Goal: Information Seeking & Learning: Check status

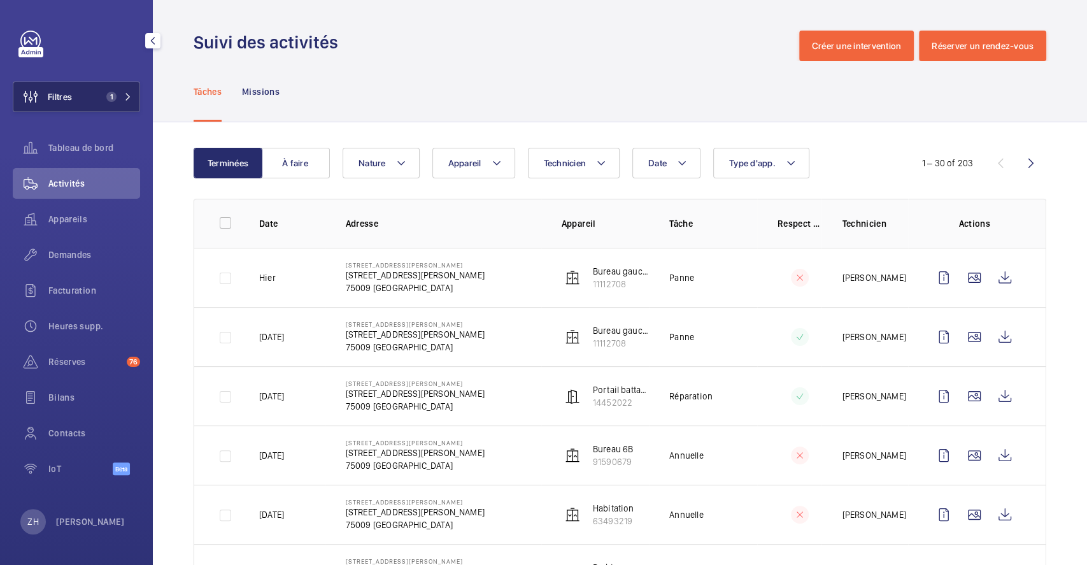
click at [68, 92] on span "Filtres" at bounding box center [60, 96] width 24 height 13
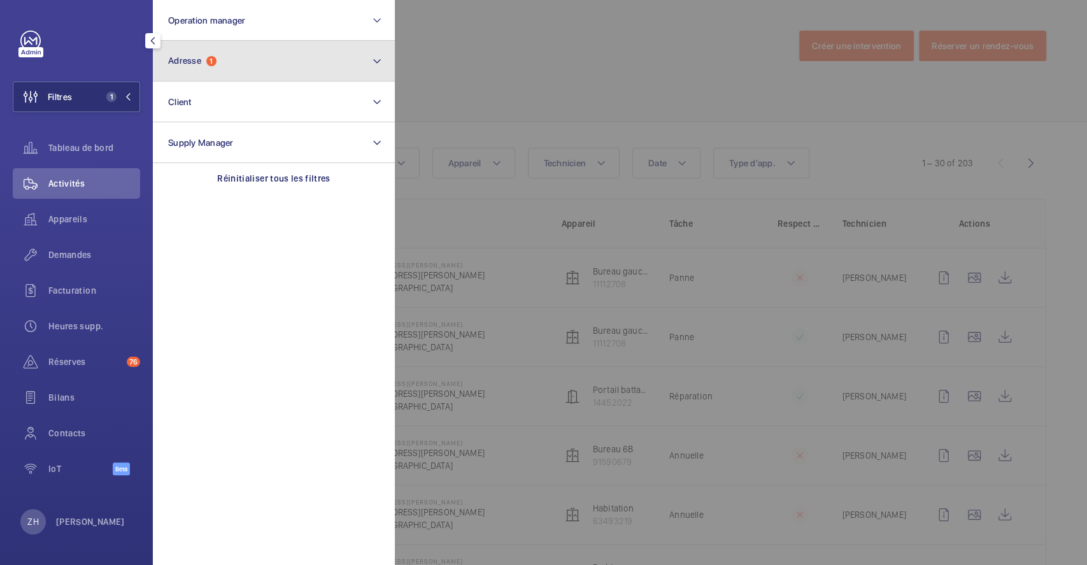
click at [246, 62] on button "Adresse 1" at bounding box center [274, 61] width 242 height 41
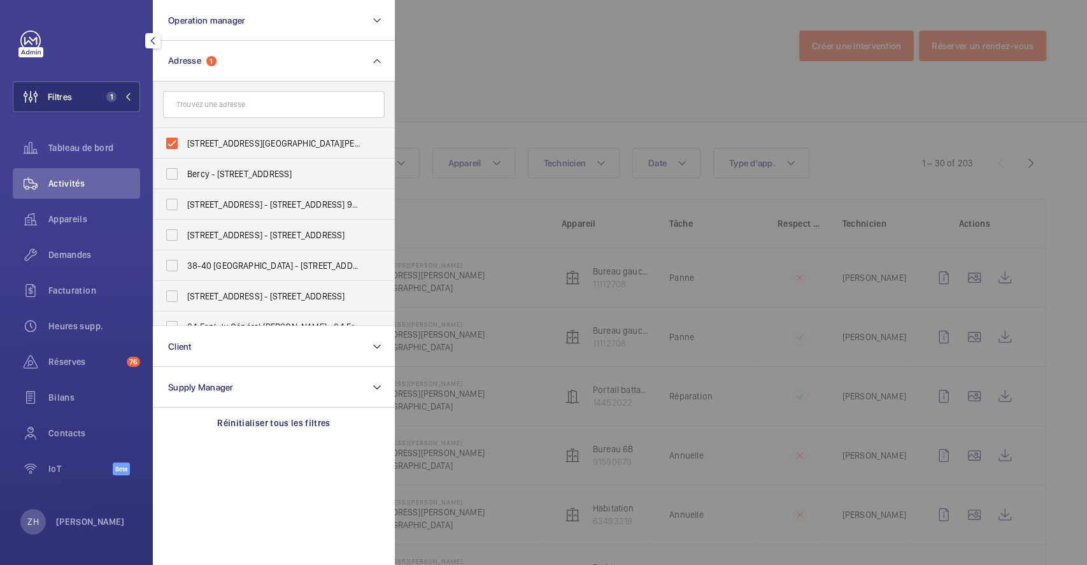
drag, startPoint x: 167, startPoint y: 140, endPoint x: 272, endPoint y: 114, distance: 108.3
click at [166, 141] on label "6 Rue Laferrière - 6 Rue Laferrière, PARIS 75009" at bounding box center [264, 143] width 222 height 31
click at [166, 141] on input "6 Rue Laferrière - 6 Rue Laferrière, PARIS 75009" at bounding box center [171, 143] width 25 height 25
checkbox input "false"
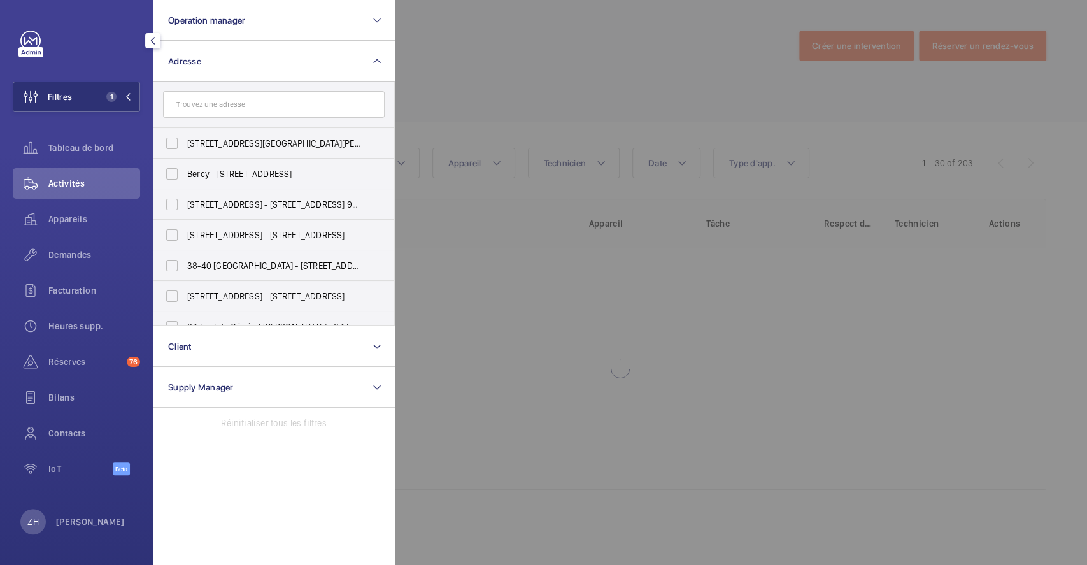
click at [465, 55] on div at bounding box center [938, 282] width 1087 height 565
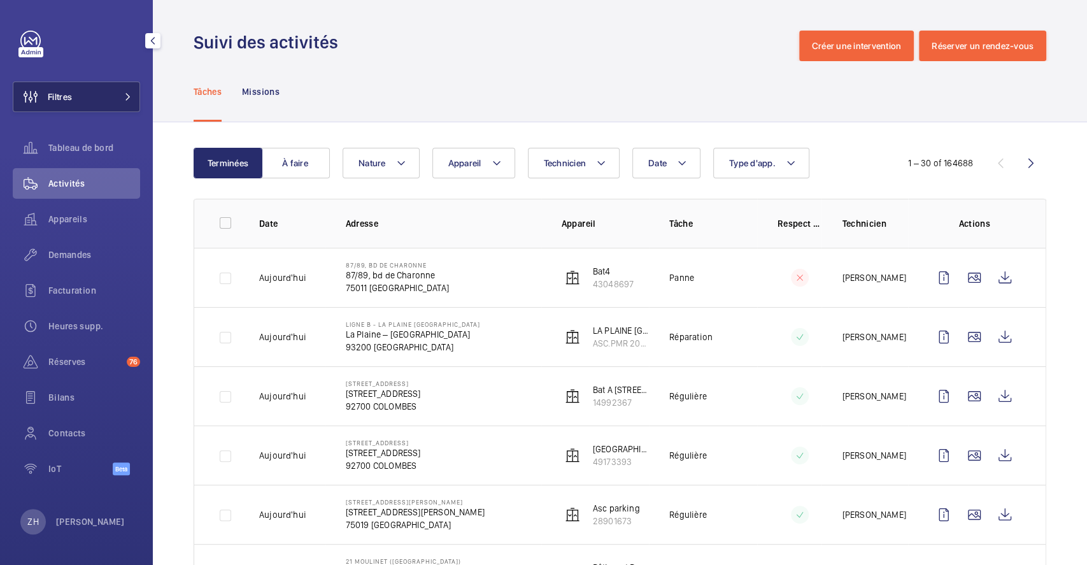
drag, startPoint x: 62, startPoint y: 92, endPoint x: 97, endPoint y: 97, distance: 35.9
click at [61, 93] on span "Filtres" at bounding box center [60, 96] width 24 height 13
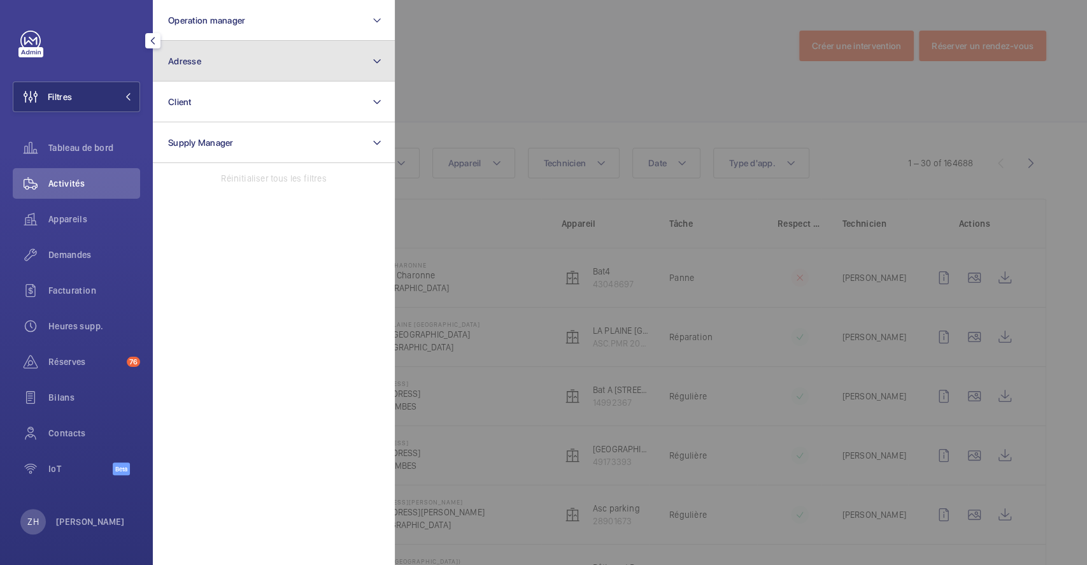
click at [213, 69] on button "Adresse" at bounding box center [274, 61] width 242 height 41
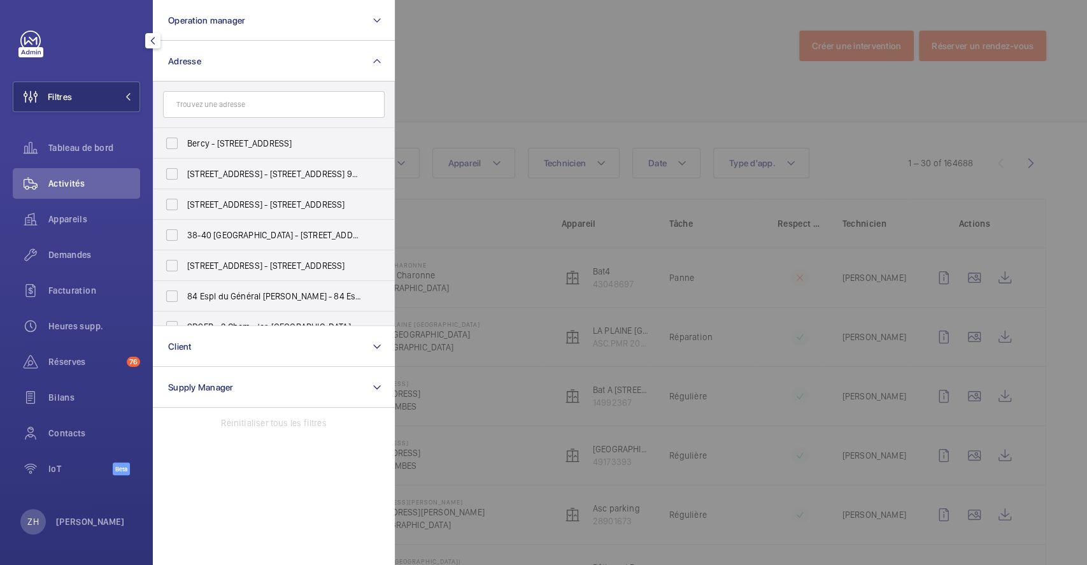
click at [225, 101] on input "text" at bounding box center [274, 104] width 222 height 27
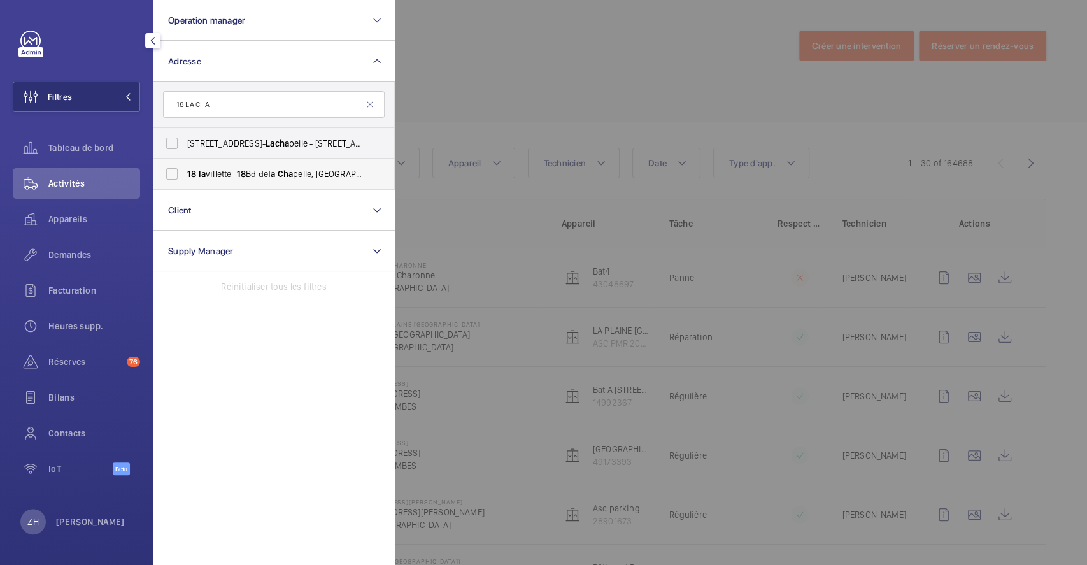
type input "18 LA CHA"
click at [170, 171] on label "18 la villette - 18 Bd de la Cha pelle, PARIS 750 18" at bounding box center [264, 174] width 222 height 31
click at [170, 171] on input "18 la villette - 18 Bd de la Cha pelle, PARIS 750 18" at bounding box center [171, 173] width 25 height 25
checkbox input "true"
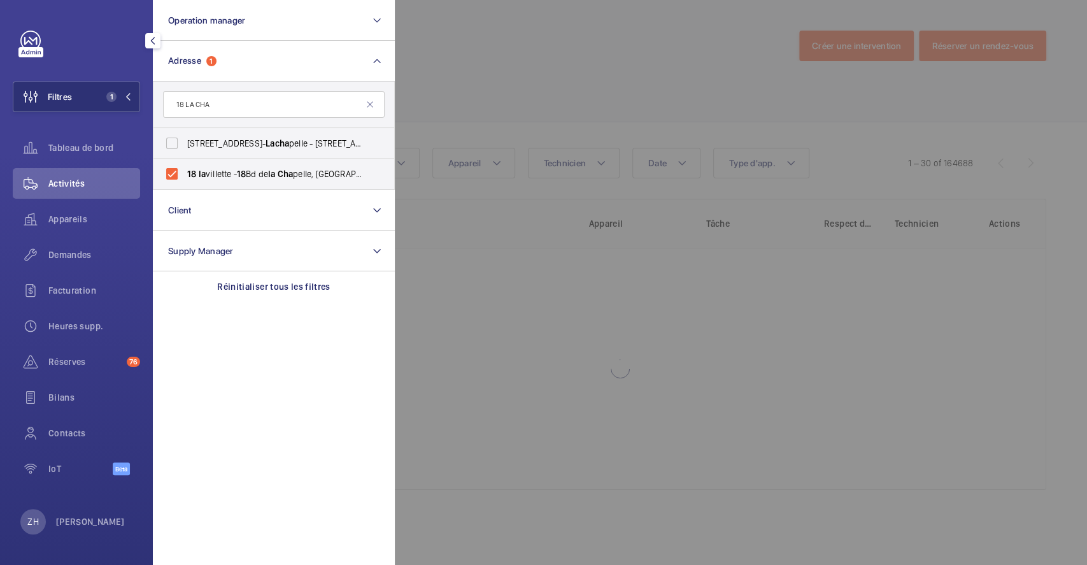
click at [487, 92] on div at bounding box center [938, 282] width 1087 height 565
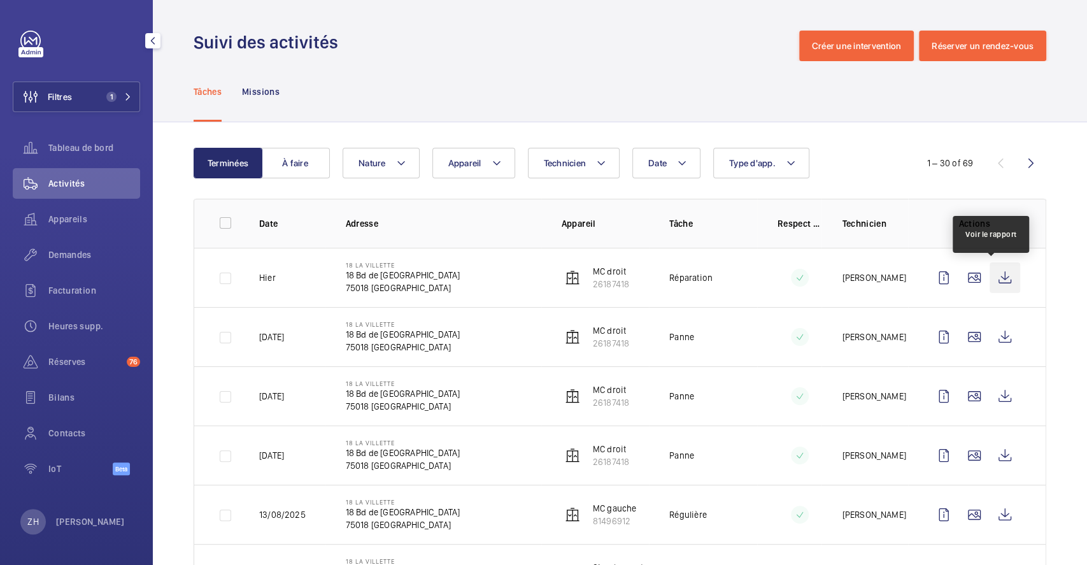
click at [996, 278] on wm-front-icon-button at bounding box center [1005, 277] width 31 height 31
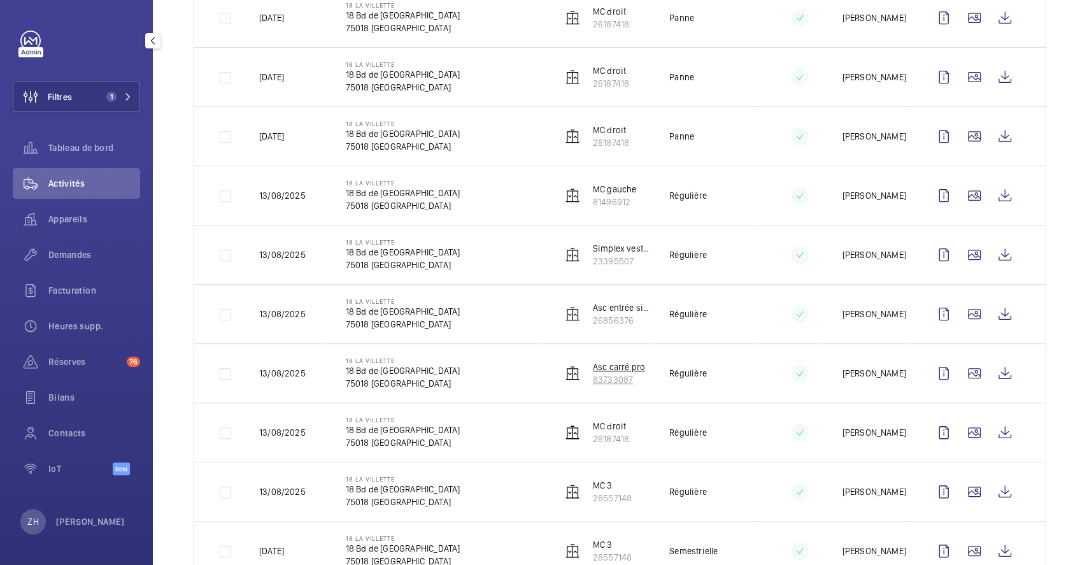
scroll to position [339, 0]
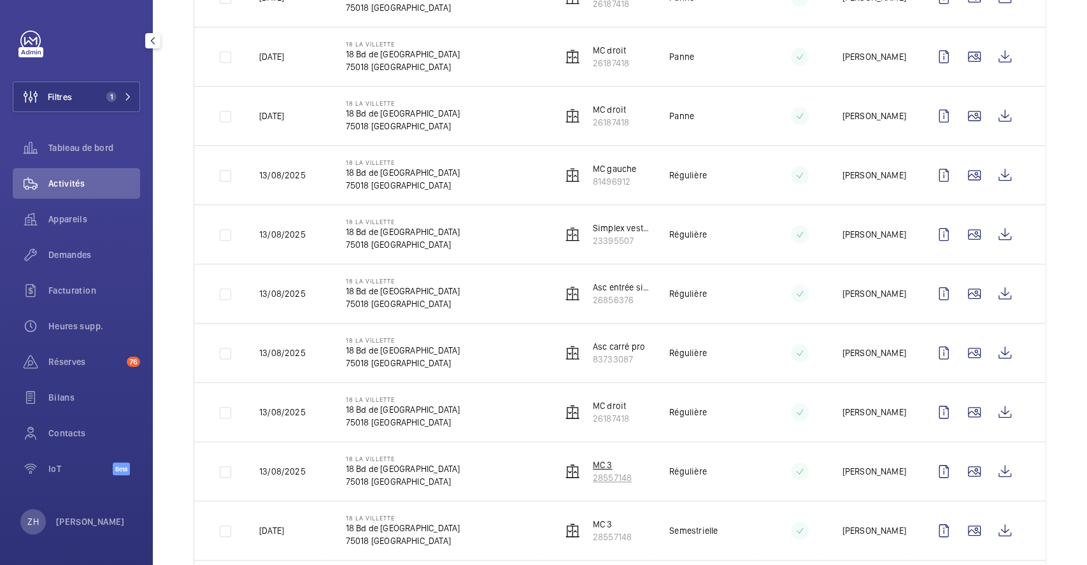
click at [618, 481] on p "28557148" at bounding box center [612, 477] width 39 height 13
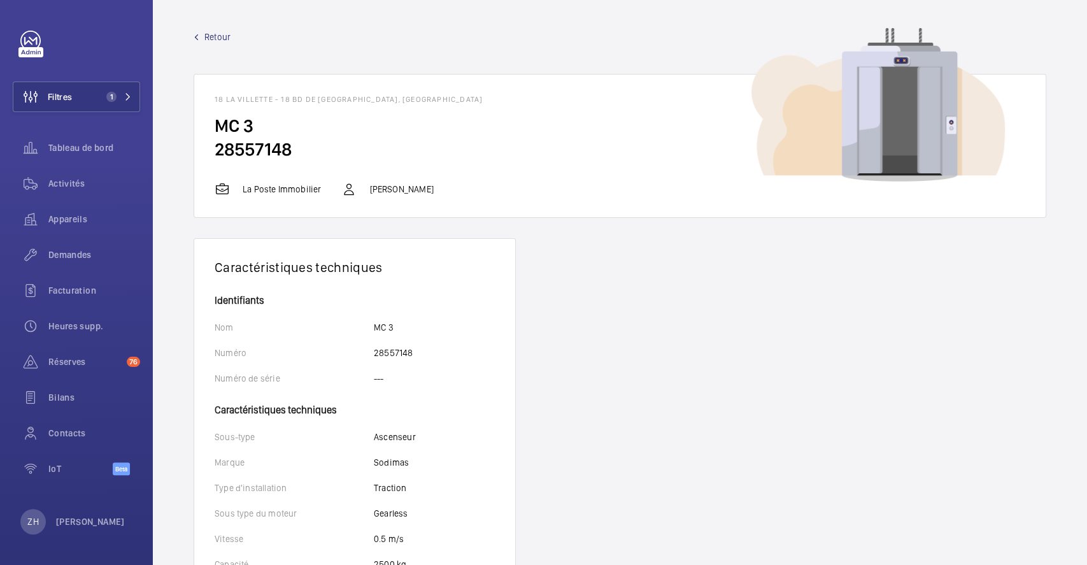
click at [216, 33] on span "Retour" at bounding box center [217, 37] width 26 height 13
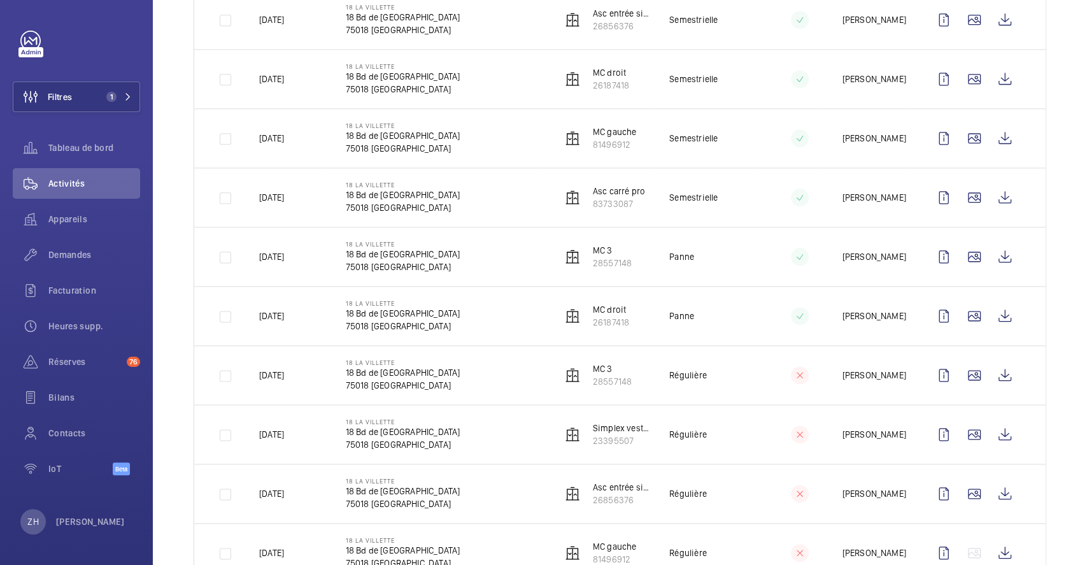
scroll to position [902, 0]
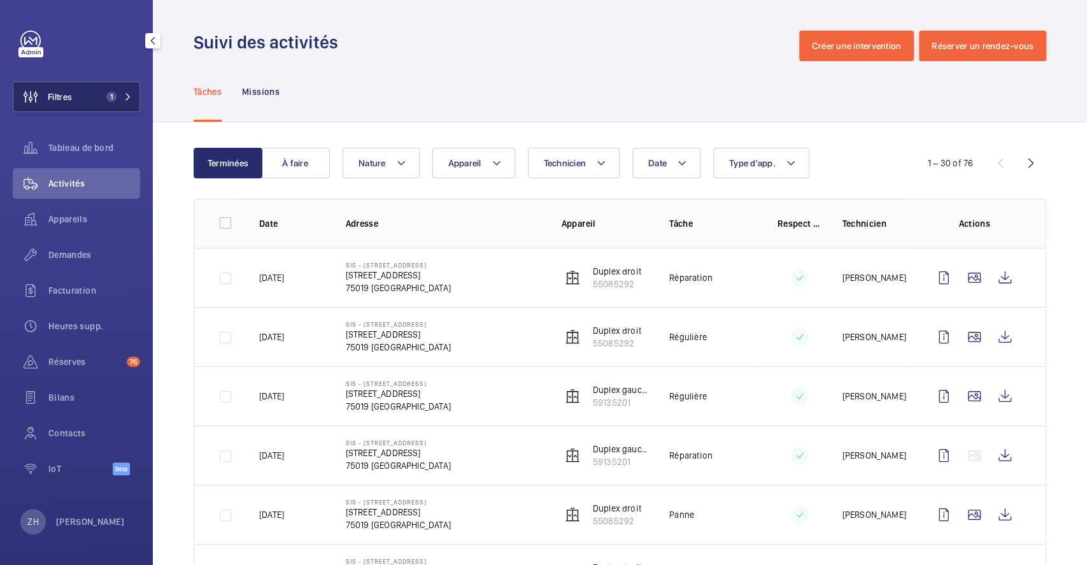
click at [71, 94] on span "Filtres" at bounding box center [60, 96] width 24 height 13
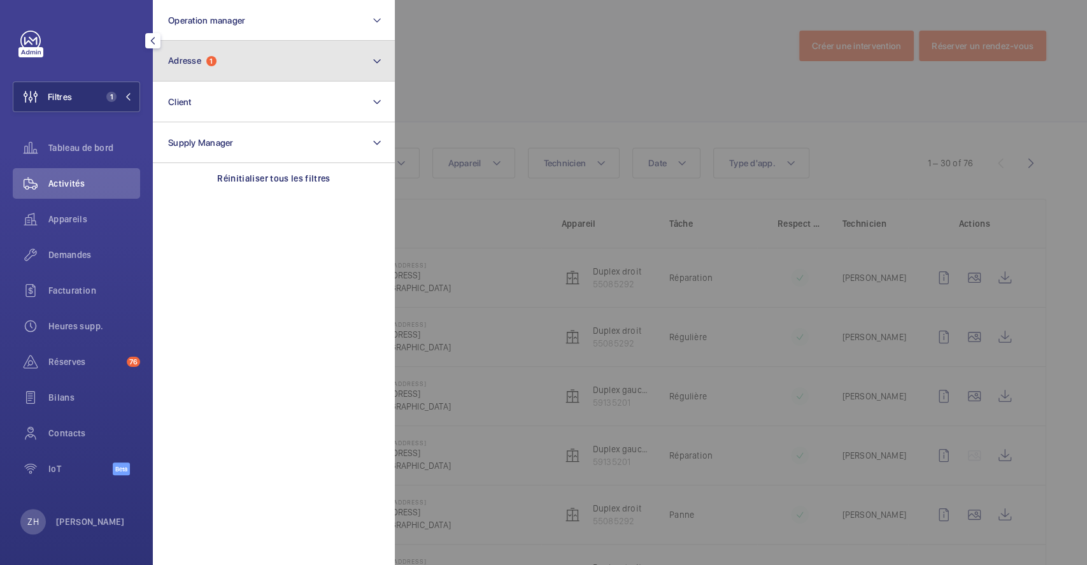
click at [219, 66] on button "Adresse 1" at bounding box center [274, 61] width 242 height 41
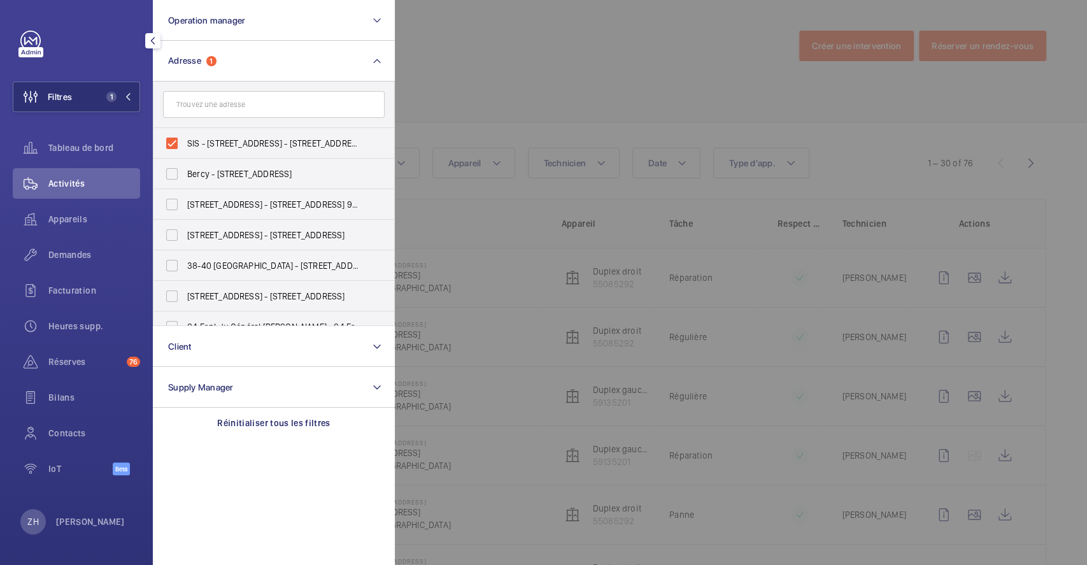
drag, startPoint x: 175, startPoint y: 136, endPoint x: 252, endPoint y: 107, distance: 82.2
click at [176, 136] on label "SIS - 73 rue Archereau, 75019 Paris - 73 Rue Archereau, PARIS 75019" at bounding box center [264, 143] width 222 height 31
click at [176, 136] on input "SIS - 73 rue Archereau, 75019 Paris - 73 Rue Archereau, PARIS 75019" at bounding box center [171, 143] width 25 height 25
checkbox input "false"
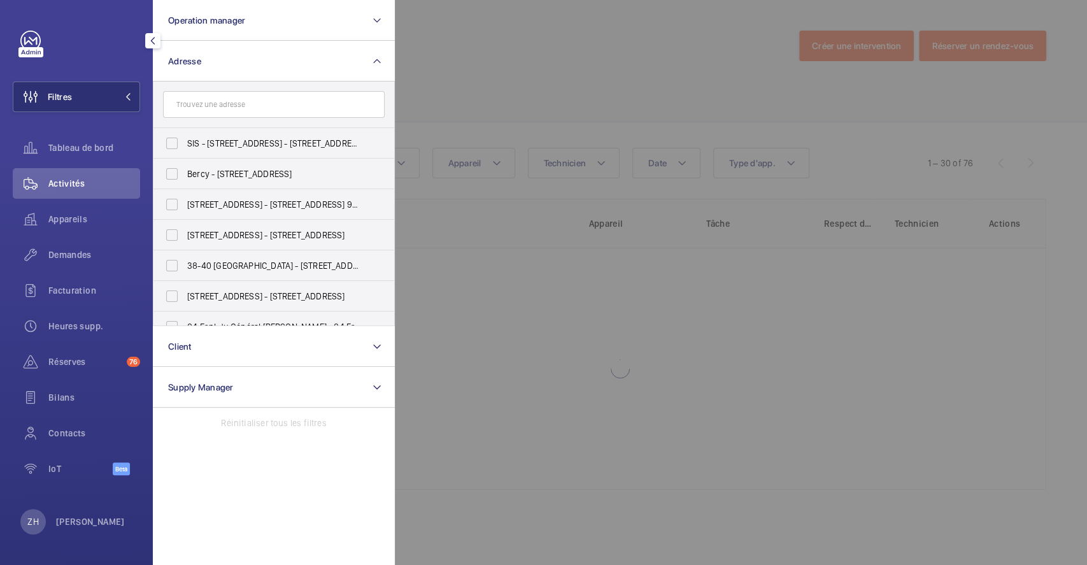
click at [478, 43] on div at bounding box center [938, 282] width 1087 height 565
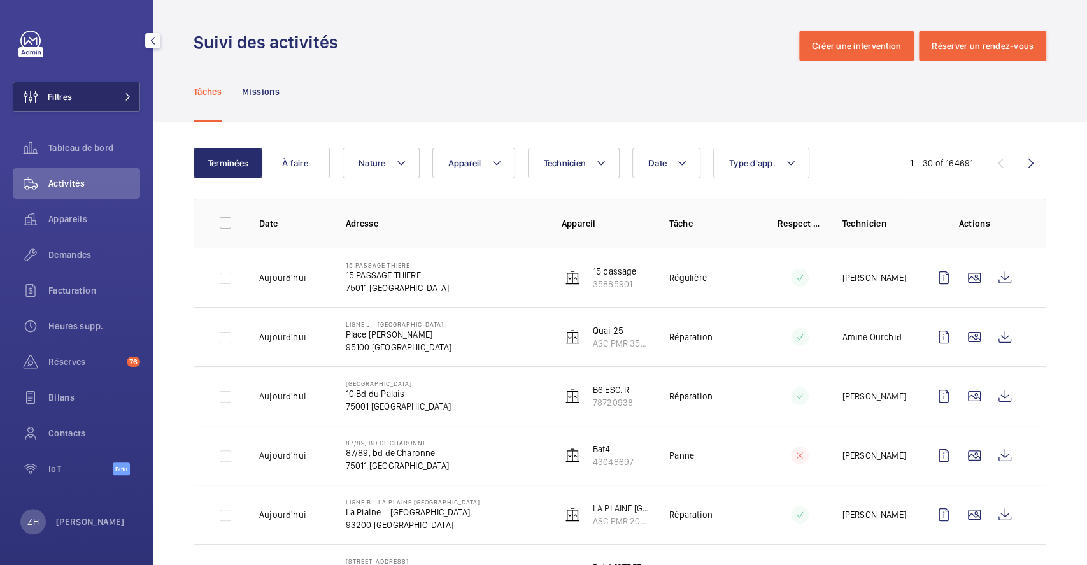
click at [76, 89] on button "Filtres" at bounding box center [76, 97] width 127 height 31
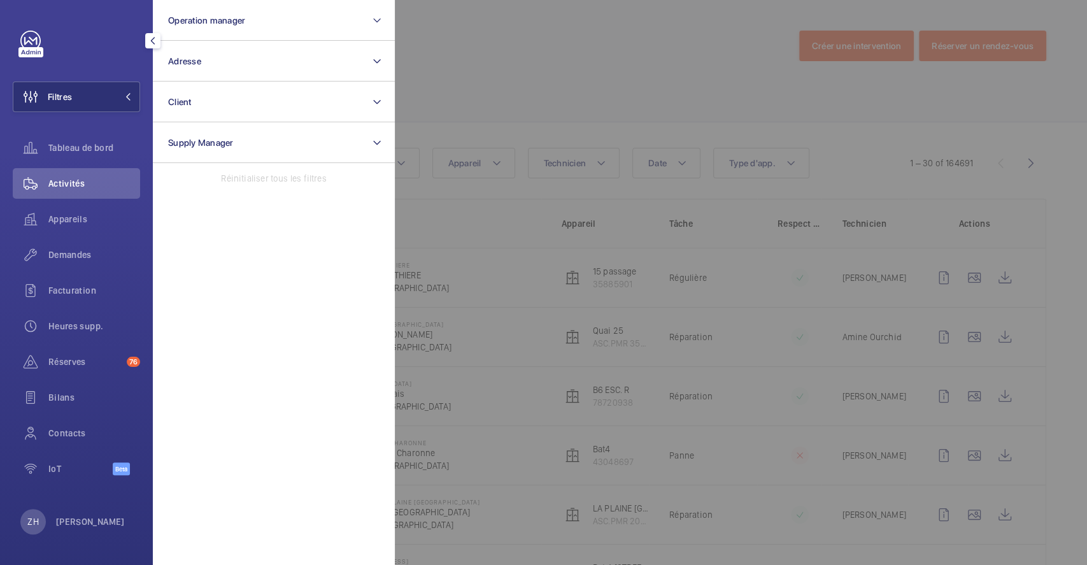
drag, startPoint x: 494, startPoint y: 75, endPoint x: 502, endPoint y: 79, distance: 8.8
click at [495, 75] on div at bounding box center [938, 282] width 1087 height 565
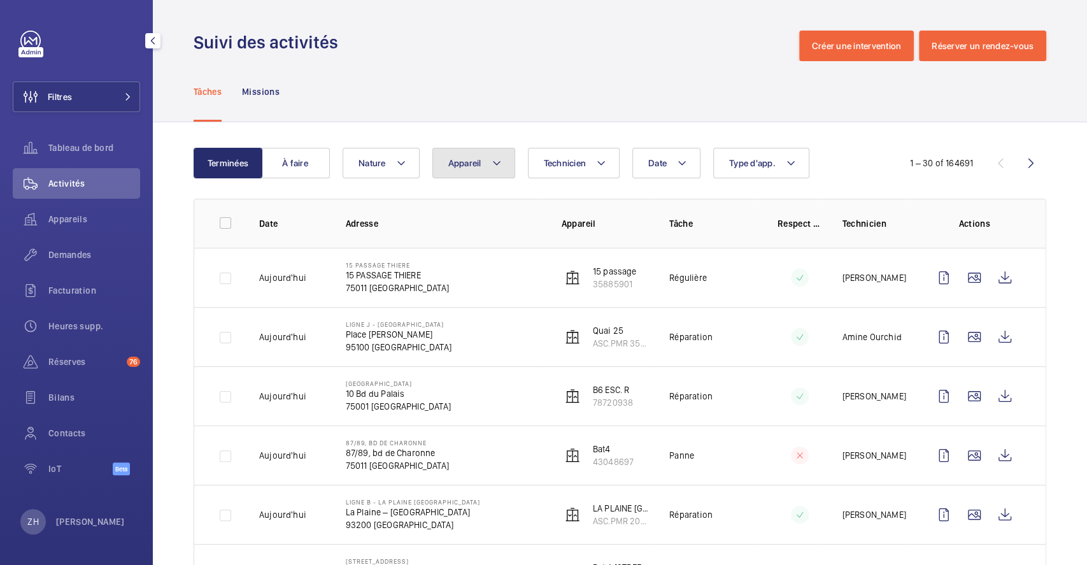
click at [494, 162] on mat-icon at bounding box center [497, 162] width 10 height 15
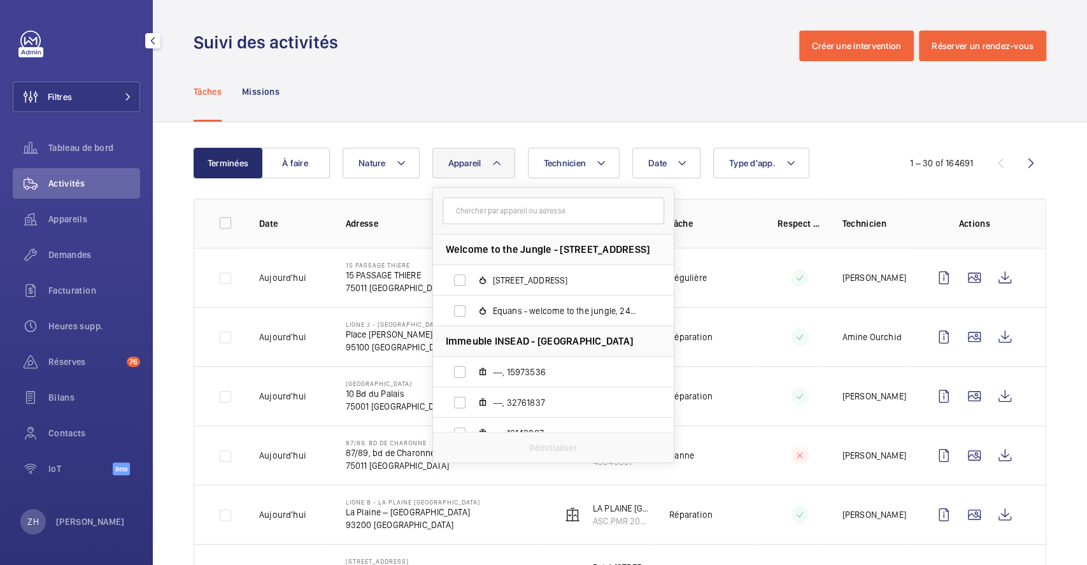
click at [502, 210] on input "text" at bounding box center [554, 210] width 222 height 27
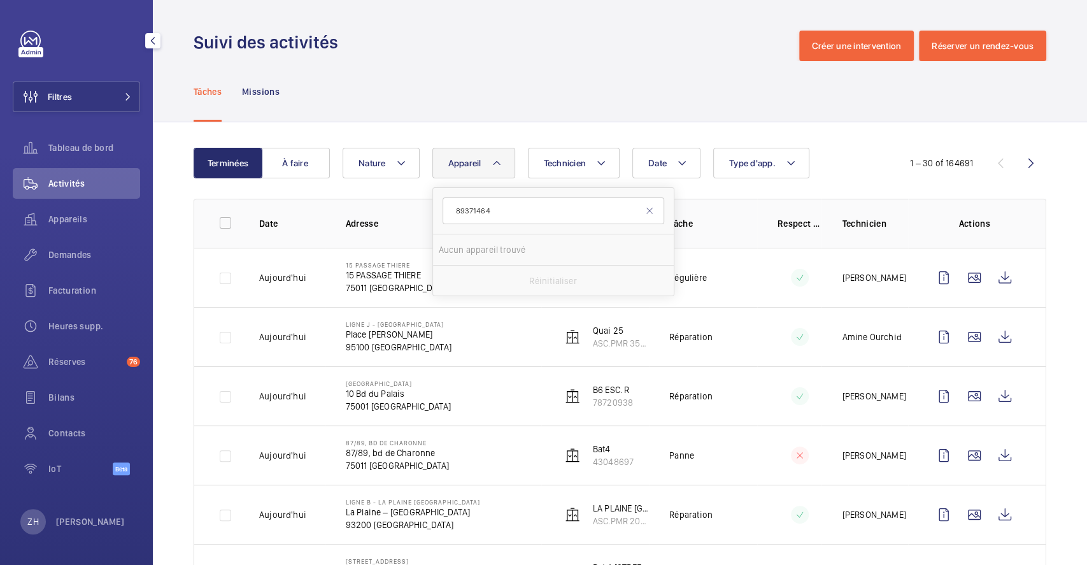
type input "89371464"
click at [578, 69] on div "Tâches Missions" at bounding box center [620, 91] width 853 height 60
click at [76, 93] on button "Filtres" at bounding box center [76, 97] width 127 height 31
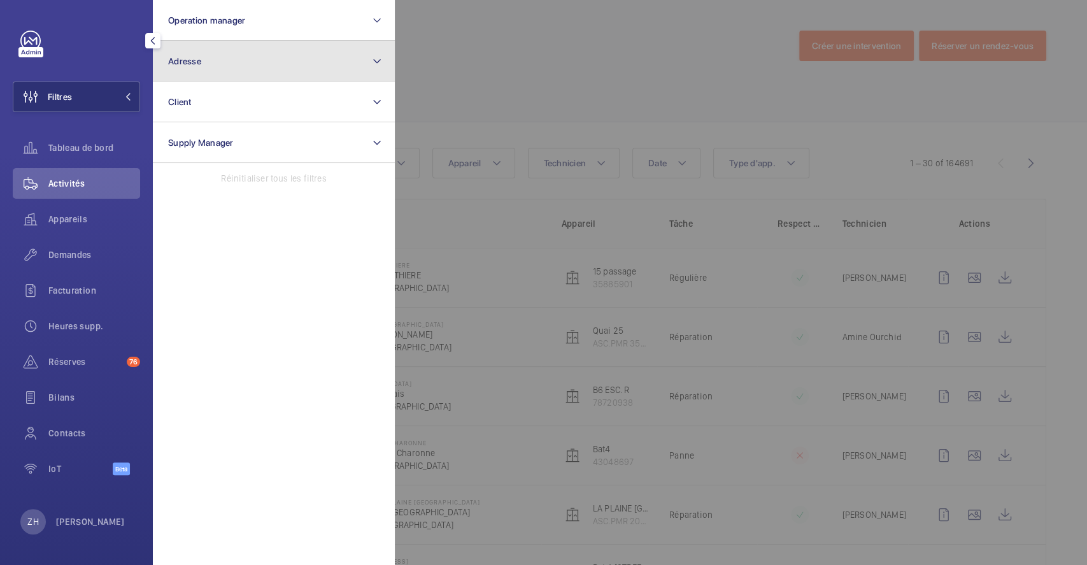
click at [231, 70] on button "Adresse" at bounding box center [274, 61] width 242 height 41
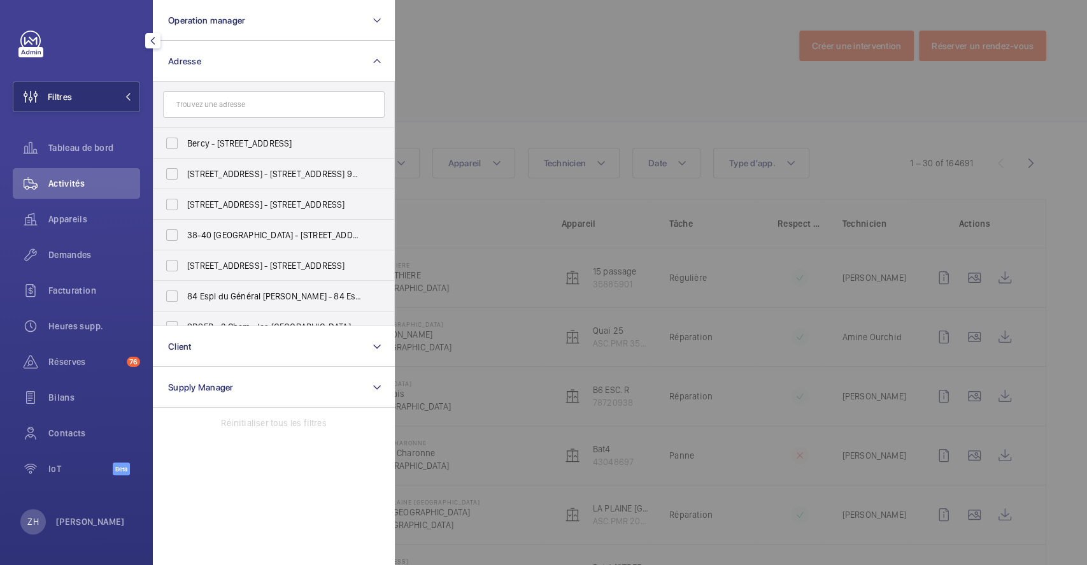
click at [232, 118] on form at bounding box center [273, 105] width 241 height 46
click at [239, 105] on input "text" at bounding box center [274, 104] width 222 height 27
type input "t"
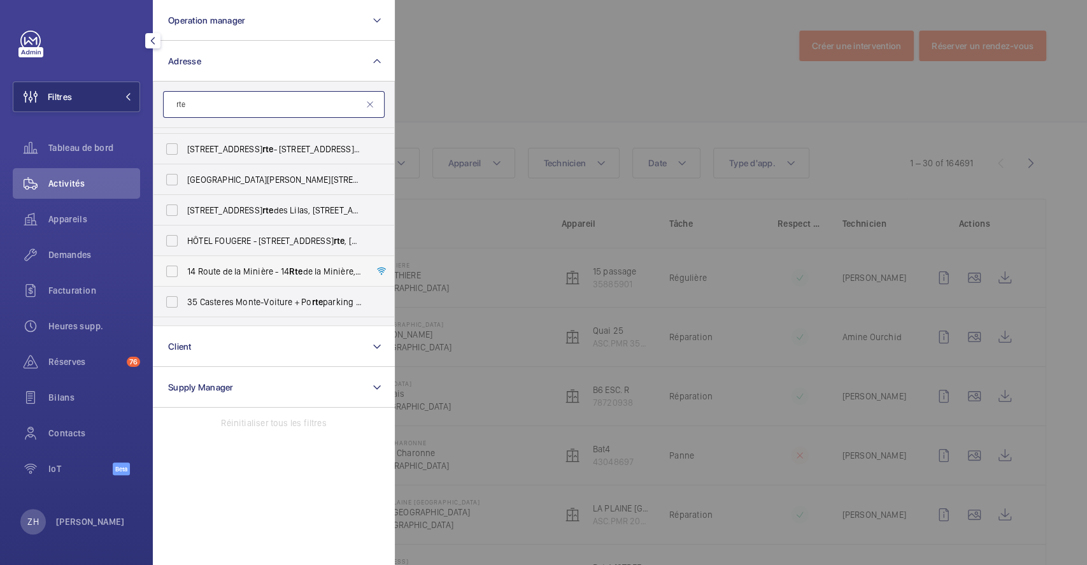
scroll to position [255, 0]
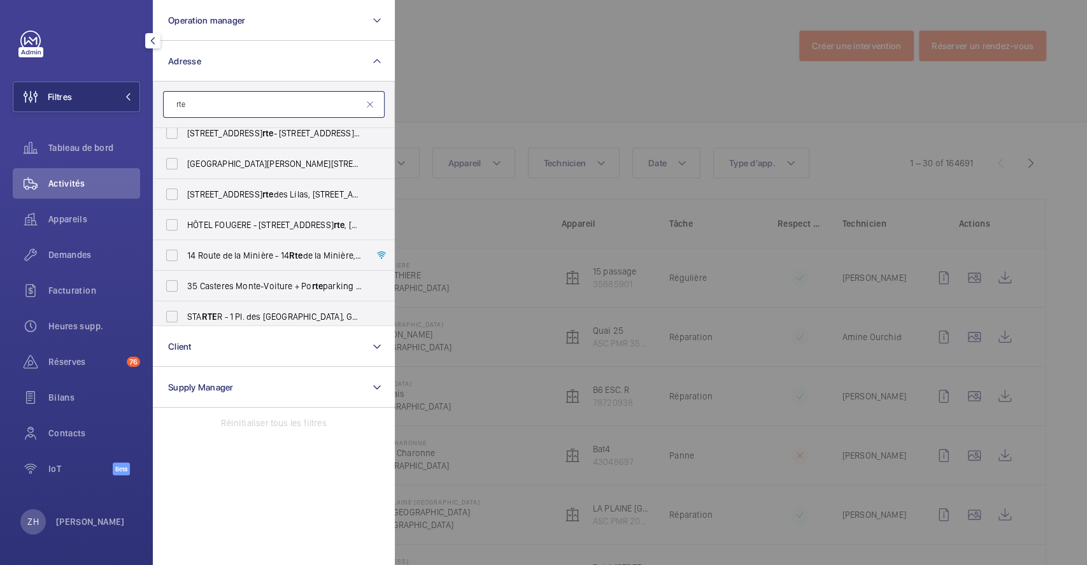
type input "rte"
click at [496, 81] on div at bounding box center [938, 282] width 1087 height 565
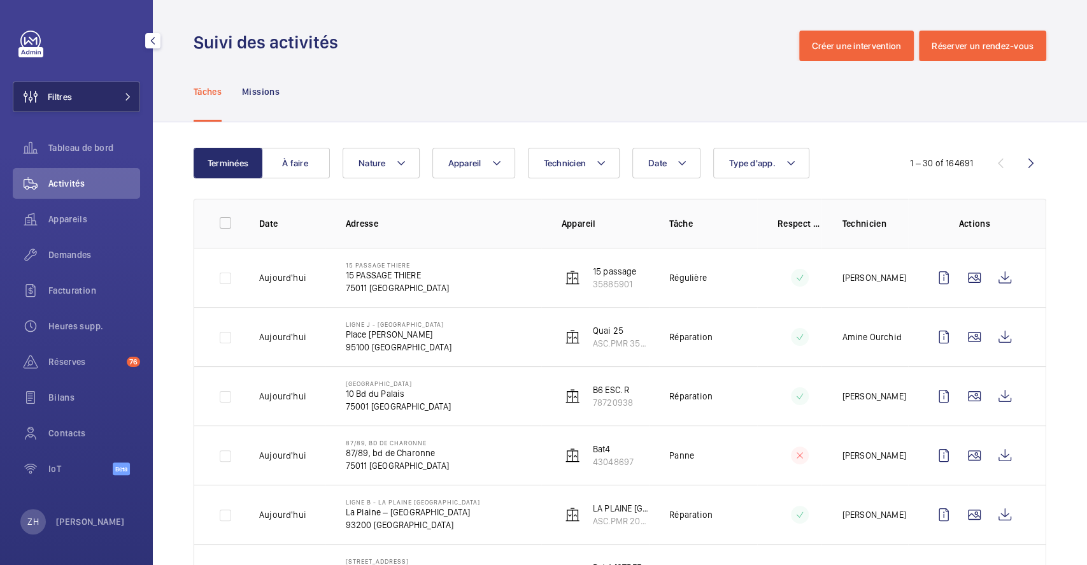
click at [79, 94] on button "Filtres" at bounding box center [76, 97] width 127 height 31
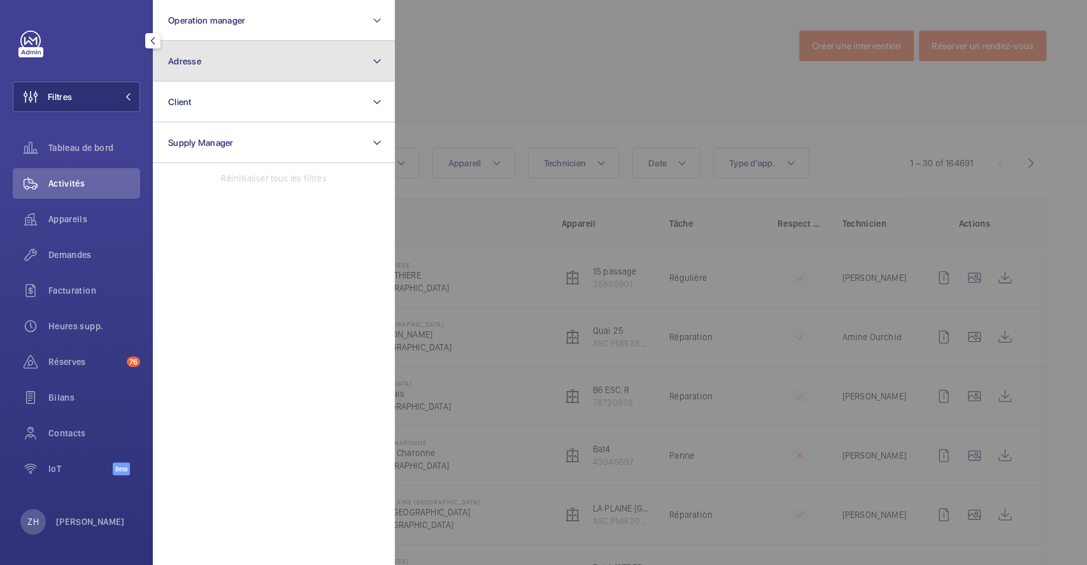
click at [236, 62] on button "Adresse" at bounding box center [274, 61] width 242 height 41
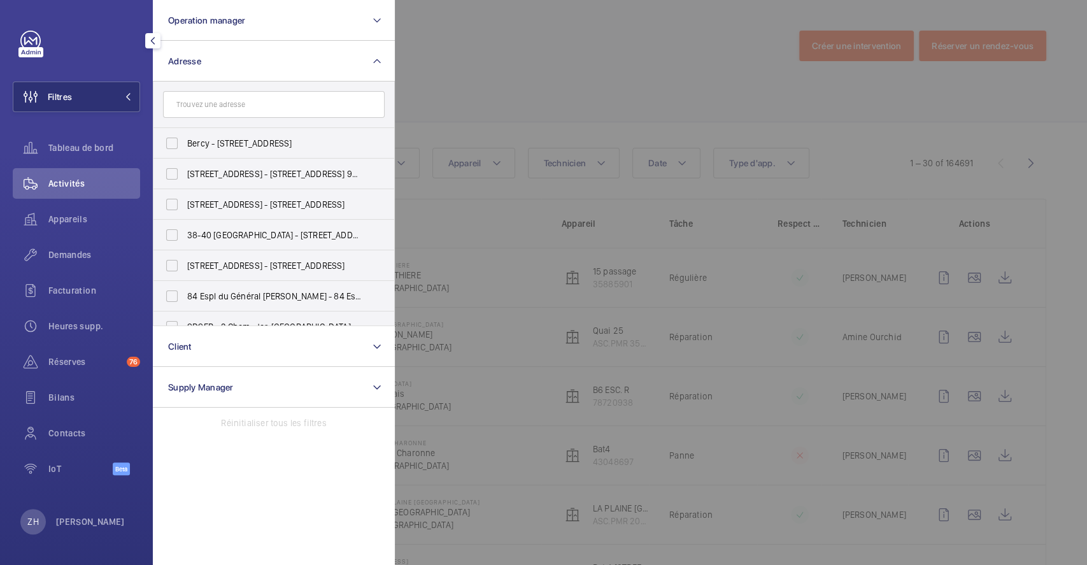
click at [225, 104] on input "text" at bounding box center [274, 104] width 222 height 27
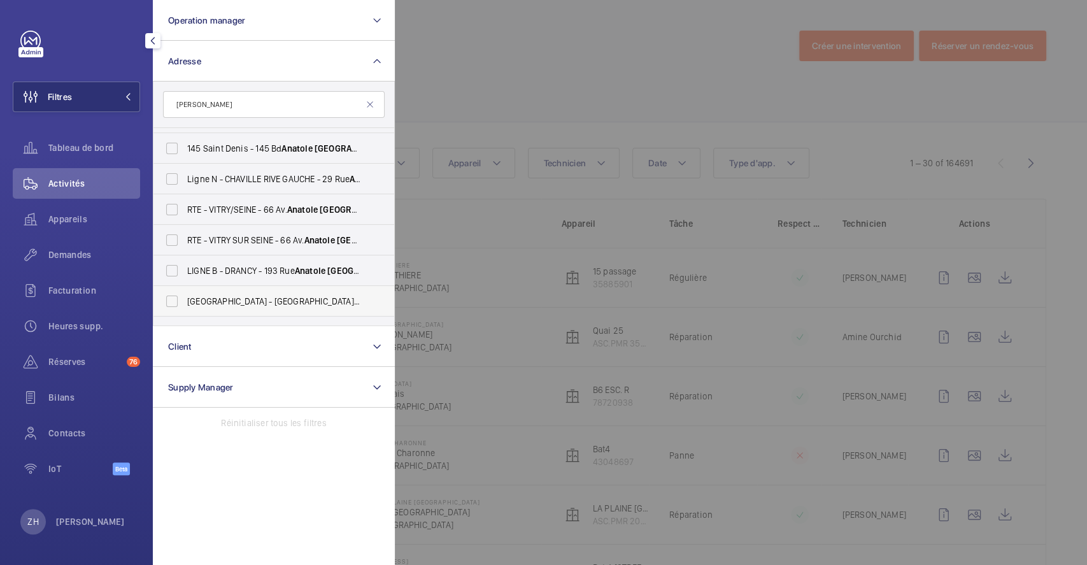
scroll to position [658, 0]
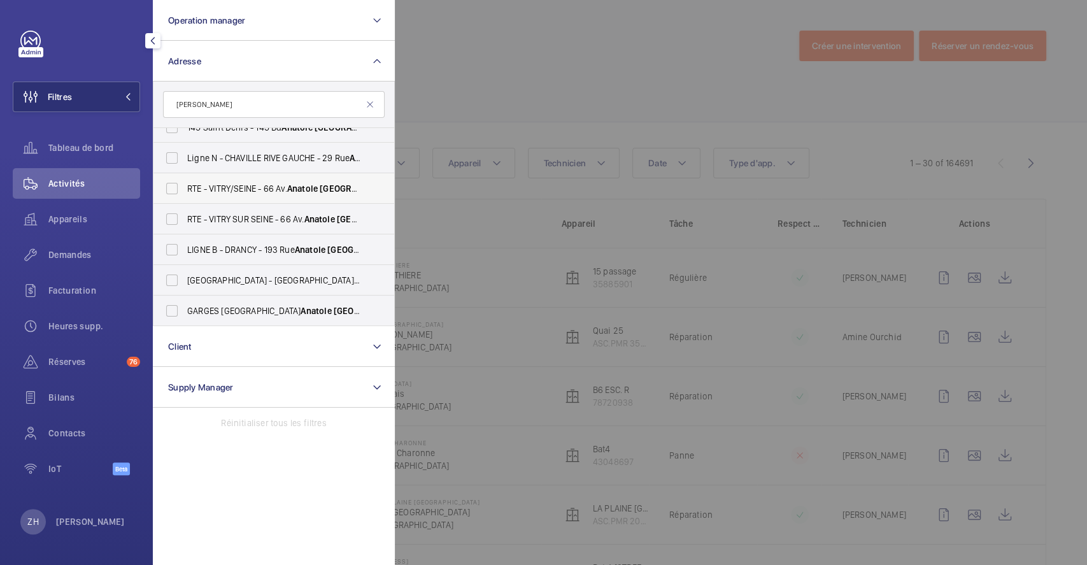
type input "anatole france"
click at [178, 189] on label "RTE - VITRY/SEINE - 66 Av. Anatole France , VITRY-SUR-SEINE 94200" at bounding box center [264, 188] width 222 height 31
click at [178, 189] on input "RTE - VITRY/SEINE - 66 Av. Anatole France , VITRY-SUR-SEINE 94200" at bounding box center [171, 188] width 25 height 25
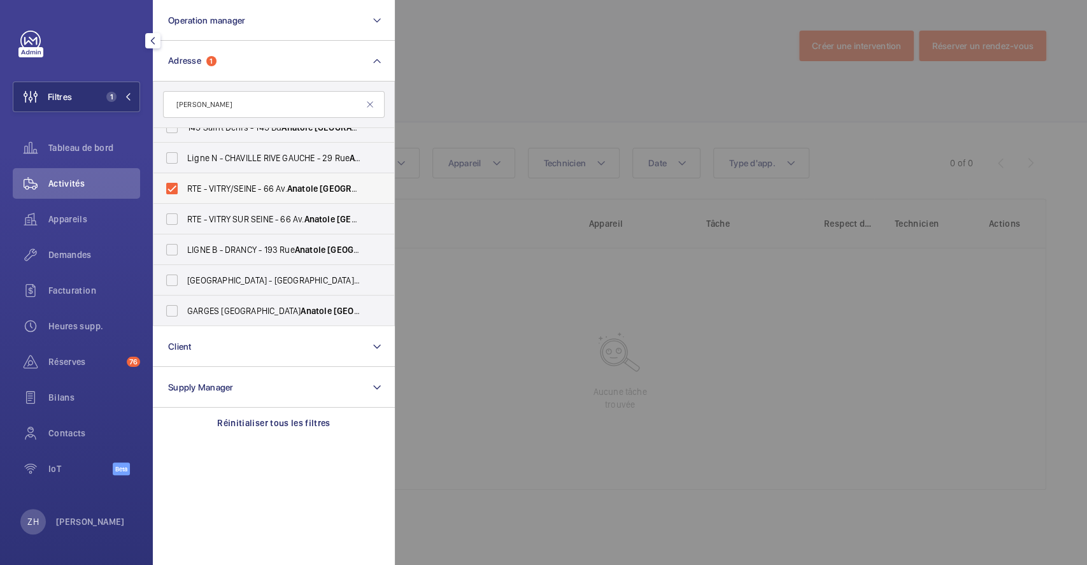
click at [178, 189] on label "RTE - VITRY/SEINE - 66 Av. Anatole France , VITRY-SUR-SEINE 94200" at bounding box center [264, 188] width 222 height 31
click at [178, 189] on input "RTE - VITRY/SEINE - 66 Av. Anatole France , VITRY-SUR-SEINE 94200" at bounding box center [171, 188] width 25 height 25
checkbox input "false"
click at [176, 220] on label "RTE - VITRY SUR SEINE - 66 Av. Anatole France , VITRY-SUR-SEINE 94200" at bounding box center [264, 219] width 222 height 31
click at [176, 220] on input "RTE - VITRY SUR SEINE - 66 Av. Anatole France , VITRY-SUR-SEINE 94200" at bounding box center [171, 218] width 25 height 25
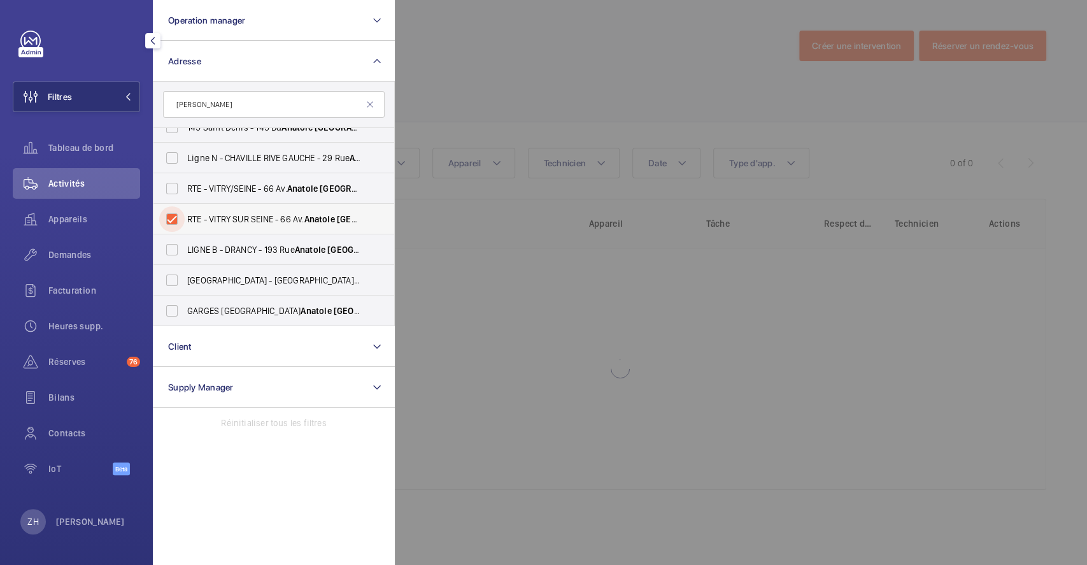
checkbox input "true"
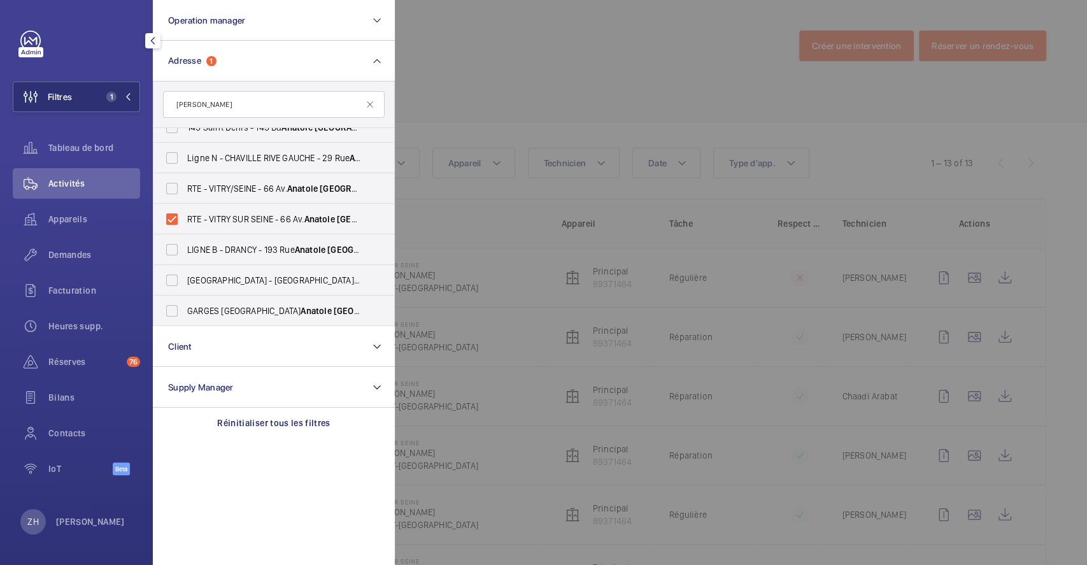
click at [457, 78] on div at bounding box center [938, 282] width 1087 height 565
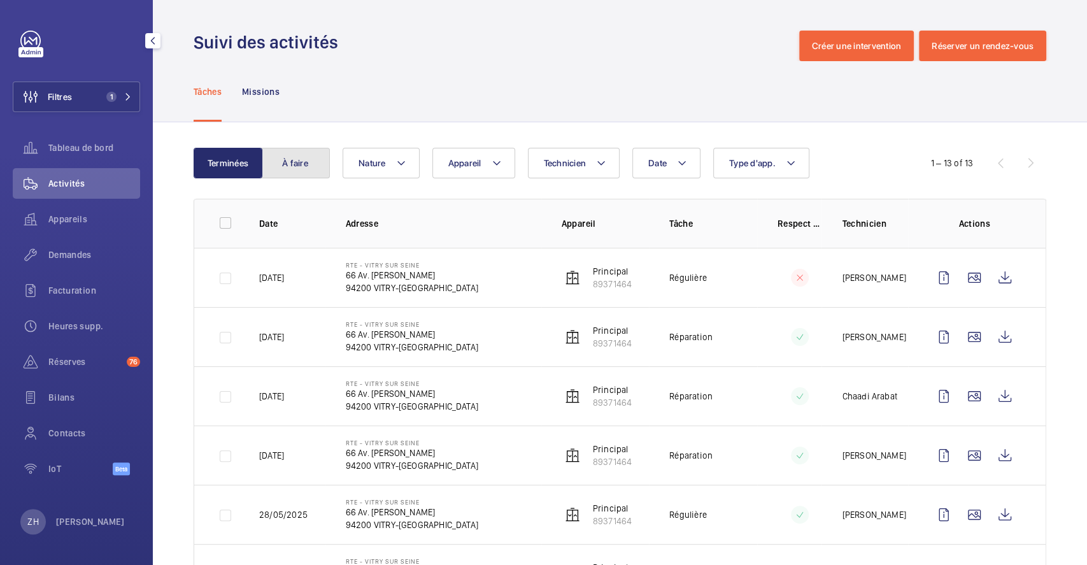
click at [308, 166] on button "À faire" at bounding box center [295, 163] width 69 height 31
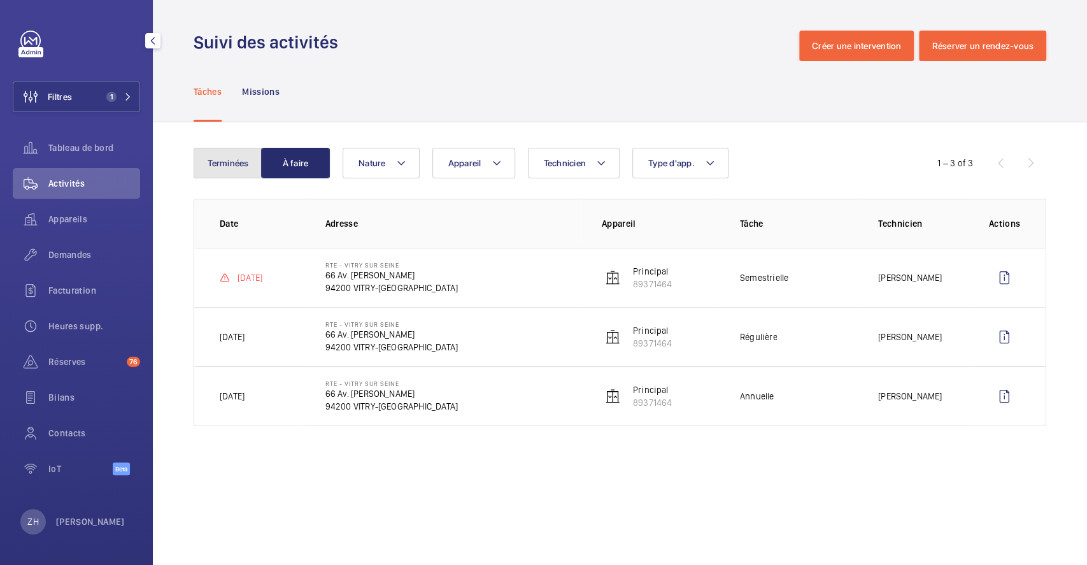
click at [234, 162] on button "Terminées" at bounding box center [228, 163] width 69 height 31
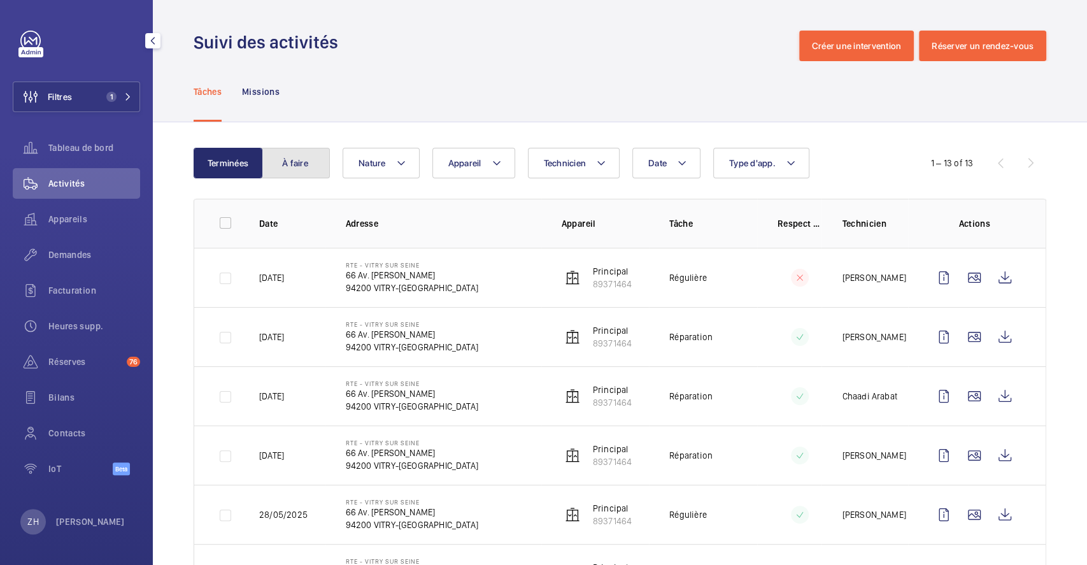
click at [311, 160] on button "À faire" at bounding box center [295, 163] width 69 height 31
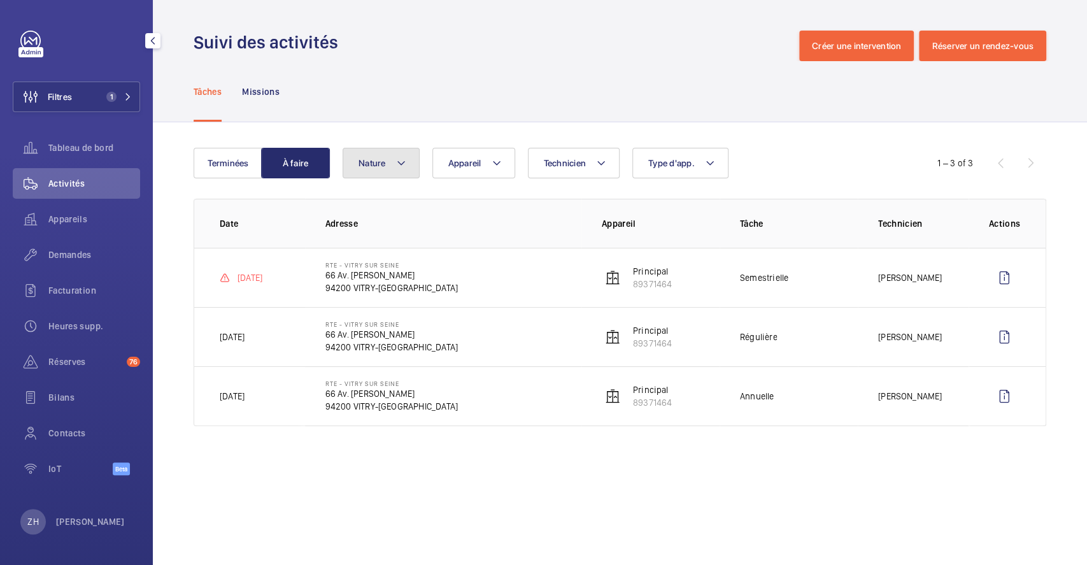
click at [405, 165] on mat-icon at bounding box center [401, 162] width 10 height 15
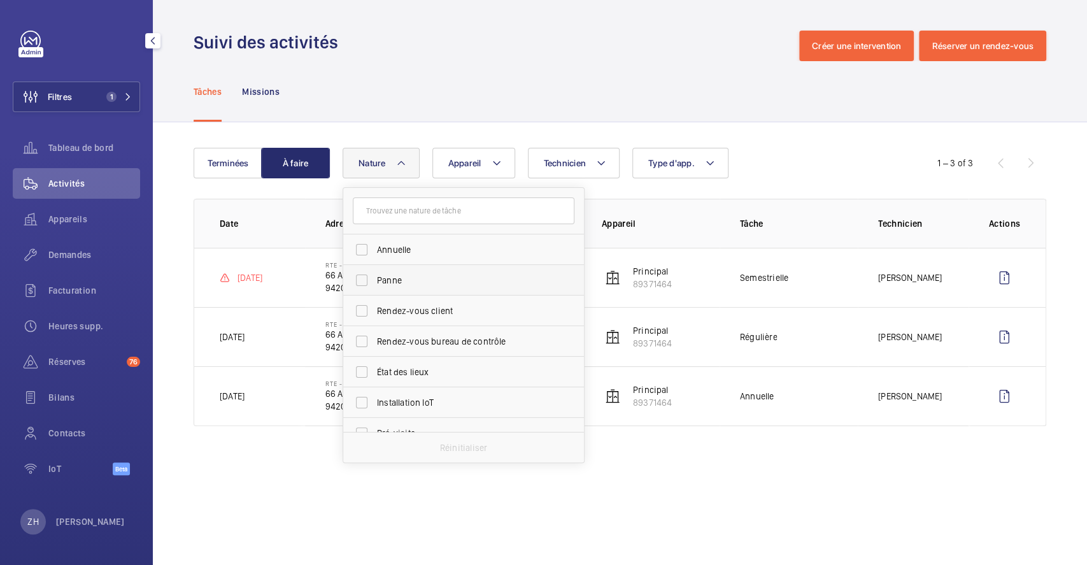
click at [361, 280] on label "Panne" at bounding box center [454, 280] width 222 height 31
click at [361, 280] on input "Panne" at bounding box center [361, 279] width 25 height 25
checkbox input "true"
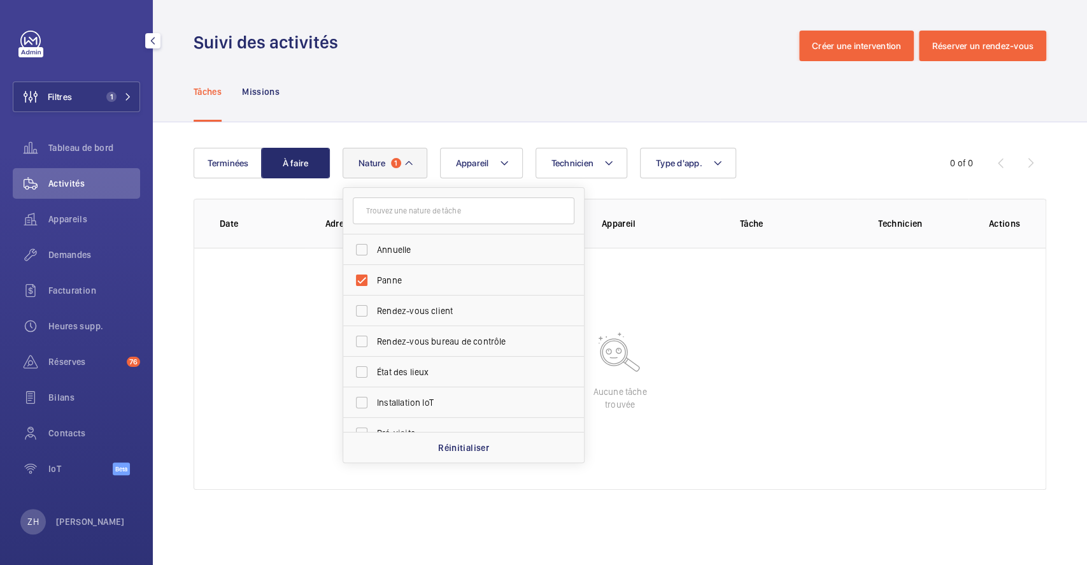
click at [467, 84] on div "Tâches Missions" at bounding box center [620, 91] width 853 height 60
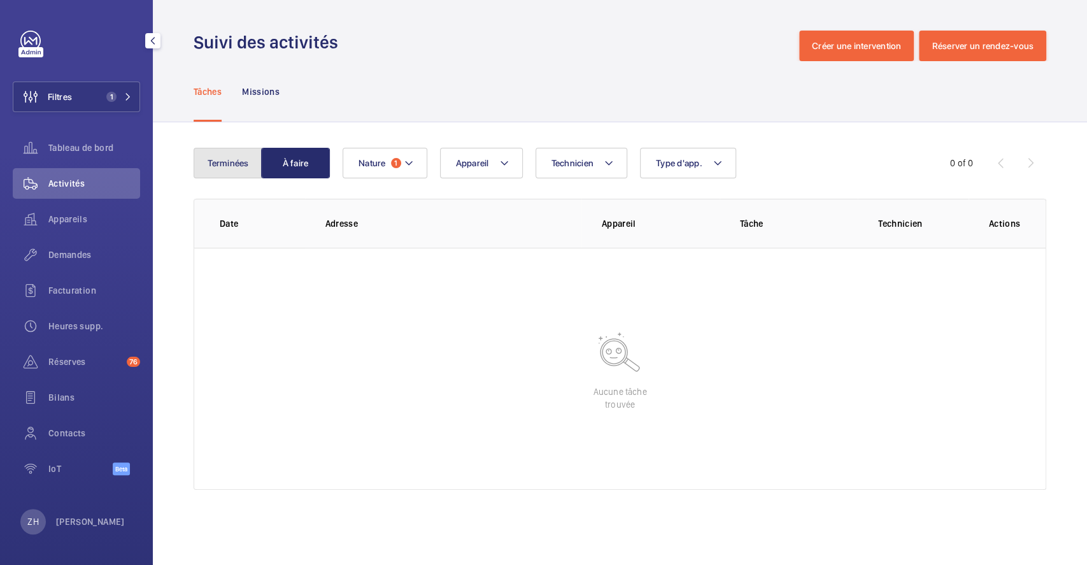
click at [233, 167] on button "Terminées" at bounding box center [228, 163] width 69 height 31
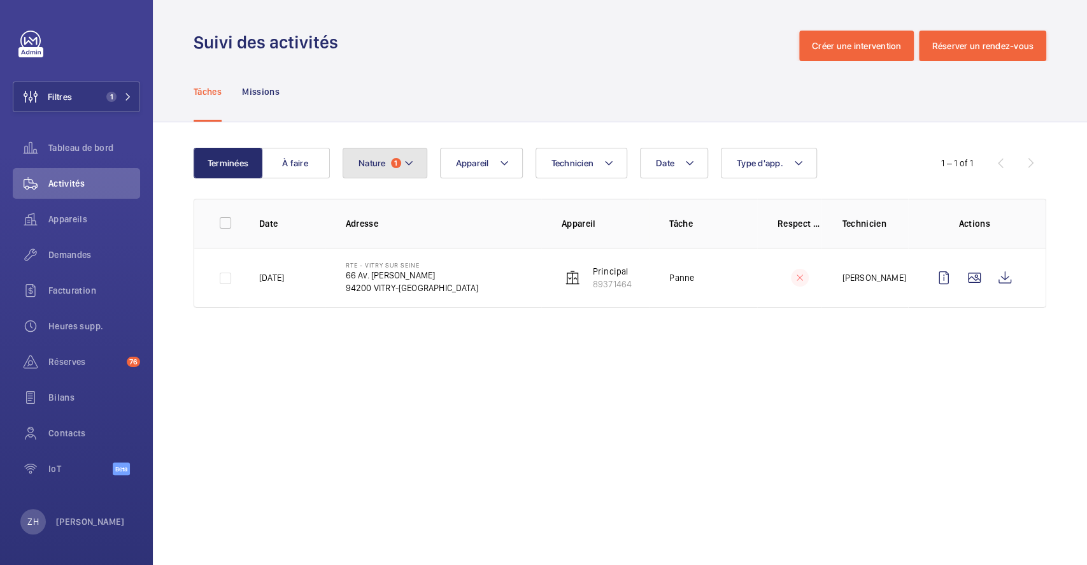
click at [404, 162] on mat-icon at bounding box center [409, 162] width 10 height 15
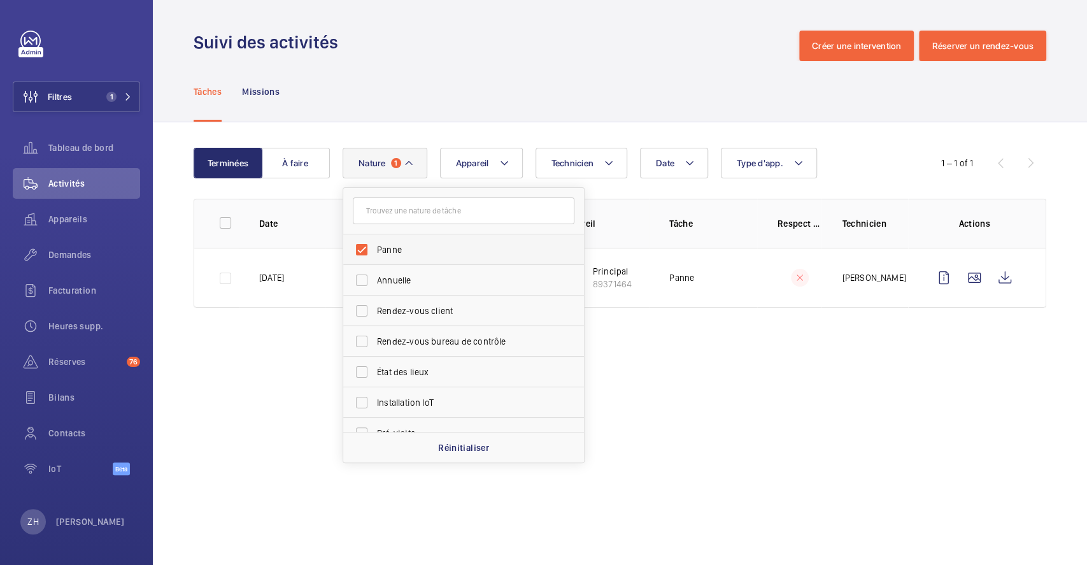
click at [357, 249] on label "Panne" at bounding box center [454, 249] width 222 height 31
click at [357, 249] on input "Panne" at bounding box center [361, 249] width 25 height 25
checkbox input "false"
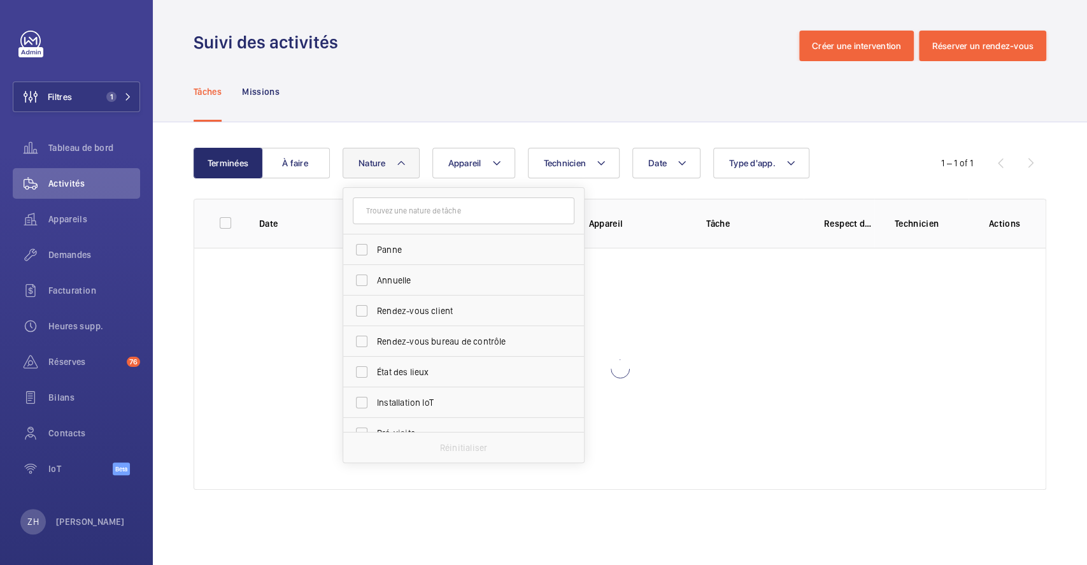
click at [369, 101] on div "Tâches Missions" at bounding box center [620, 91] width 853 height 60
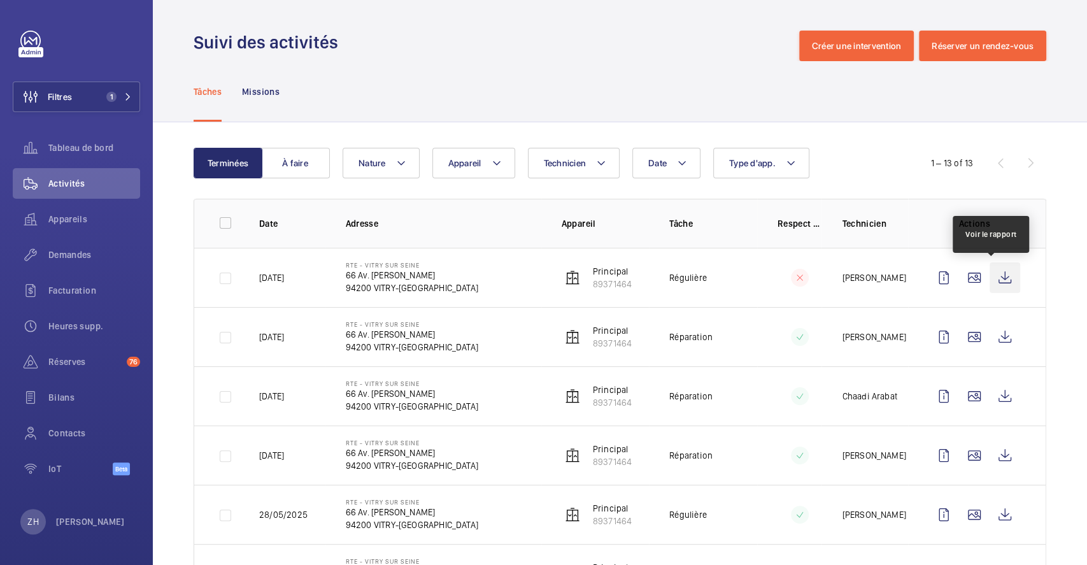
click at [996, 270] on wm-front-icon-button at bounding box center [1005, 277] width 31 height 31
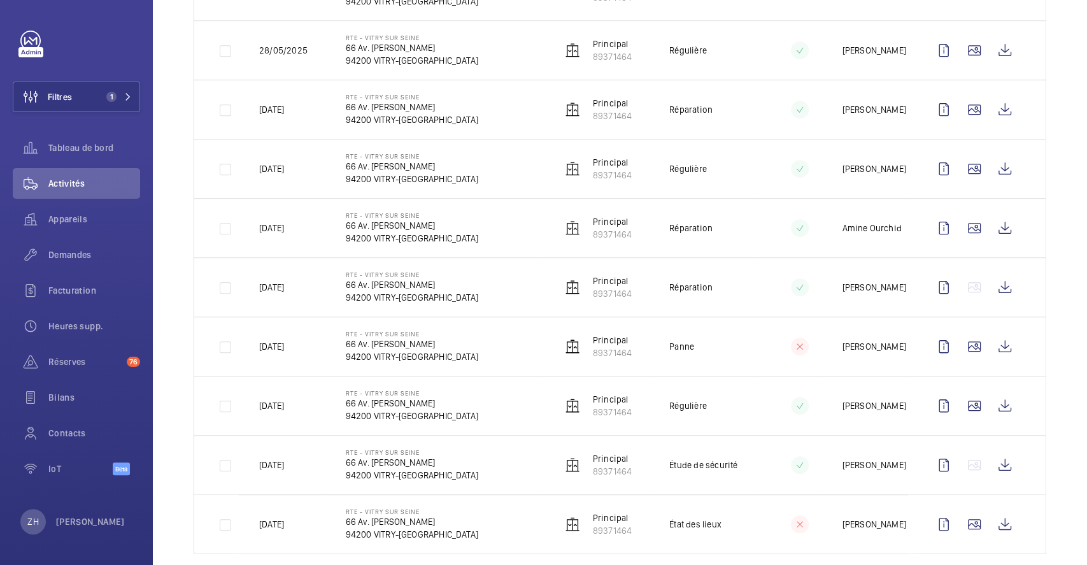
scroll to position [487, 0]
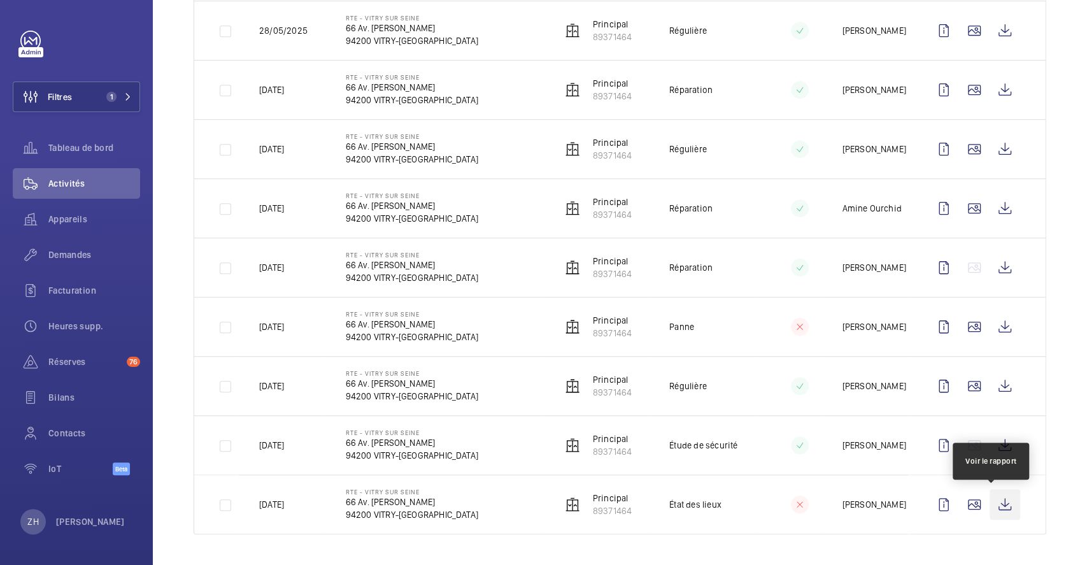
click at [995, 508] on wm-front-icon-button at bounding box center [1005, 504] width 31 height 31
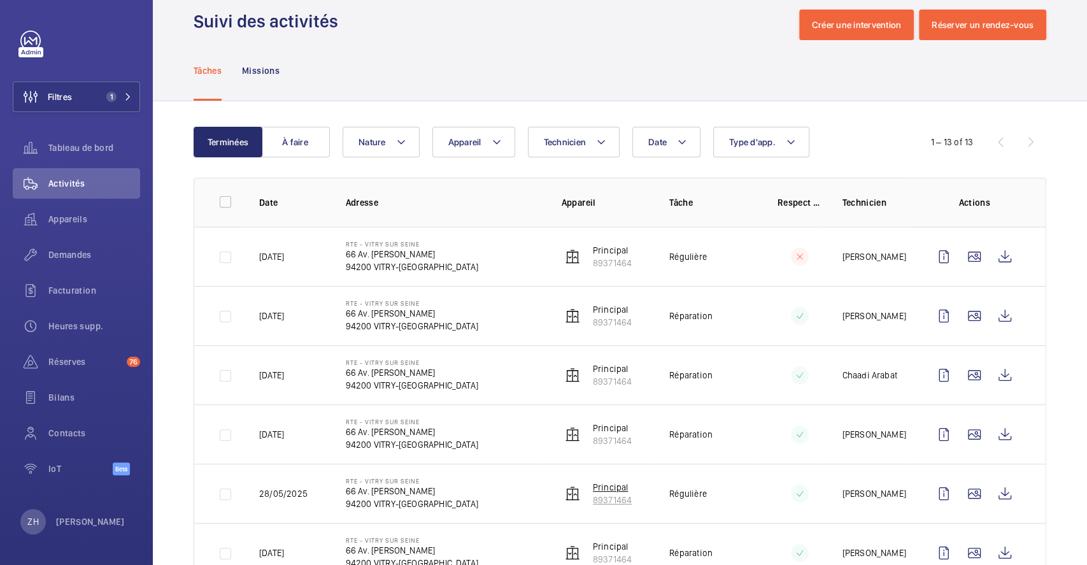
scroll to position [0, 0]
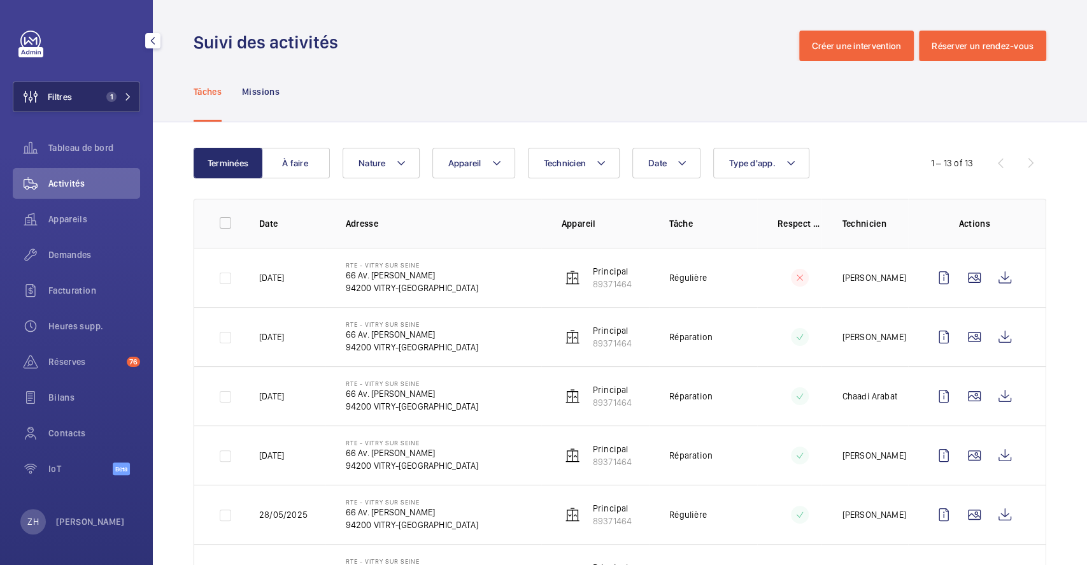
click at [94, 97] on button "Filtres 1" at bounding box center [76, 97] width 127 height 31
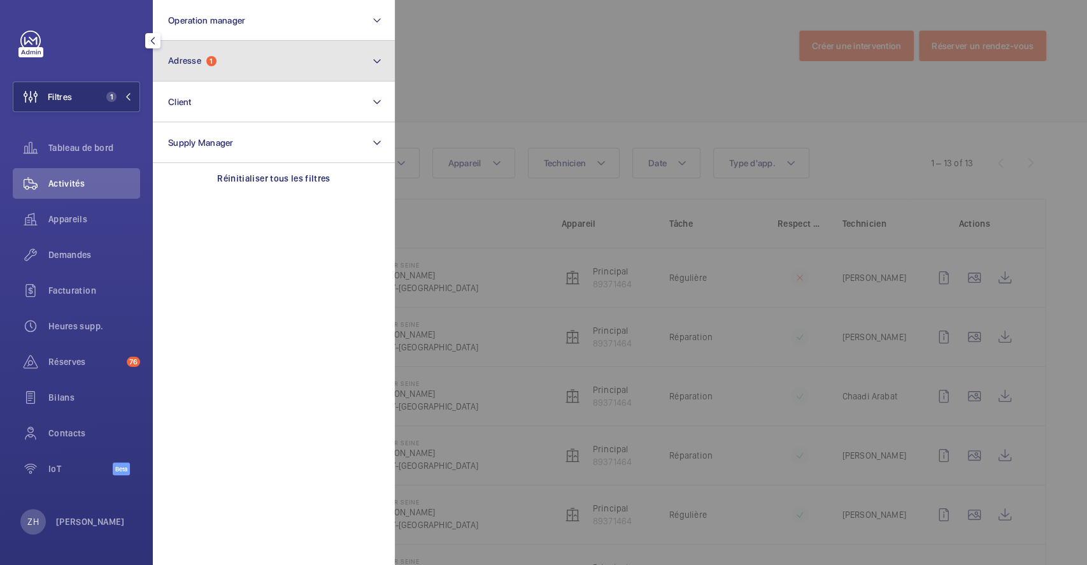
click at [279, 64] on button "Adresse 1" at bounding box center [274, 61] width 242 height 41
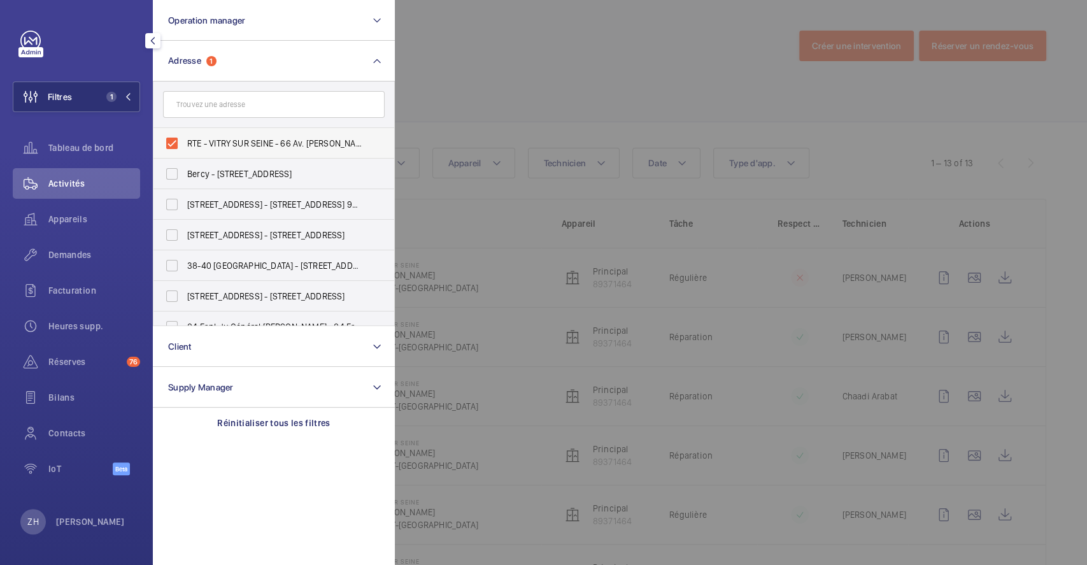
drag, startPoint x: 176, startPoint y: 139, endPoint x: 248, endPoint y: 136, distance: 72.0
click at [178, 139] on label "RTE - VITRY SUR SEINE - 66 Av. Anatole France, VITRY-SUR-SEINE 94200" at bounding box center [264, 143] width 222 height 31
click at [178, 139] on input "RTE - VITRY SUR SEINE - 66 Av. Anatole France, VITRY-SUR-SEINE 94200" at bounding box center [171, 143] width 25 height 25
checkbox input "false"
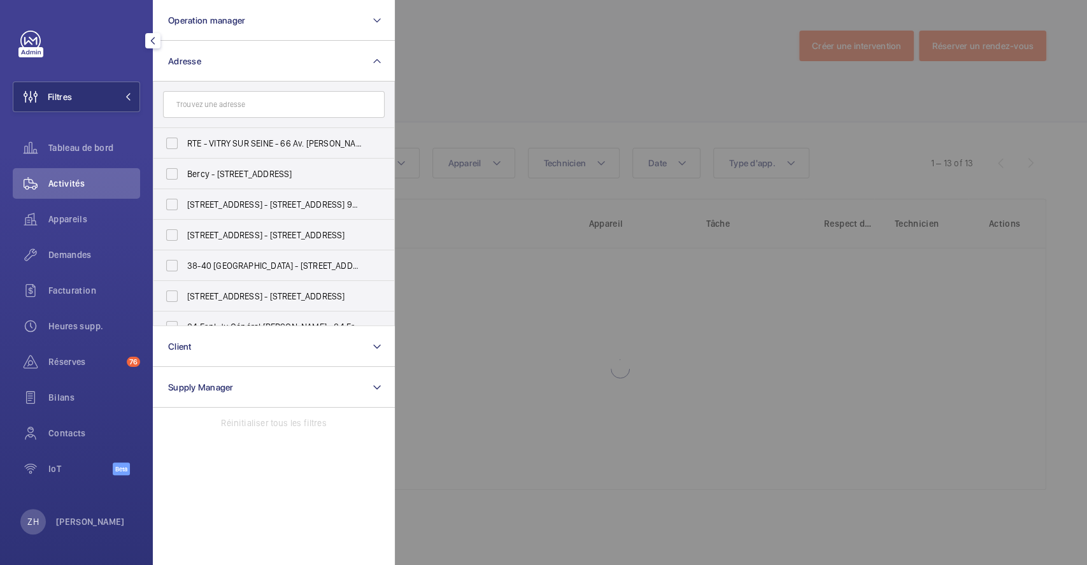
click at [480, 82] on div at bounding box center [938, 282] width 1087 height 565
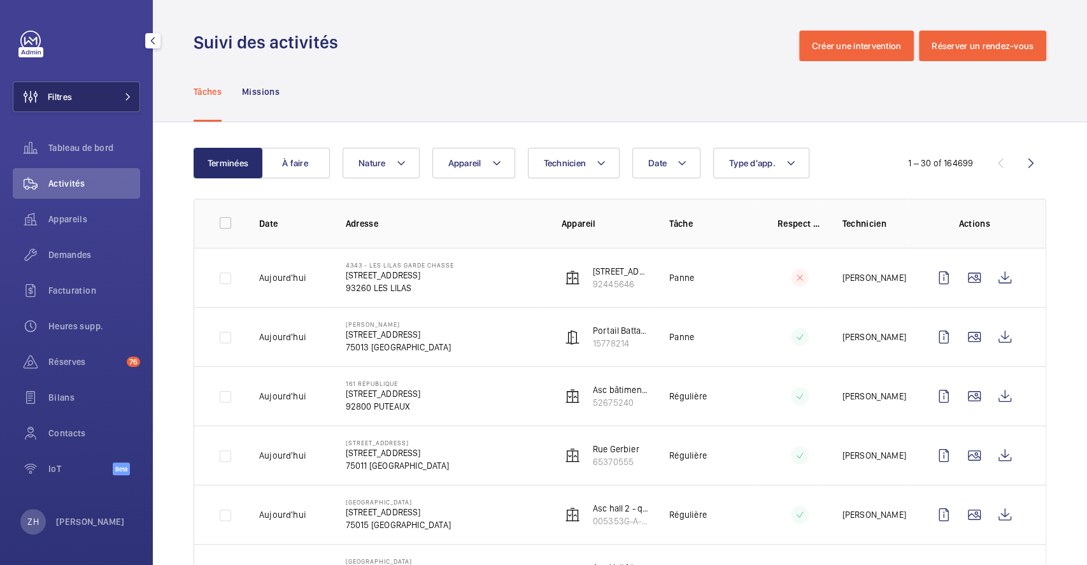
click at [114, 96] on button "Filtres" at bounding box center [76, 97] width 127 height 31
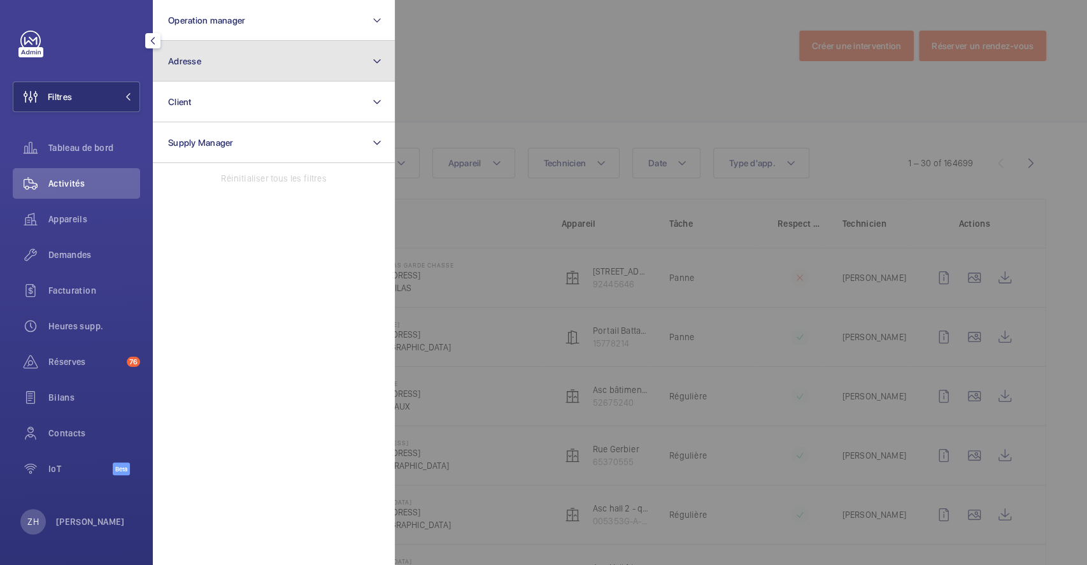
click at [245, 59] on button "Adresse" at bounding box center [274, 61] width 242 height 41
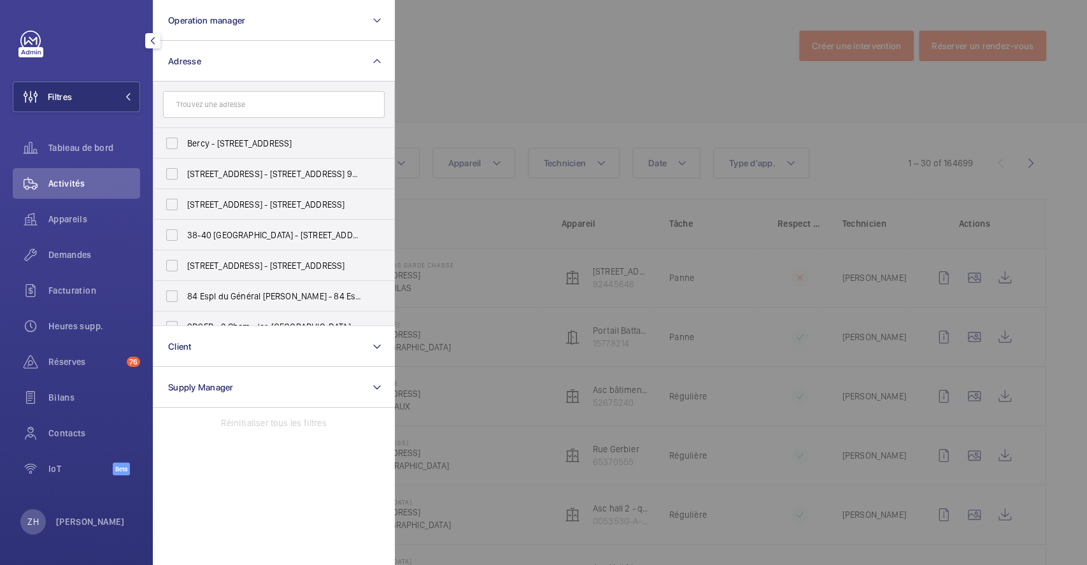
click at [246, 103] on input "text" at bounding box center [274, 104] width 222 height 27
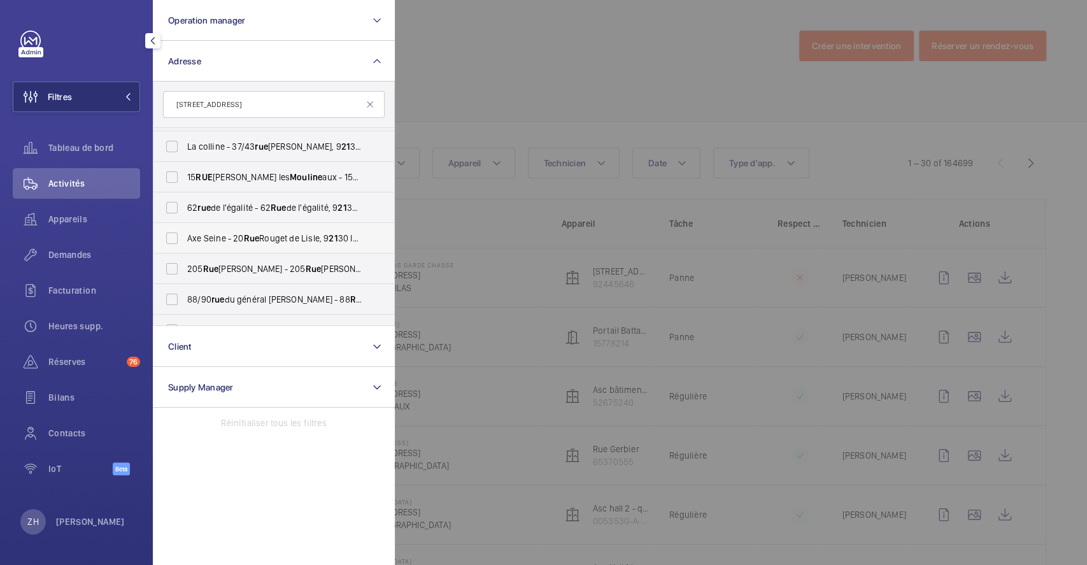
scroll to position [85, 0]
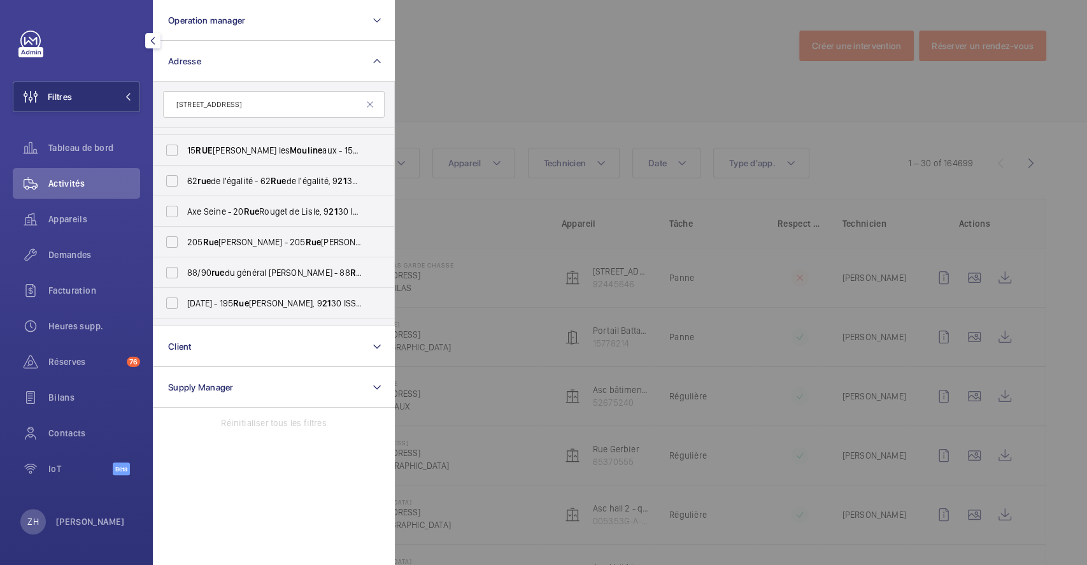
click at [250, 104] on input "21 RUE MOULINE" at bounding box center [274, 104] width 222 height 27
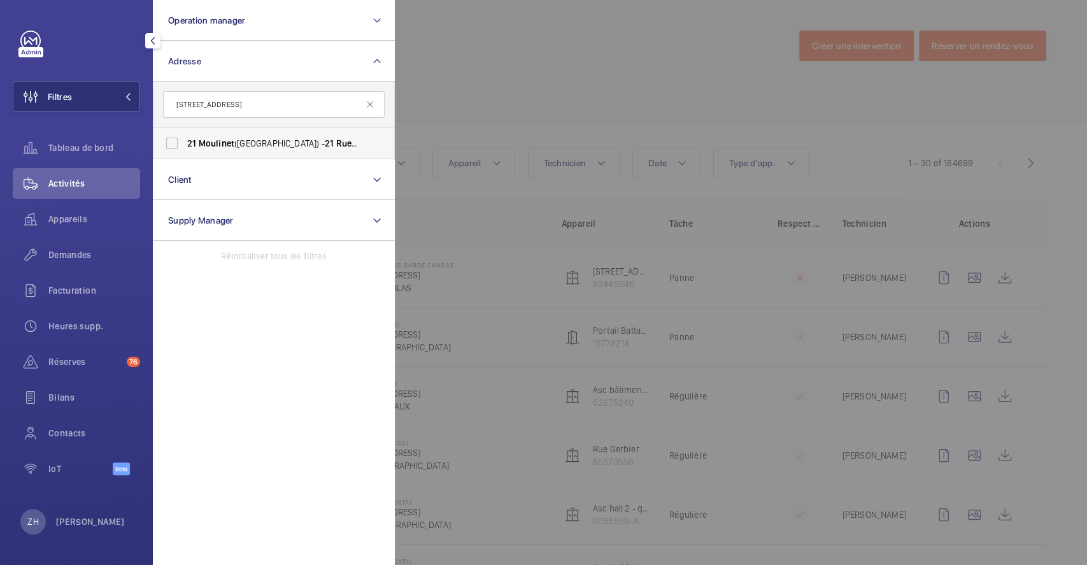
type input "21 RUE MOULINET"
click at [176, 145] on label "21 Moulinet (PARIS) - 21 Rue du Moulinet , PARIS 75013" at bounding box center [264, 143] width 222 height 31
click at [176, 145] on input "21 Moulinet (PARIS) - 21 Rue du Moulinet , PARIS 75013" at bounding box center [171, 143] width 25 height 25
checkbox input "true"
click at [532, 59] on div at bounding box center [938, 282] width 1087 height 565
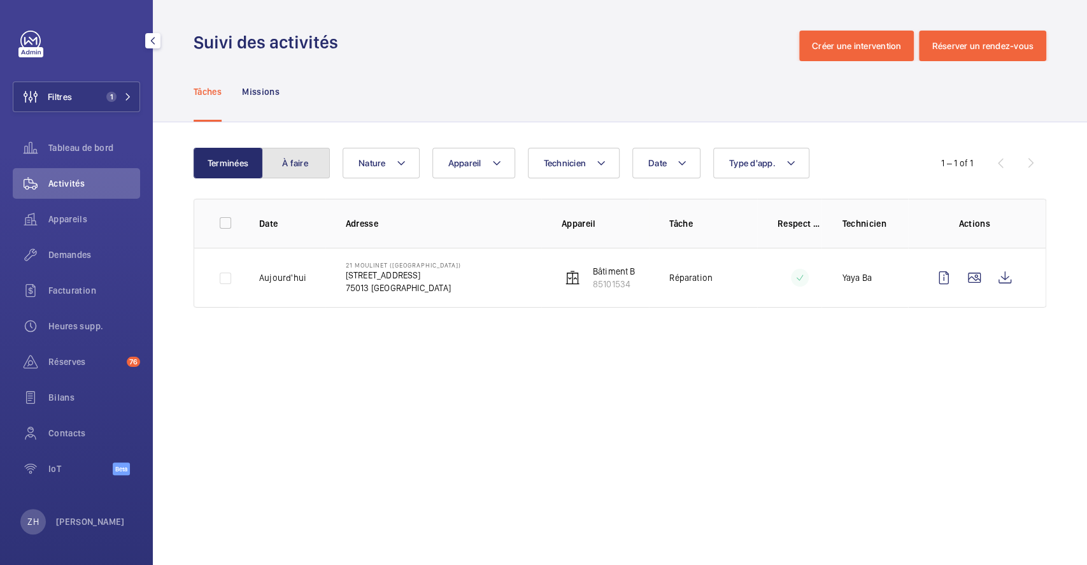
click at [297, 157] on button "À faire" at bounding box center [295, 163] width 69 height 31
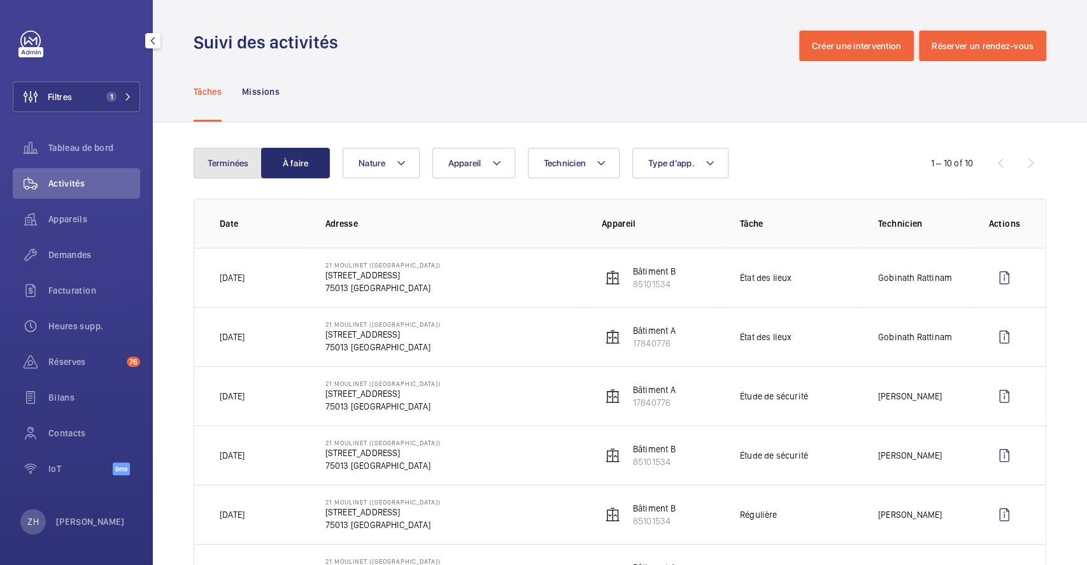
click at [230, 166] on button "Terminées" at bounding box center [228, 163] width 69 height 31
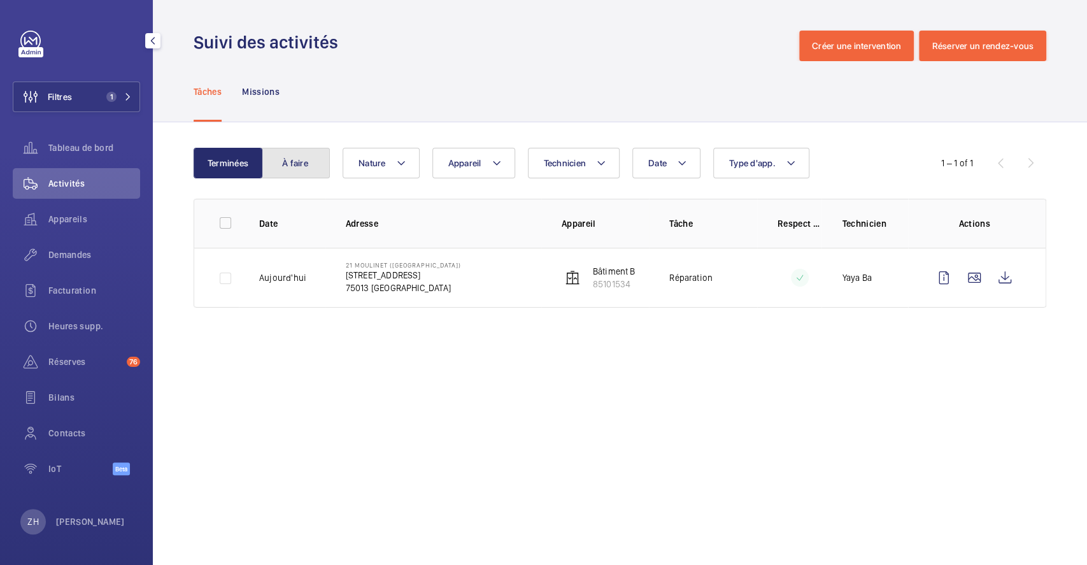
click at [301, 163] on button "À faire" at bounding box center [295, 163] width 69 height 31
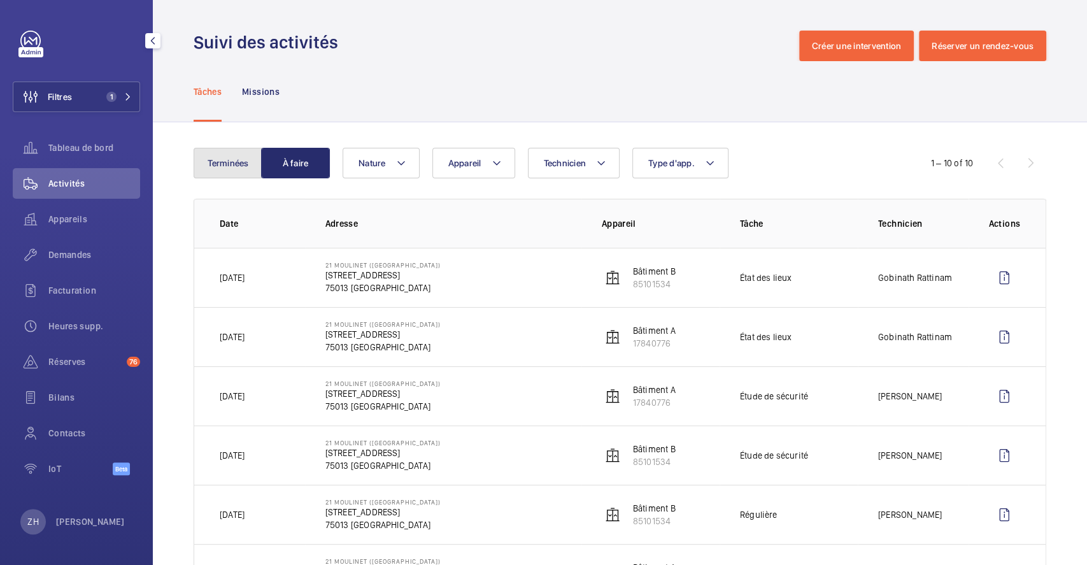
click at [231, 162] on button "Terminées" at bounding box center [228, 163] width 69 height 31
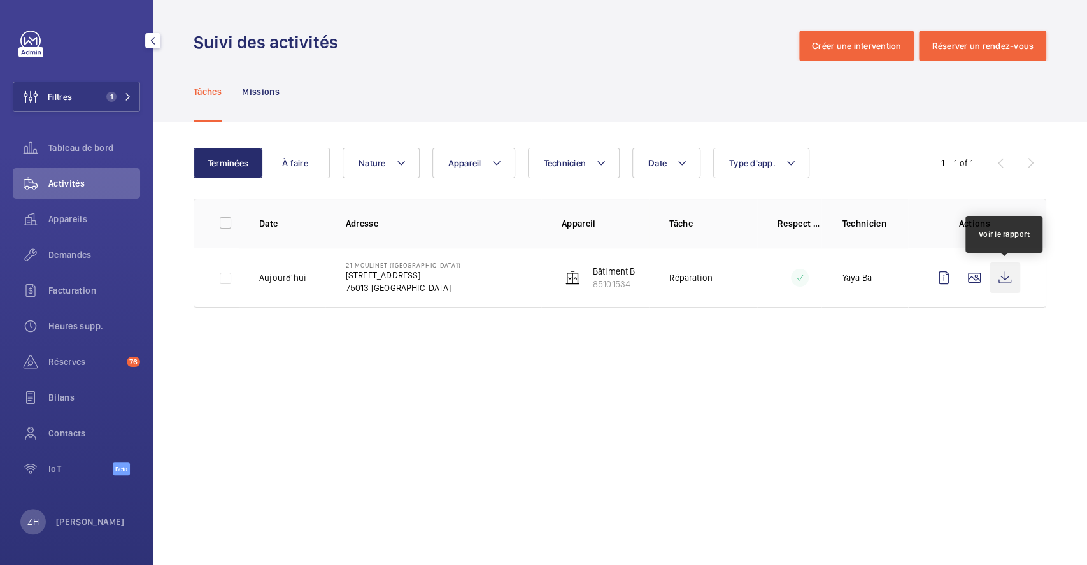
click at [1002, 281] on wm-front-icon-button at bounding box center [1005, 277] width 31 height 31
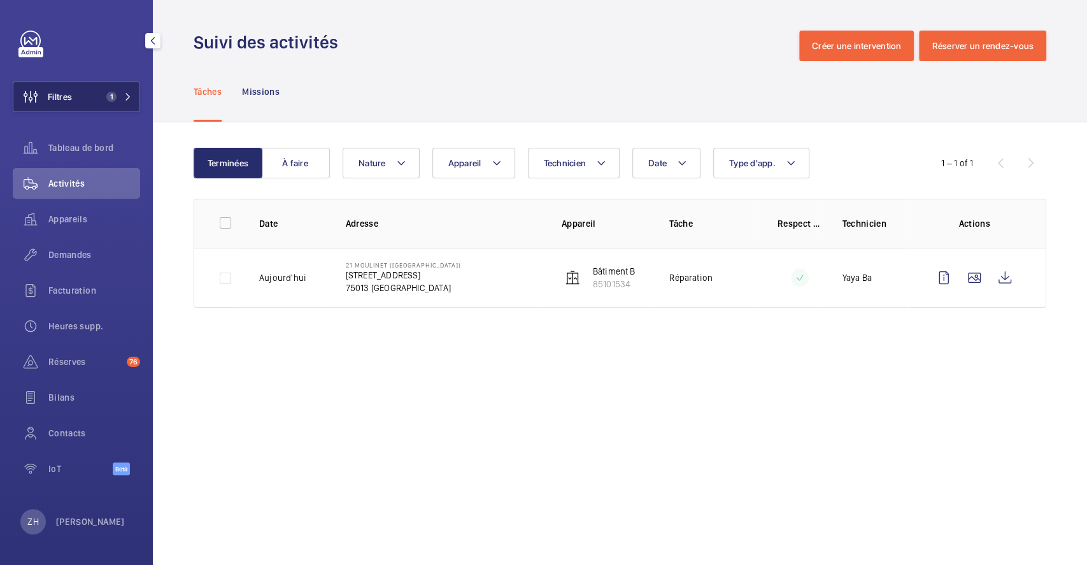
click at [89, 94] on button "Filtres 1" at bounding box center [76, 97] width 127 height 31
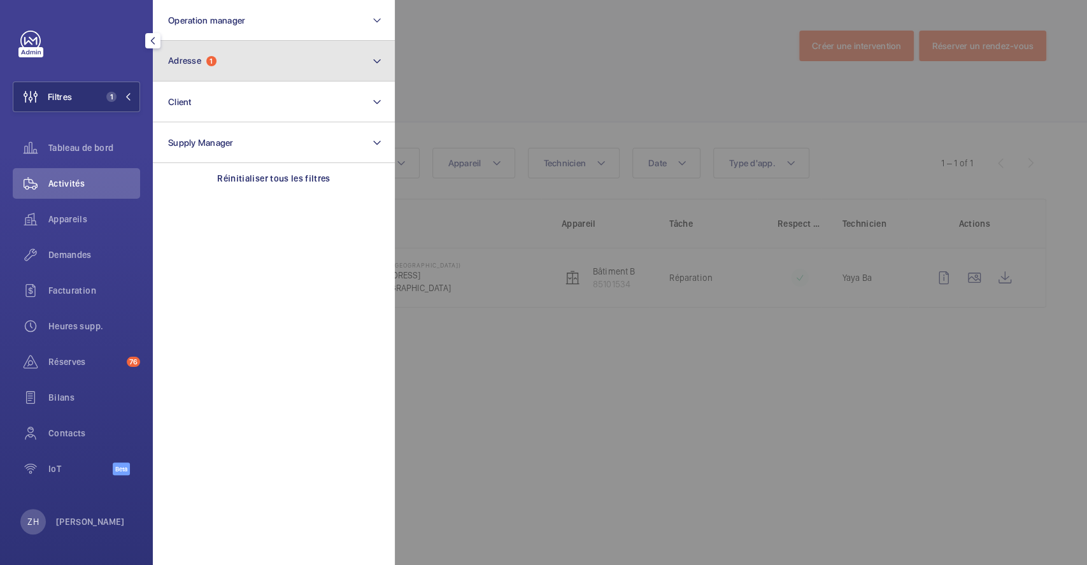
drag, startPoint x: 248, startPoint y: 60, endPoint x: 247, endPoint y: 66, distance: 6.5
click at [249, 59] on button "Adresse 1" at bounding box center [274, 61] width 242 height 41
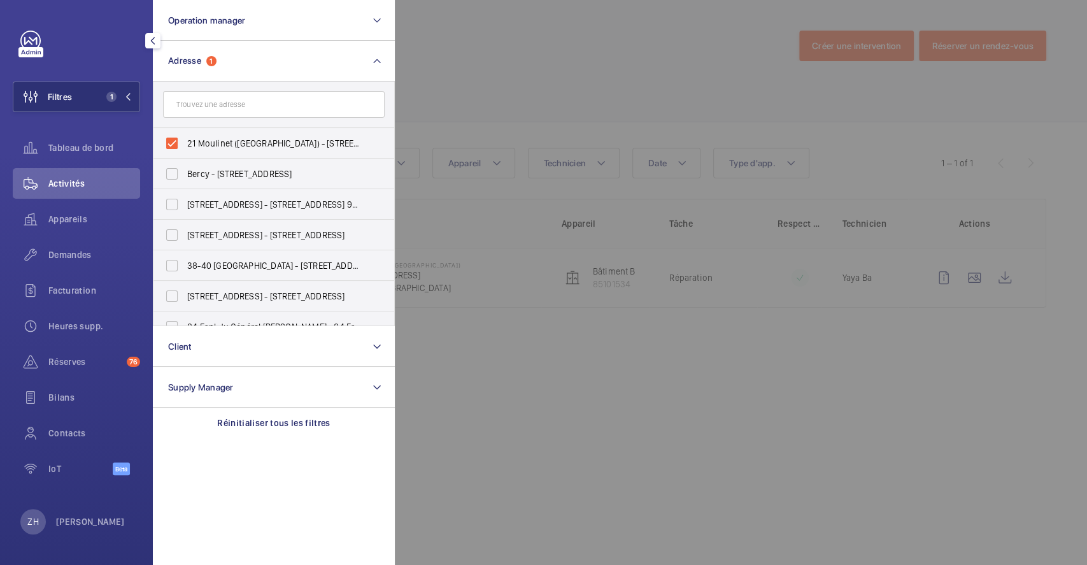
drag, startPoint x: 504, startPoint y: 68, endPoint x: 578, endPoint y: 48, distance: 76.6
click at [504, 68] on div at bounding box center [938, 282] width 1087 height 565
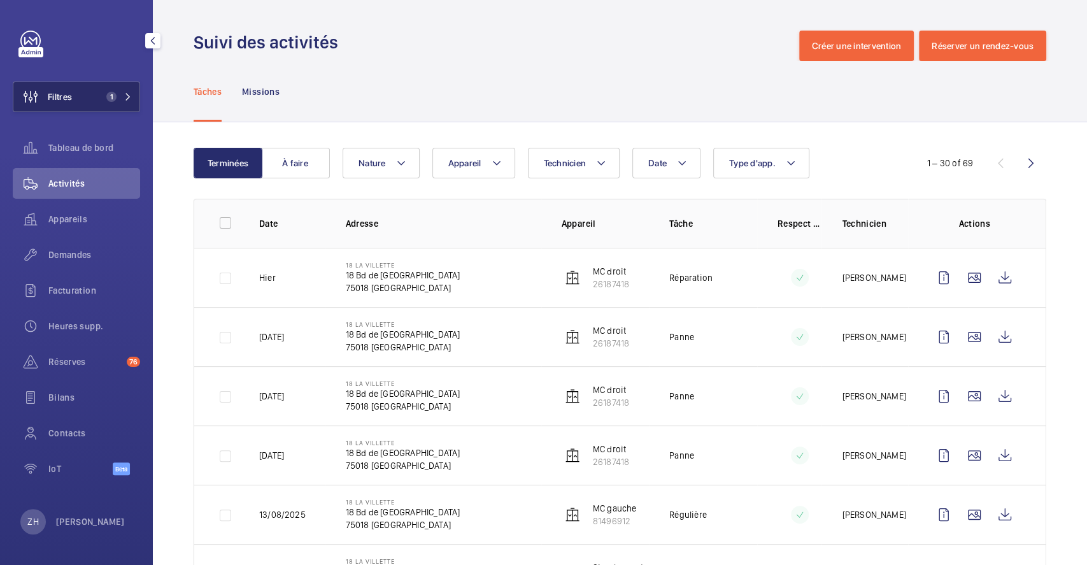
scroll to position [902, 0]
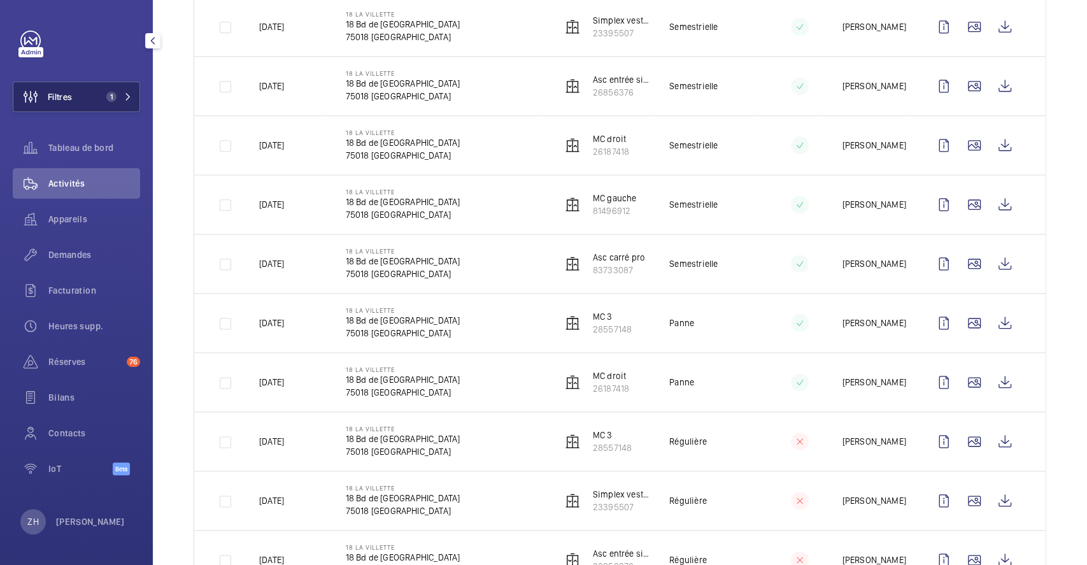
click at [74, 99] on button "Filtres 1" at bounding box center [76, 97] width 127 height 31
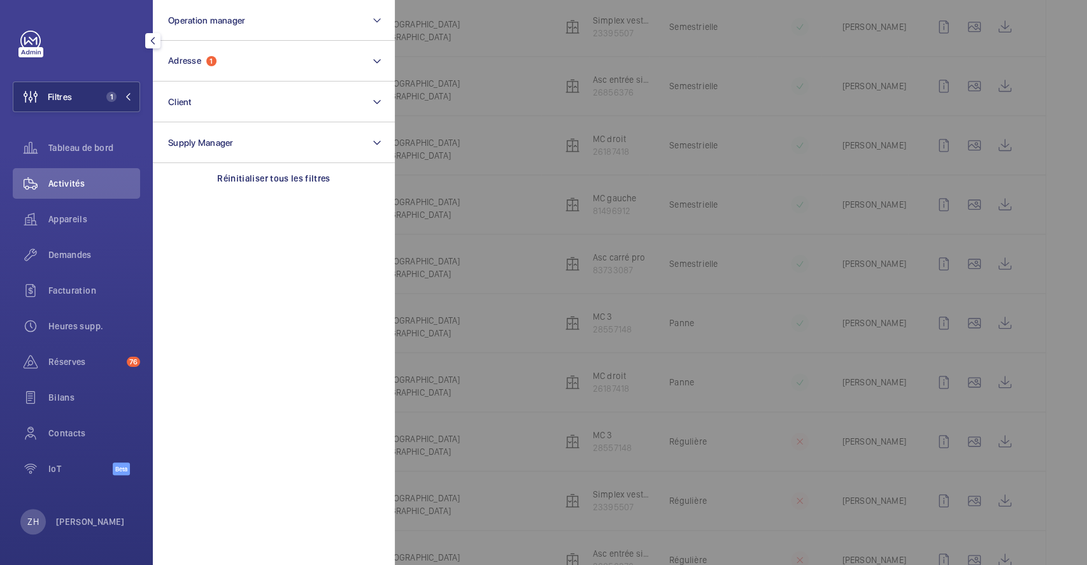
drag, startPoint x: 1081, startPoint y: 367, endPoint x: 1073, endPoint y: 381, distance: 15.7
click at [1080, 414] on div at bounding box center [938, 282] width 1087 height 565
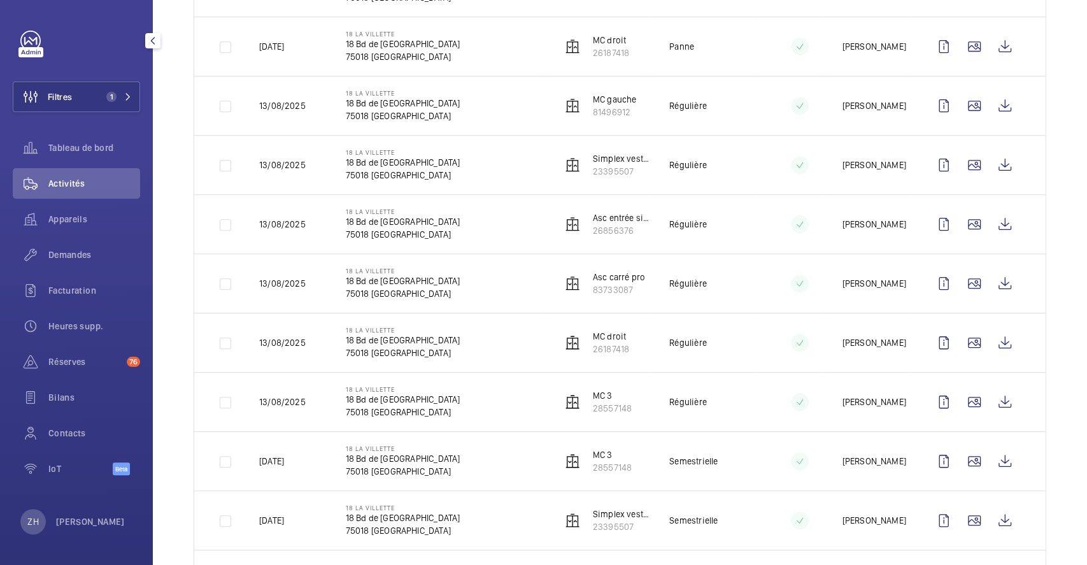
scroll to position [393, 0]
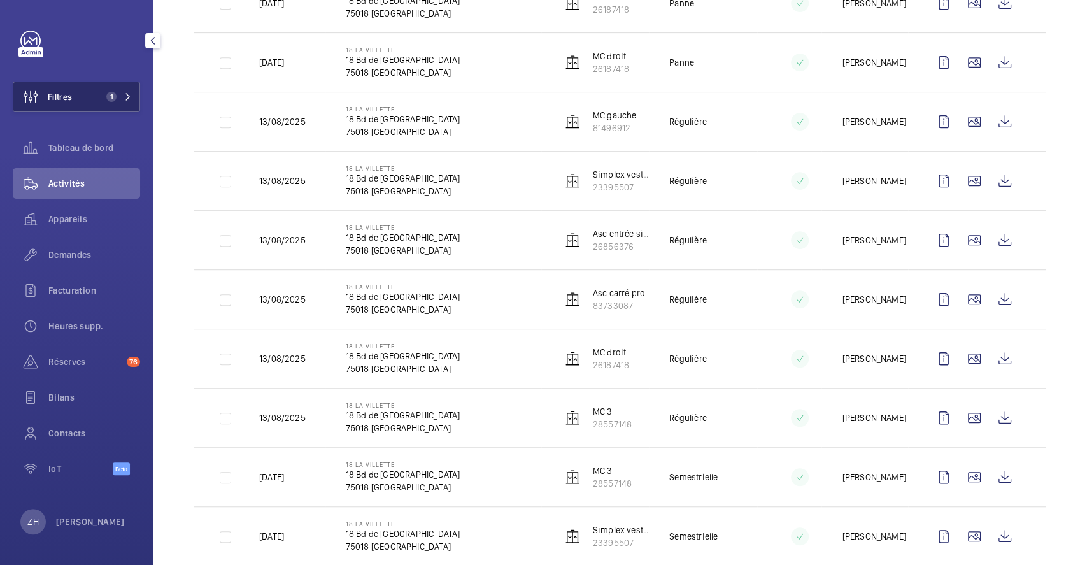
drag, startPoint x: 97, startPoint y: 94, endPoint x: 117, endPoint y: 97, distance: 20.6
click at [97, 94] on button "Filtres 1" at bounding box center [76, 97] width 127 height 31
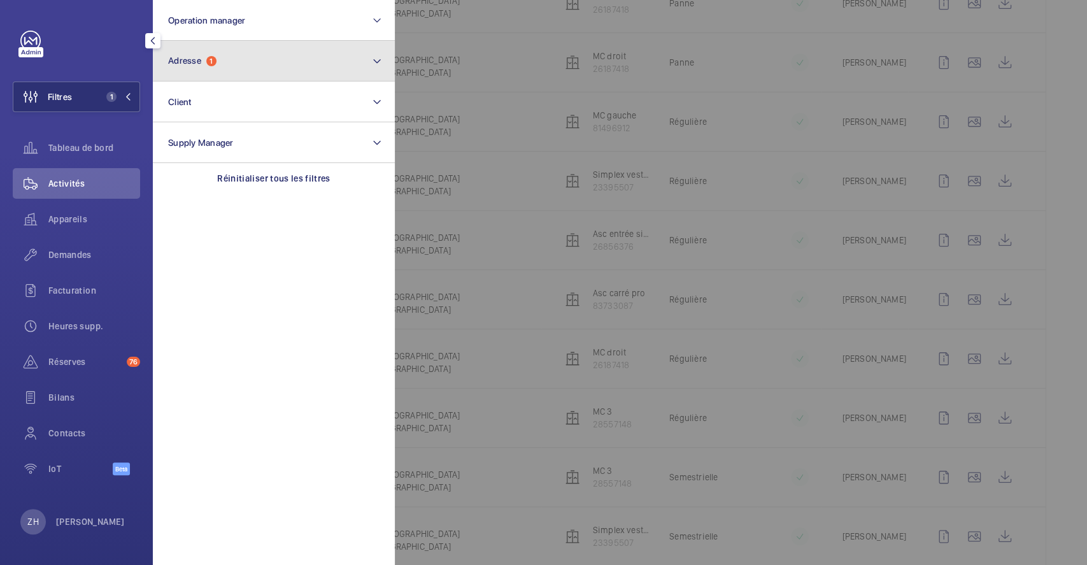
click at [214, 53] on button "Adresse 1" at bounding box center [274, 61] width 242 height 41
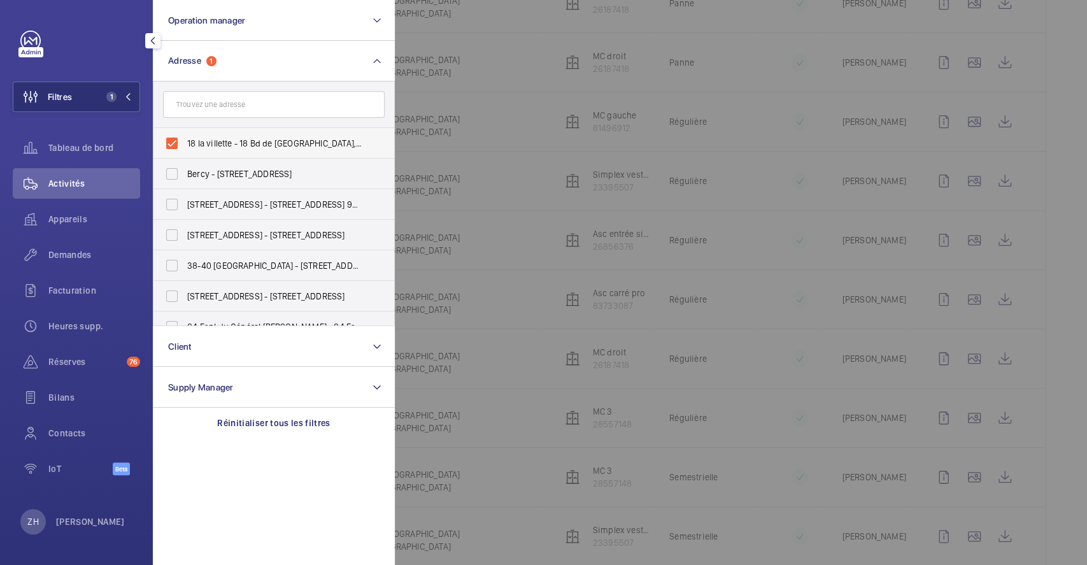
click at [174, 146] on label "18 la villette - 18 Bd de la Chapelle, PARIS 75018" at bounding box center [264, 143] width 222 height 31
click at [174, 146] on input "18 la villette - 18 Bd de la Chapelle, PARIS 75018" at bounding box center [171, 143] width 25 height 25
checkbox input "false"
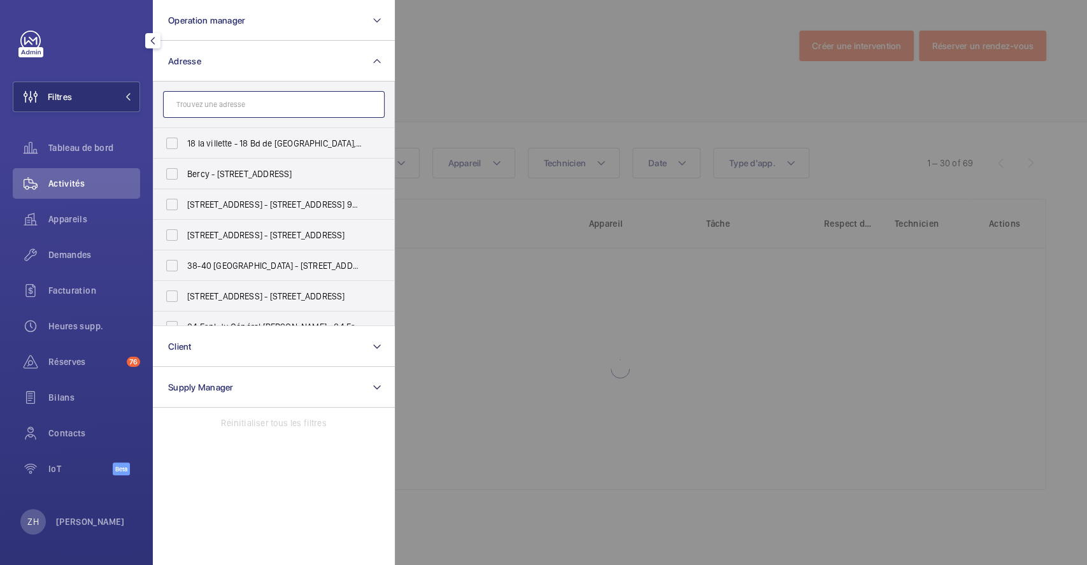
click at [235, 103] on input "text" at bounding box center [274, 104] width 222 height 27
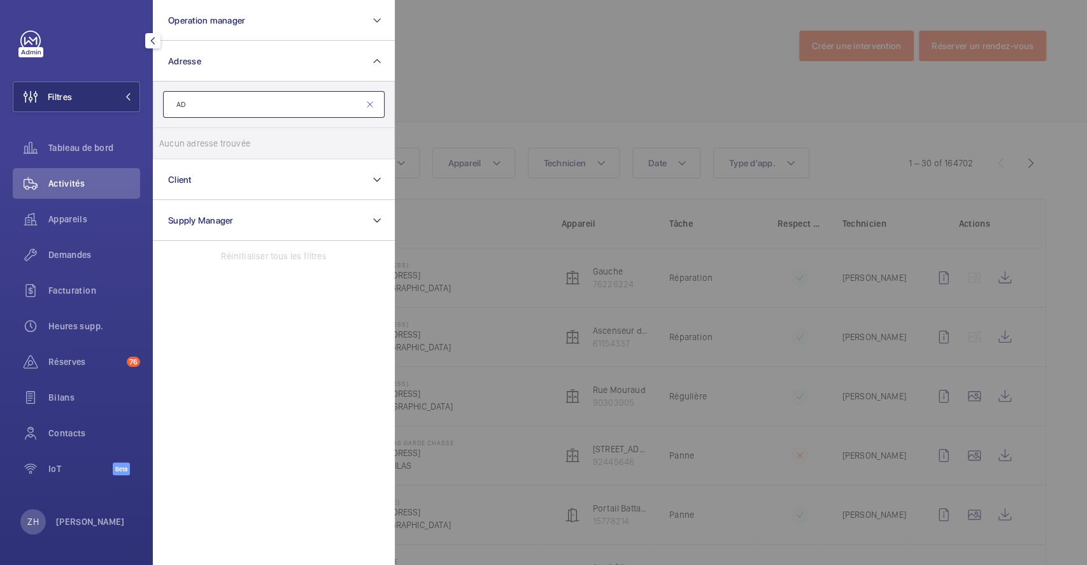
type input "A"
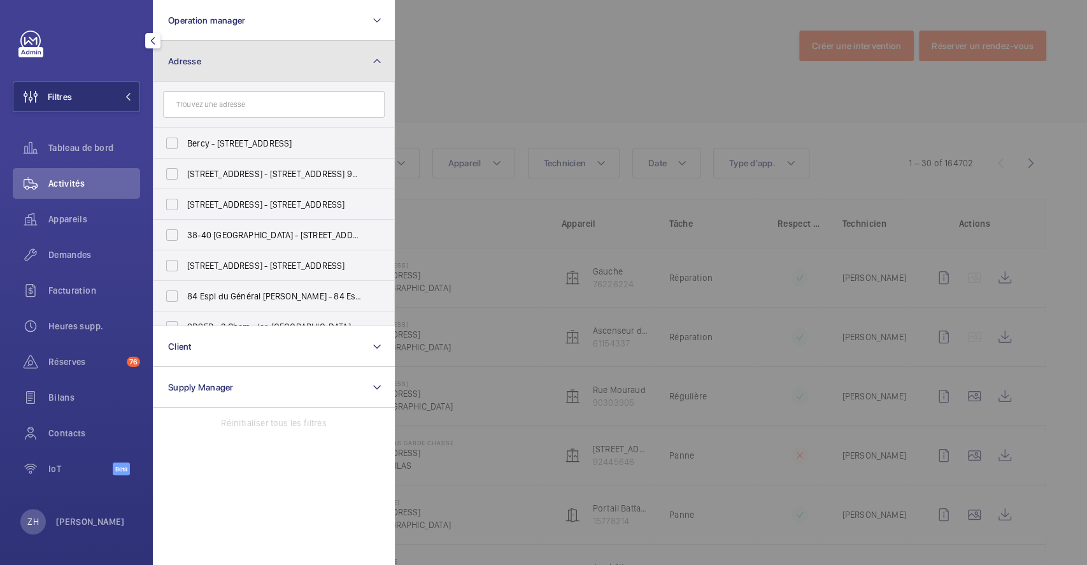
click at [219, 60] on button "Adresse" at bounding box center [274, 61] width 242 height 41
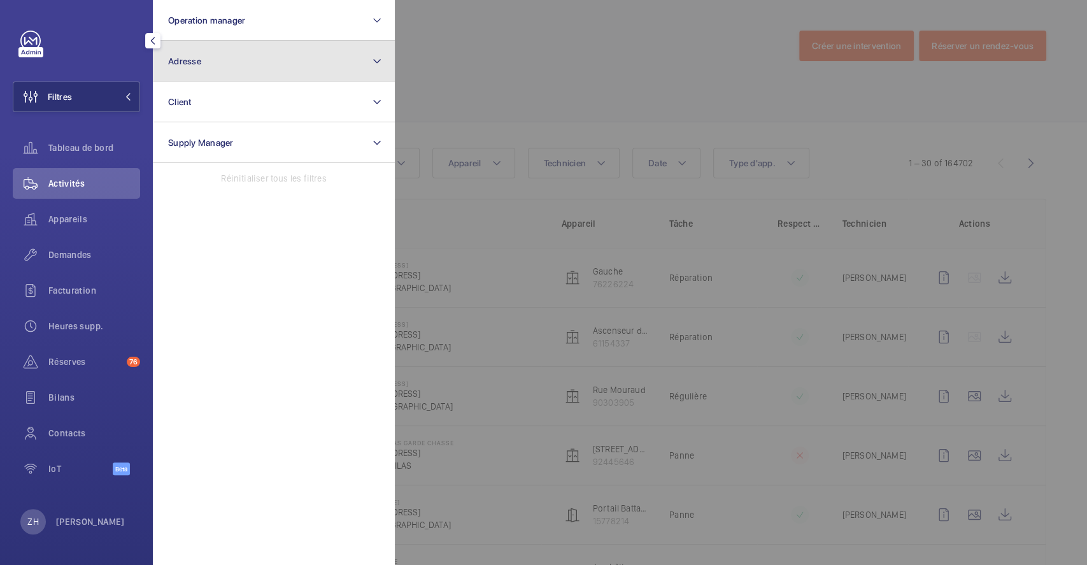
click at [224, 62] on button "Adresse" at bounding box center [274, 61] width 242 height 41
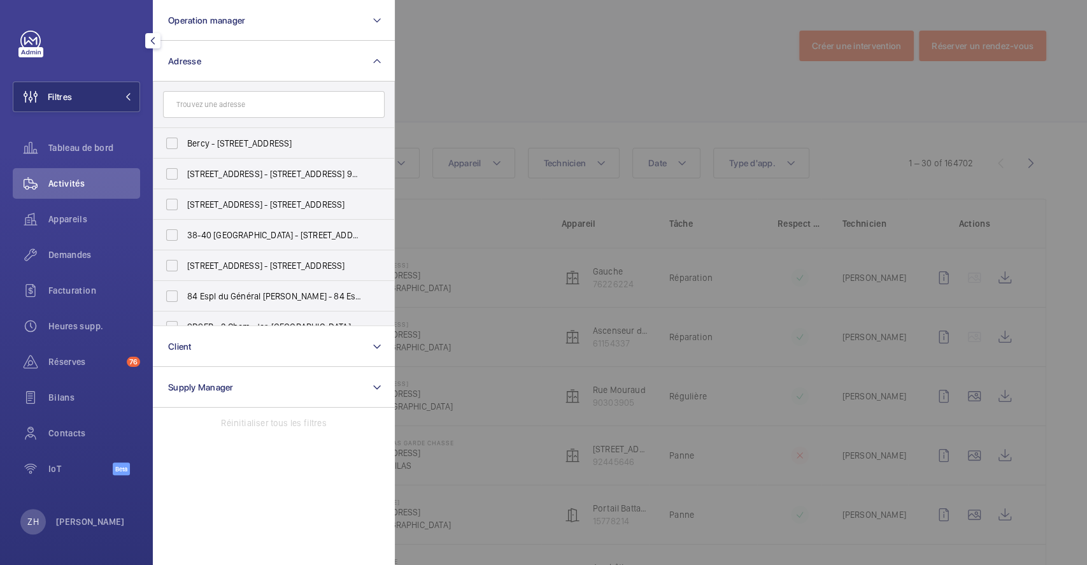
click at [253, 101] on input "text" at bounding box center [274, 104] width 222 height 27
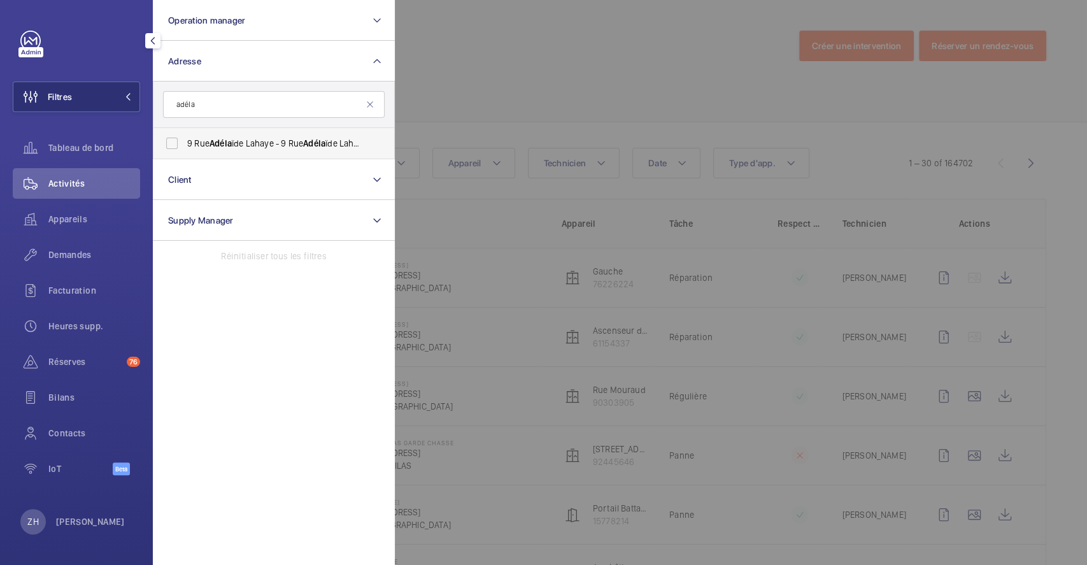
type input "adéla"
click at [166, 135] on label "9 Rue Adéla ïde Lahaye - 9 Rue Adéla ïde Lahaye, BAGNOLET 93170" at bounding box center [264, 143] width 222 height 31
click at [166, 135] on input "9 Rue Adéla ïde Lahaye - 9 Rue Adéla ïde Lahaye, BAGNOLET 93170" at bounding box center [171, 143] width 25 height 25
checkbox input "true"
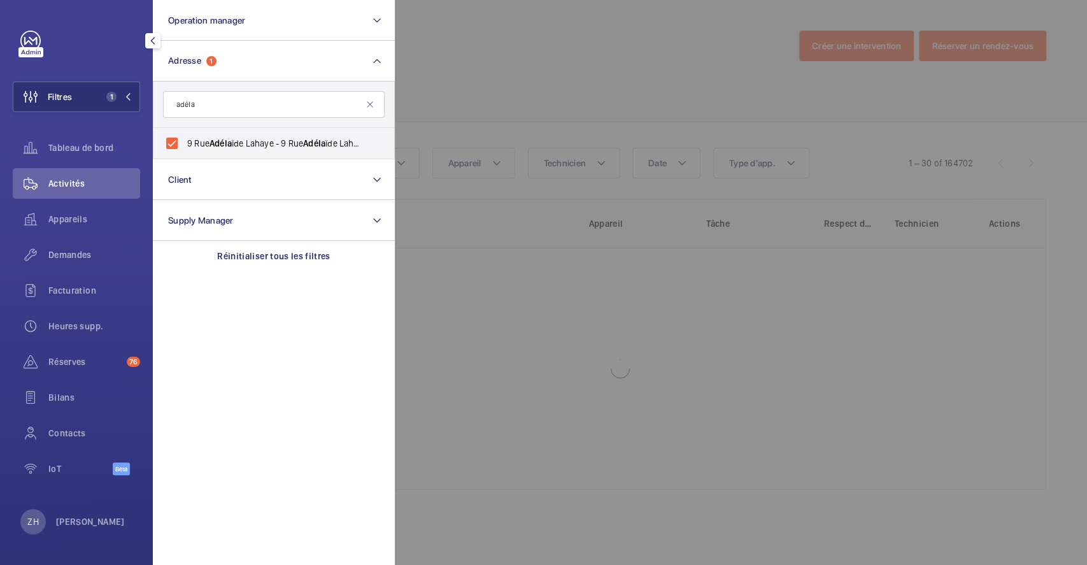
click at [657, 30] on div at bounding box center [938, 282] width 1087 height 565
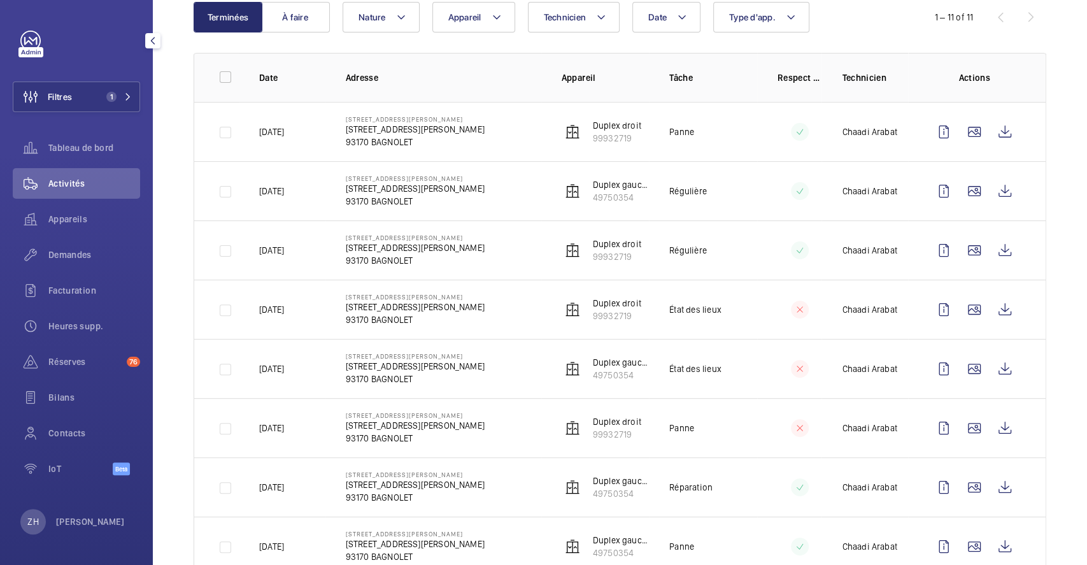
scroll to position [113, 0]
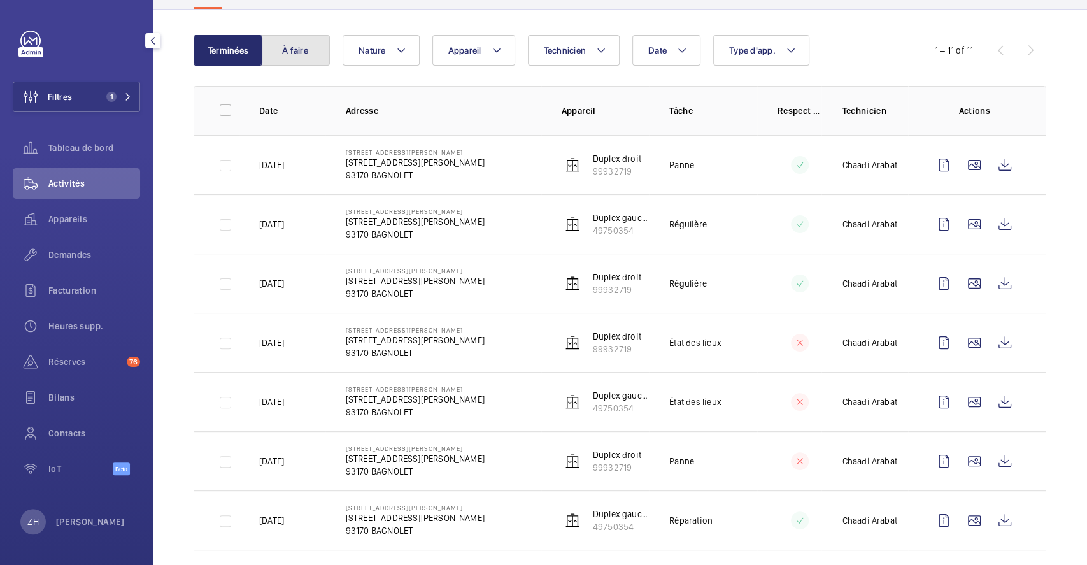
drag, startPoint x: 302, startPoint y: 53, endPoint x: 337, endPoint y: 110, distance: 66.6
click at [302, 52] on button "À faire" at bounding box center [295, 50] width 69 height 31
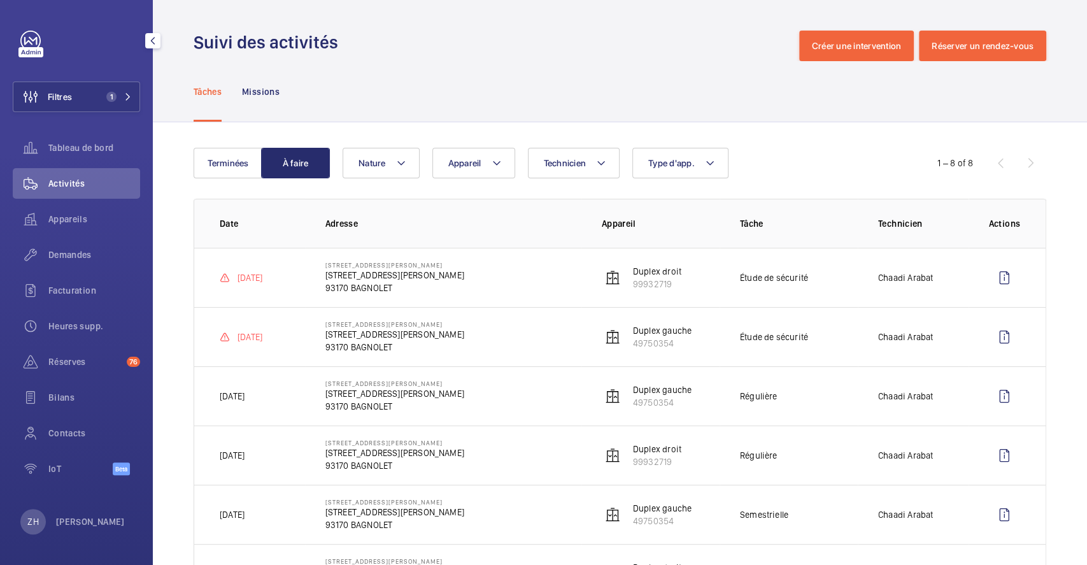
click at [183, 89] on div "Tâches Missions" at bounding box center [620, 91] width 934 height 61
click at [227, 157] on button "Terminées" at bounding box center [228, 163] width 69 height 31
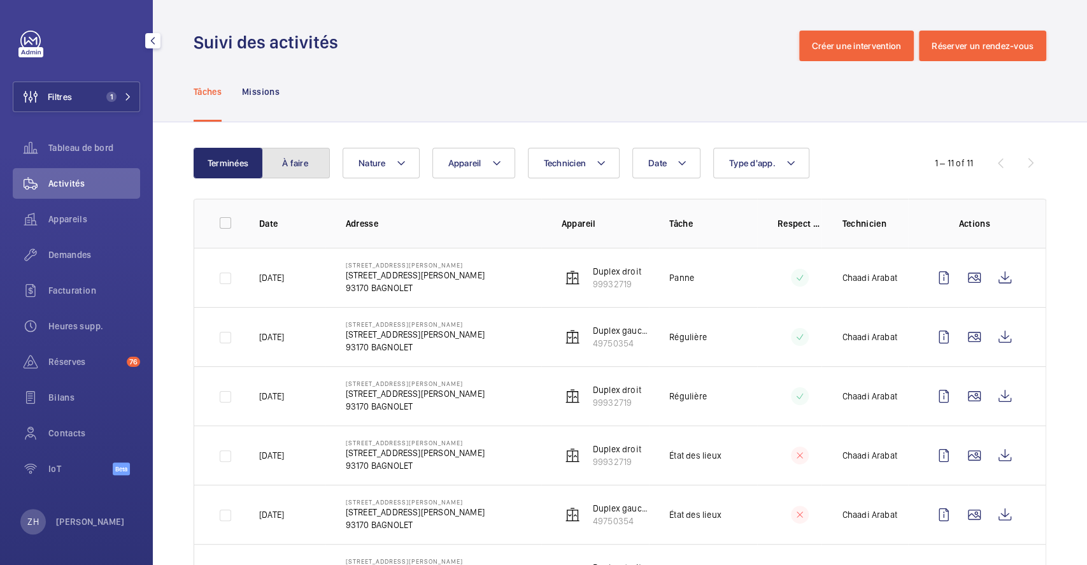
click at [301, 161] on button "À faire" at bounding box center [295, 163] width 69 height 31
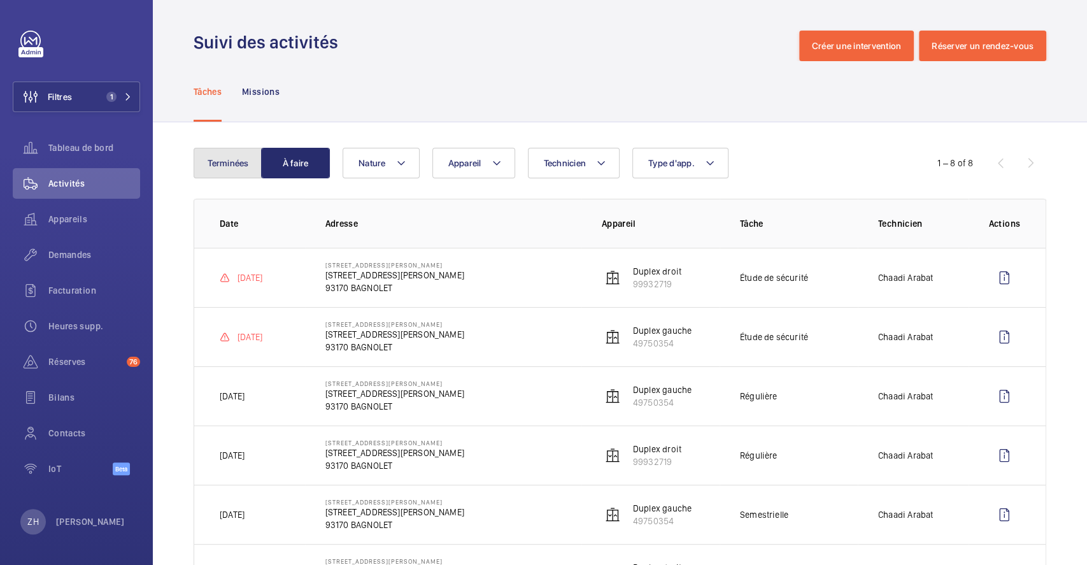
click at [224, 158] on button "Terminées" at bounding box center [228, 163] width 69 height 31
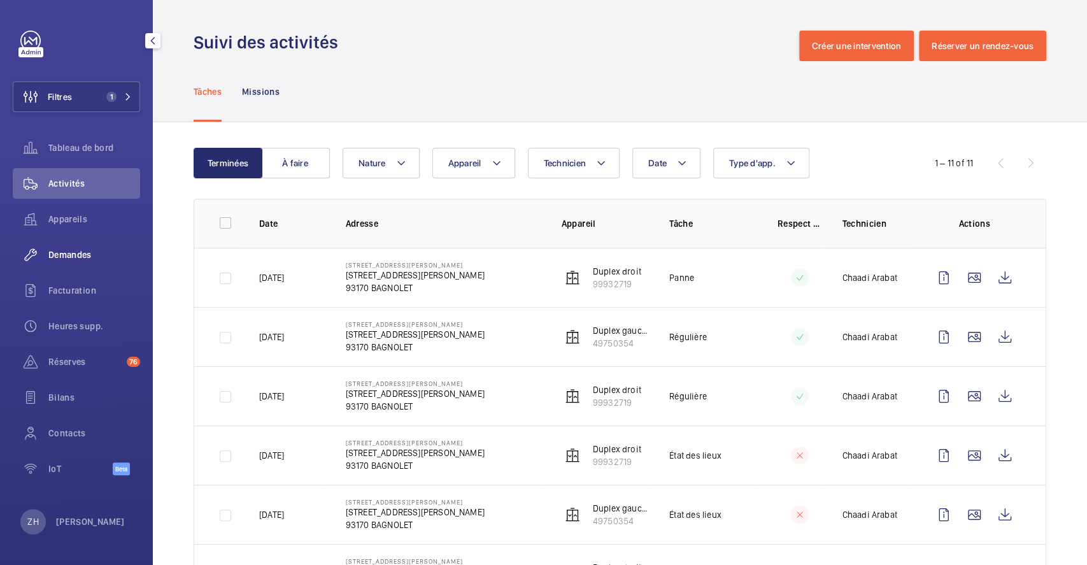
click at [85, 255] on span "Demandes" at bounding box center [94, 254] width 92 height 13
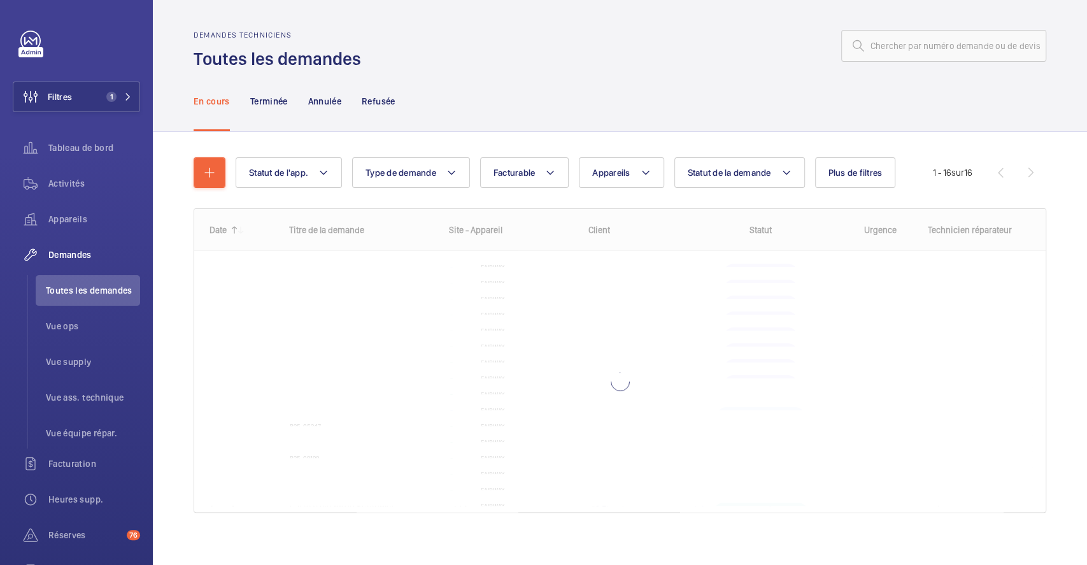
scroll to position [9, 0]
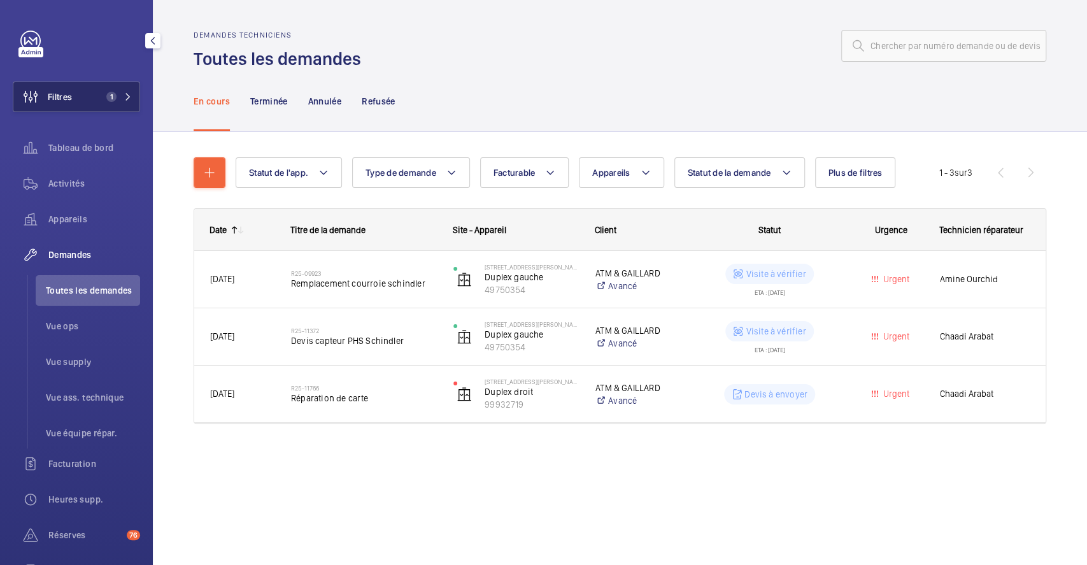
click at [91, 93] on button "Filtres 1" at bounding box center [76, 97] width 127 height 31
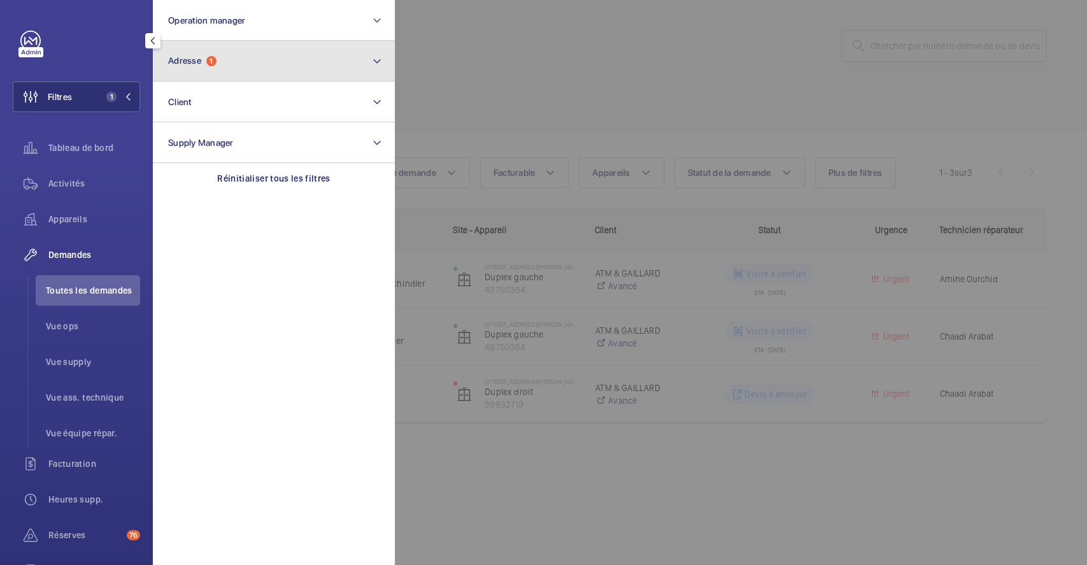
click at [252, 65] on button "Adresse 1" at bounding box center [274, 61] width 242 height 41
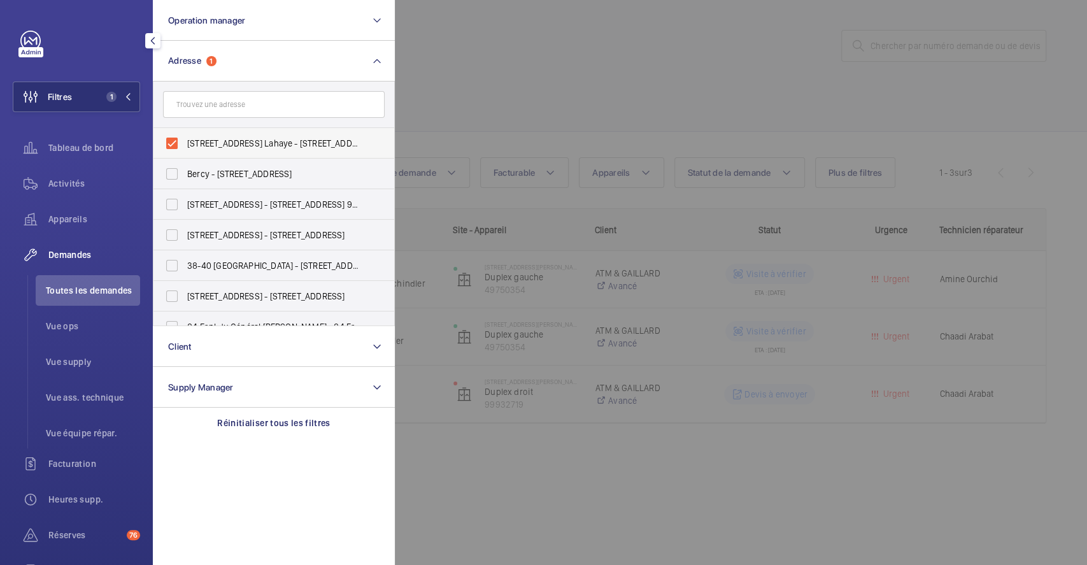
click at [180, 141] on label "9 Rue Adélaïde Lahaye - 9 Rue Adélaïde Lahaye, BAGNOLET 93170" at bounding box center [264, 143] width 222 height 31
click at [180, 141] on input "9 Rue Adélaïde Lahaye - 9 Rue Adélaïde Lahaye, BAGNOLET 93170" at bounding box center [171, 143] width 25 height 25
checkbox input "false"
click at [467, 99] on div at bounding box center [938, 282] width 1087 height 565
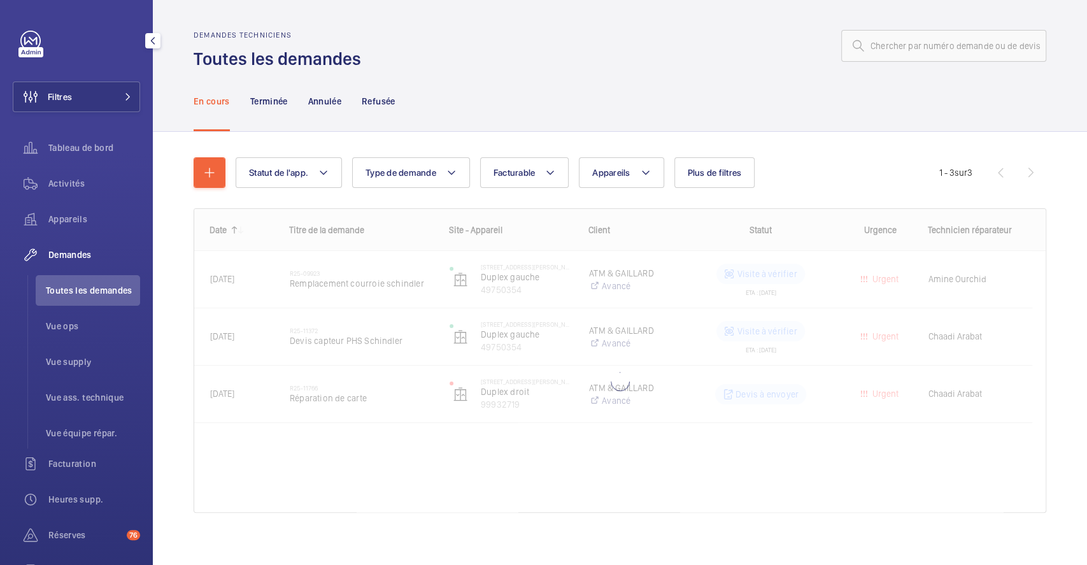
drag, startPoint x: 97, startPoint y: 99, endPoint x: 148, endPoint y: 96, distance: 51.0
click at [97, 99] on button "Filtres" at bounding box center [76, 97] width 127 height 31
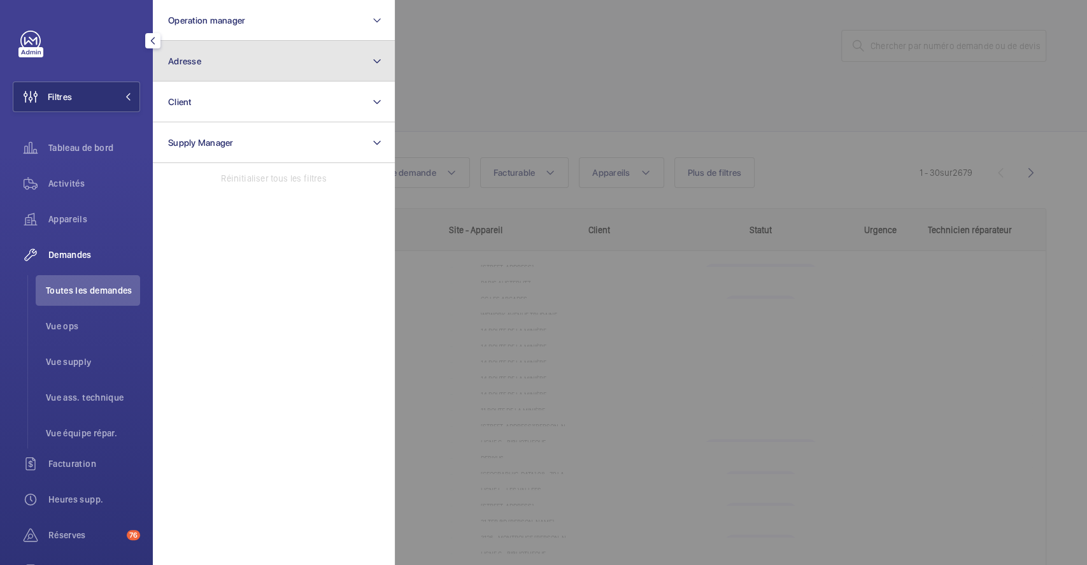
click at [247, 69] on button "Adresse" at bounding box center [274, 61] width 242 height 41
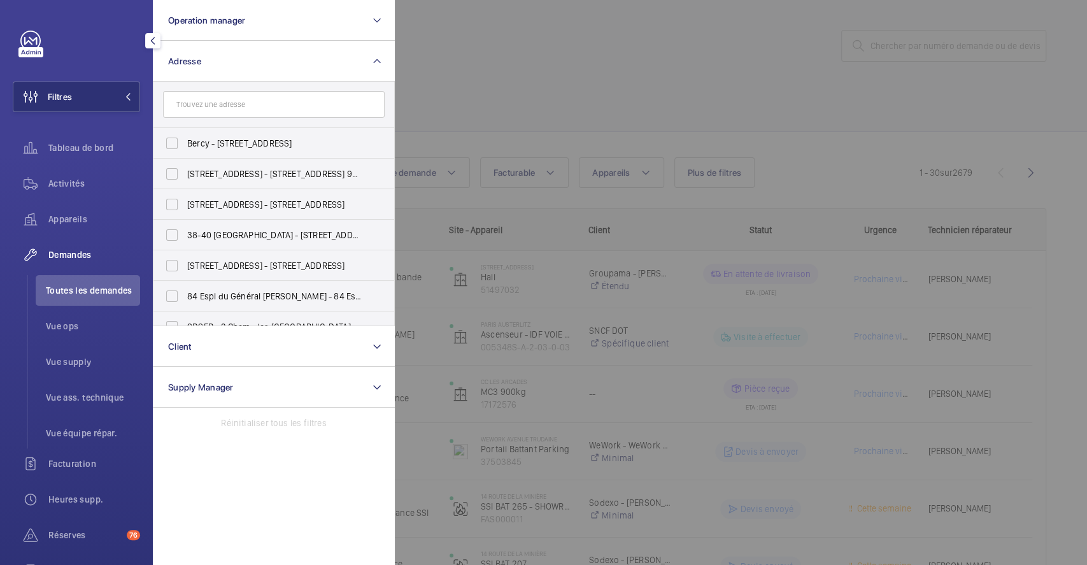
drag, startPoint x: 277, startPoint y: 115, endPoint x: 299, endPoint y: 115, distance: 22.3
click at [278, 115] on input "text" at bounding box center [274, 104] width 222 height 27
click at [312, 113] on input "text" at bounding box center [274, 104] width 222 height 27
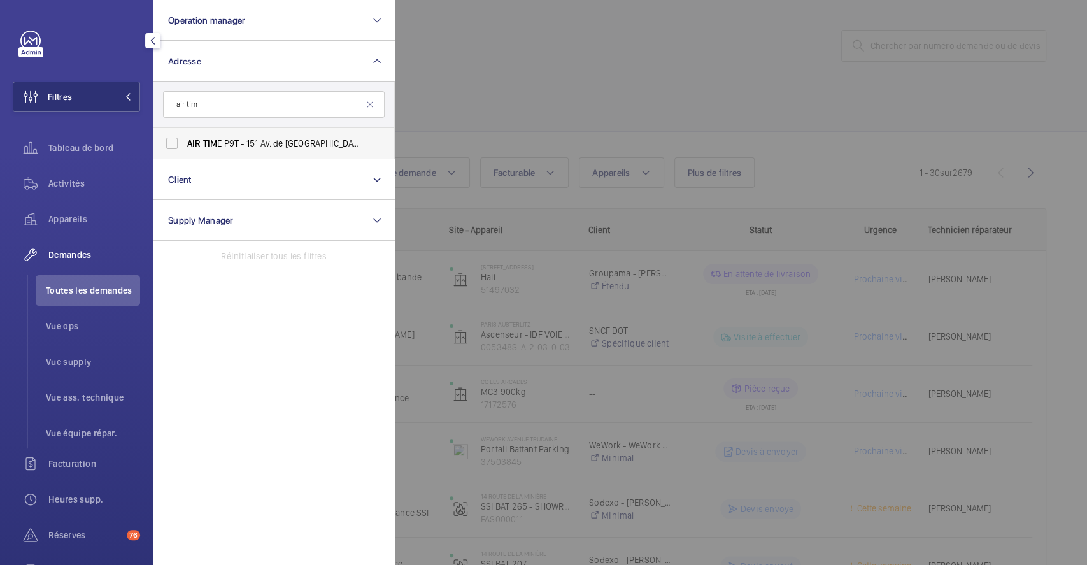
type input "air tim"
drag, startPoint x: 172, startPoint y: 139, endPoint x: 303, endPoint y: 122, distance: 132.3
click at [171, 139] on label "AIR TIM E P9T - 151 Av. de France, PARIS 75013" at bounding box center [264, 143] width 222 height 31
click at [171, 139] on input "AIR TIM E P9T - 151 Av. de France, PARIS 75013" at bounding box center [171, 143] width 25 height 25
checkbox input "true"
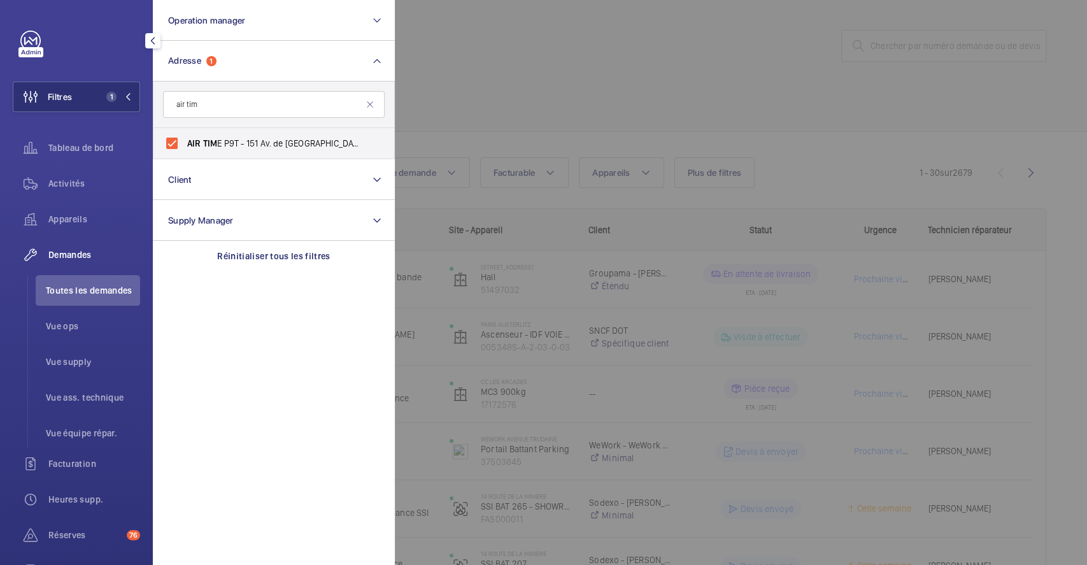
click at [477, 82] on div at bounding box center [938, 282] width 1087 height 565
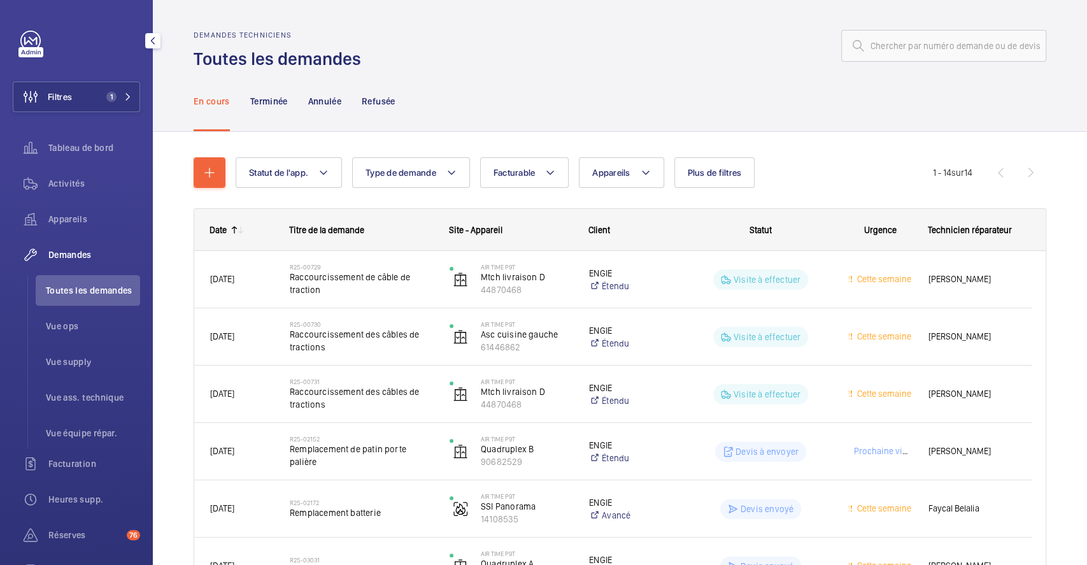
click at [71, 284] on span "Toutes les demandes" at bounding box center [93, 290] width 94 height 13
click at [274, 95] on p "Terminée" at bounding box center [269, 101] width 38 height 13
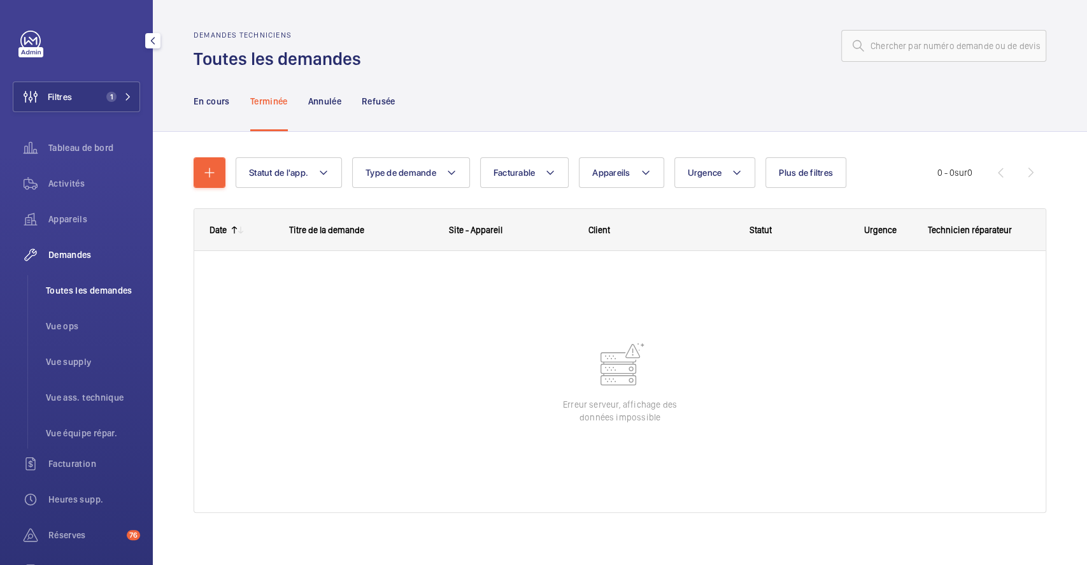
click at [87, 287] on span "Toutes les demandes" at bounding box center [93, 290] width 94 height 13
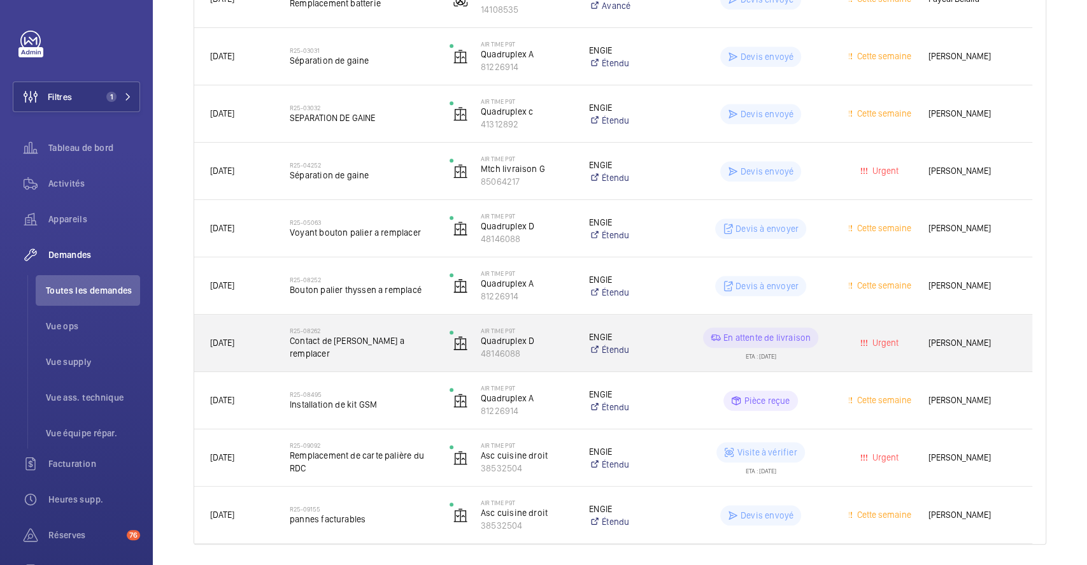
scroll to position [550, 0]
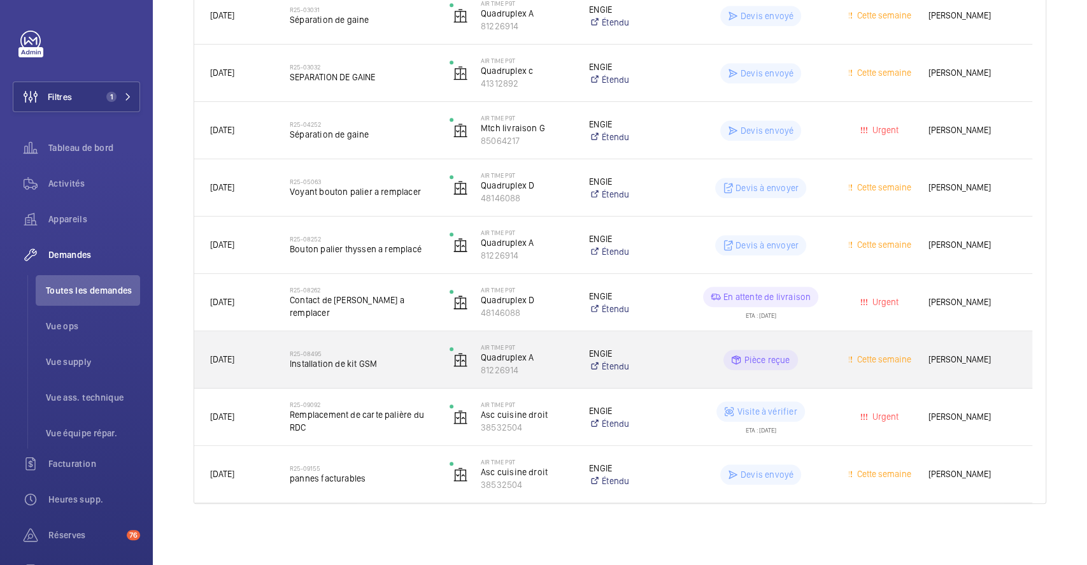
click at [397, 350] on h2 "R25-08495" at bounding box center [361, 354] width 143 height 8
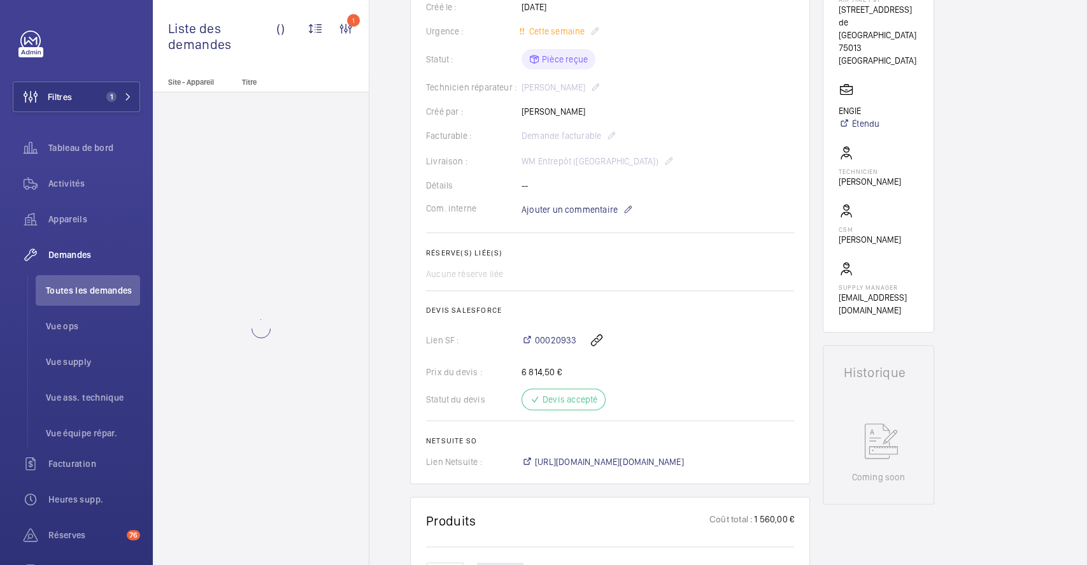
scroll to position [255, 0]
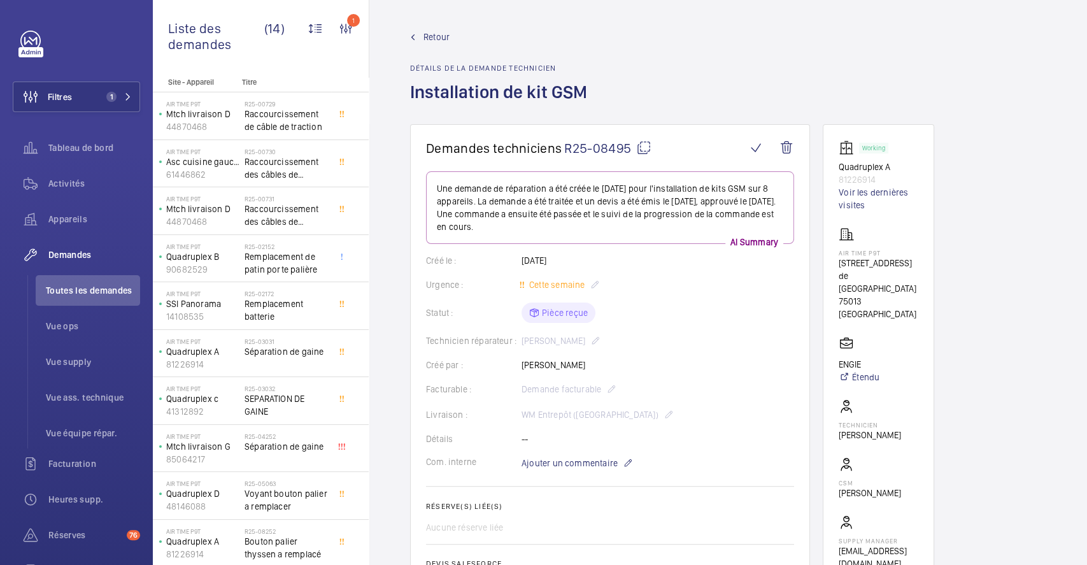
click at [421, 38] on link "Retour" at bounding box center [502, 37] width 185 height 13
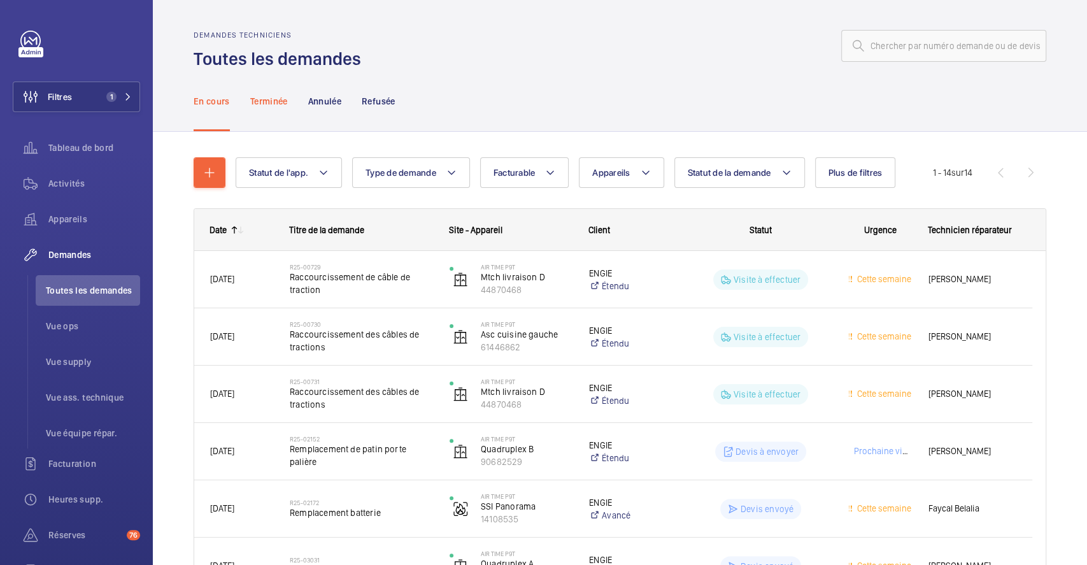
click at [285, 95] on p "Terminée" at bounding box center [269, 101] width 38 height 13
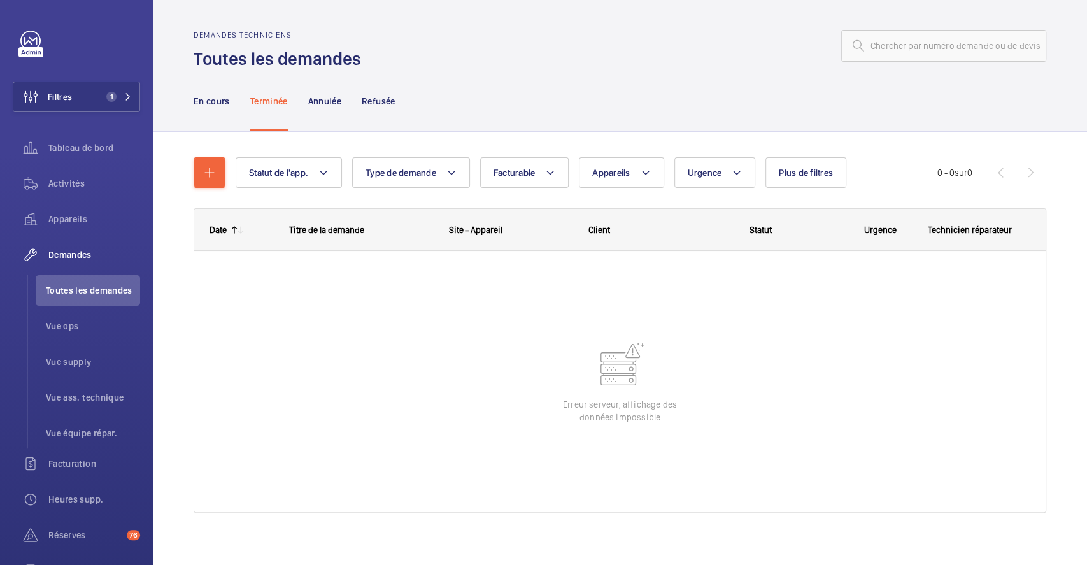
click at [273, 99] on p "Terminée" at bounding box center [269, 101] width 38 height 13
click at [324, 95] on p "Annulée" at bounding box center [324, 101] width 33 height 13
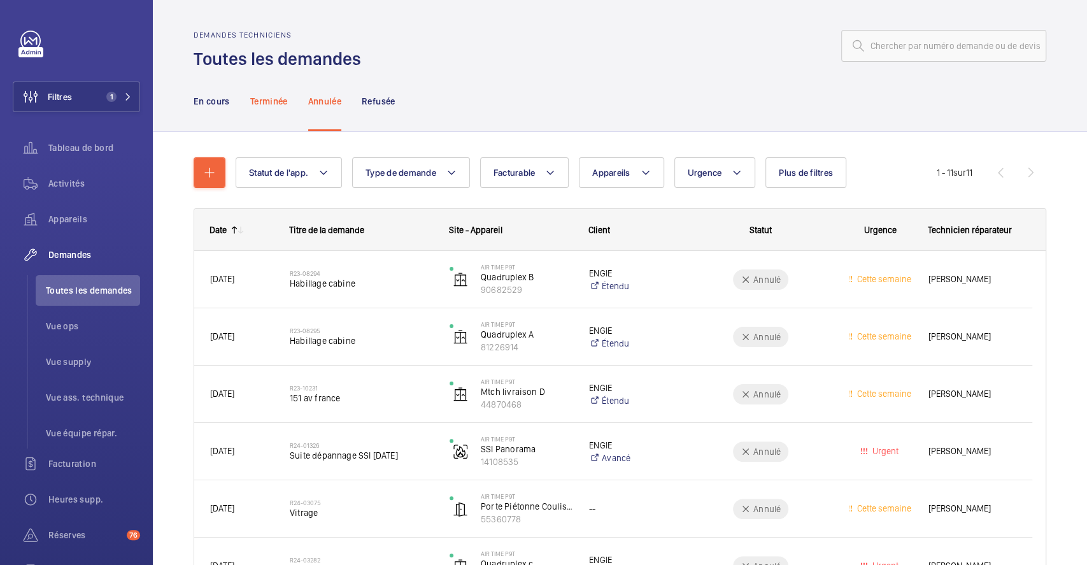
click at [260, 97] on p "Terminée" at bounding box center [269, 101] width 38 height 13
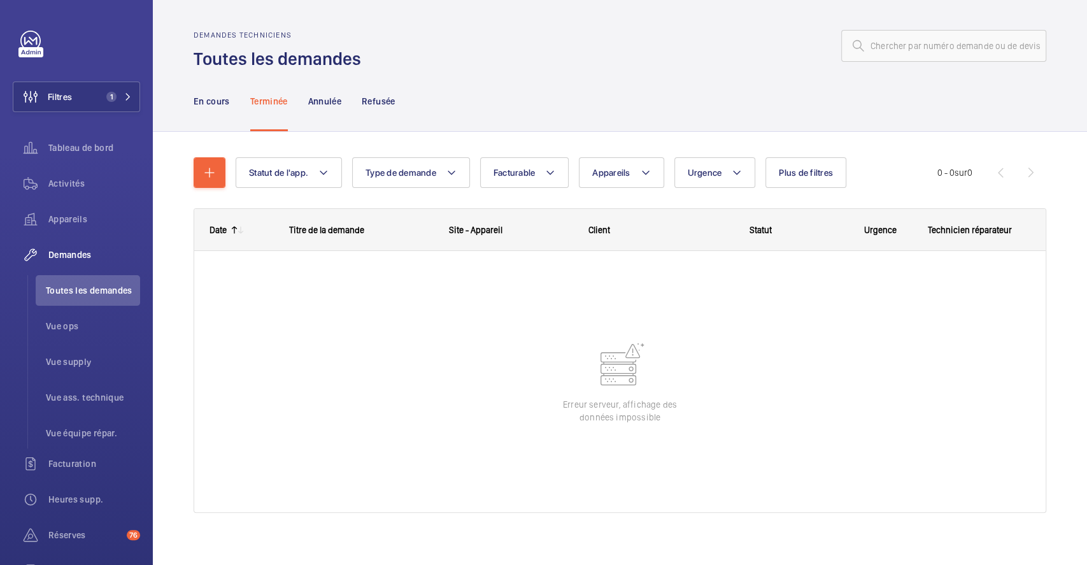
click at [261, 97] on p "Terminée" at bounding box center [269, 101] width 38 height 13
click at [273, 97] on p "Terminée" at bounding box center [269, 101] width 38 height 13
click at [217, 99] on p "En cours" at bounding box center [212, 101] width 36 height 13
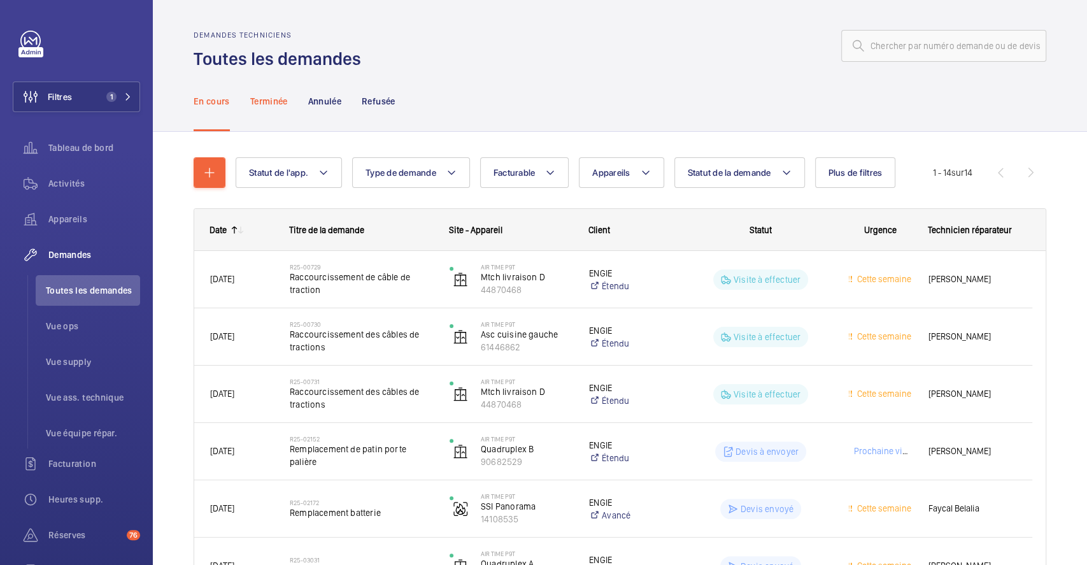
click at [280, 106] on p "Terminée" at bounding box center [269, 101] width 38 height 13
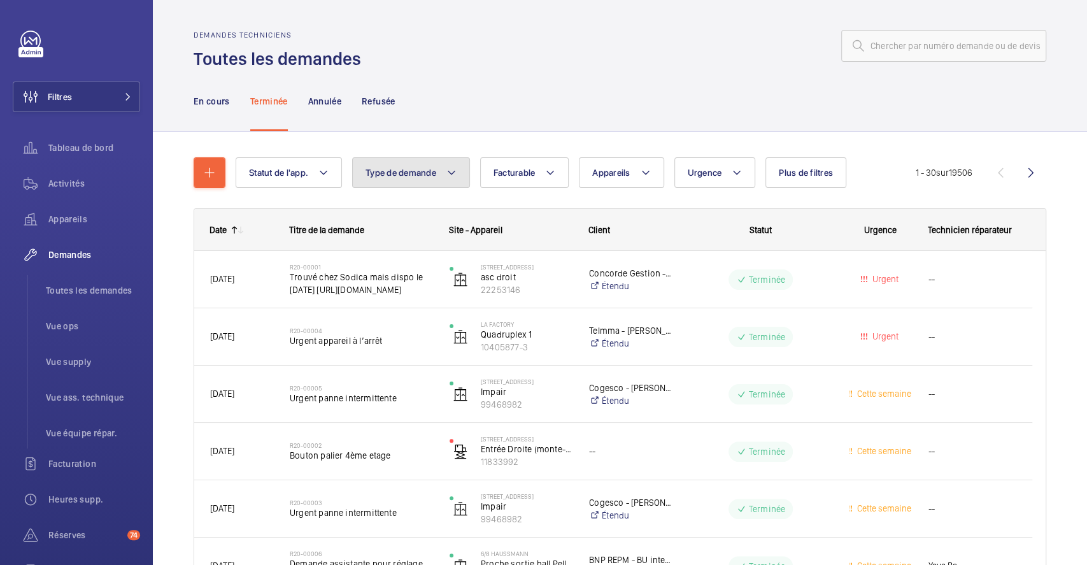
click at [466, 174] on button "Type de demande" at bounding box center [411, 172] width 118 height 31
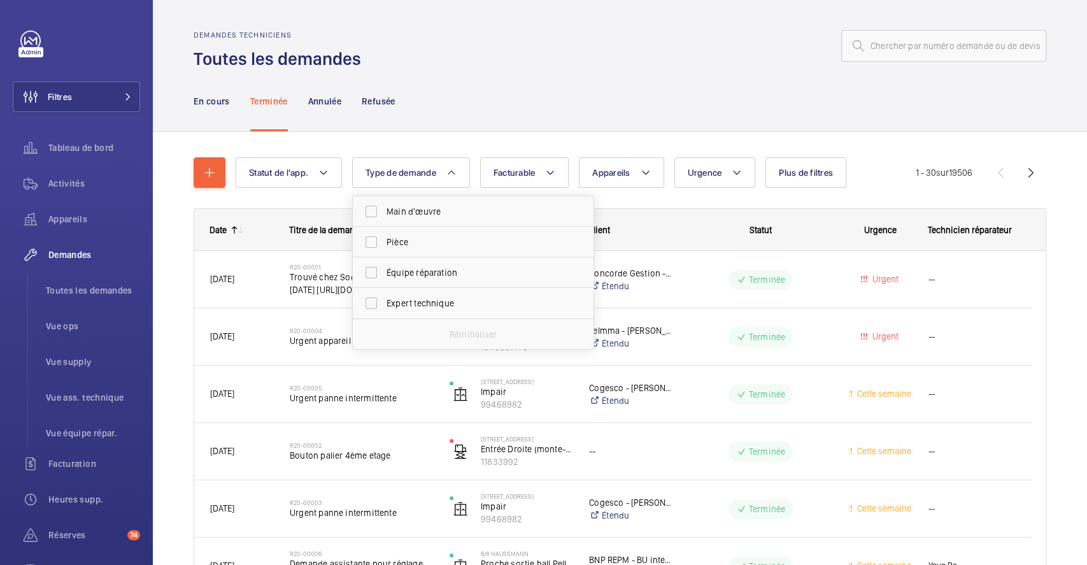
click at [623, 126] on div "En cours Terminée Annulée Refusée" at bounding box center [620, 101] width 853 height 60
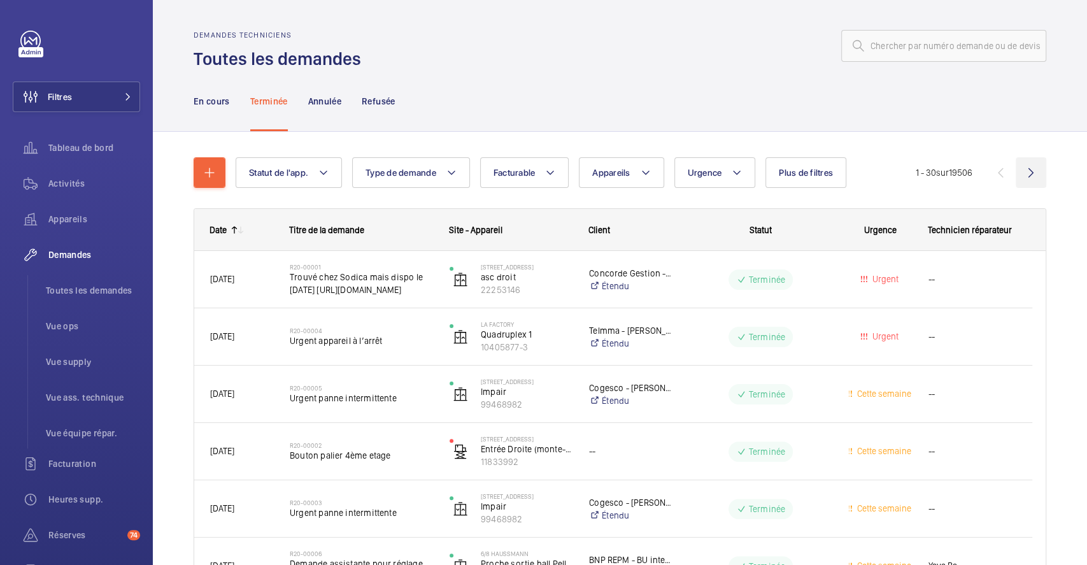
click at [1016, 173] on wm-front-icon-button at bounding box center [1031, 172] width 31 height 31
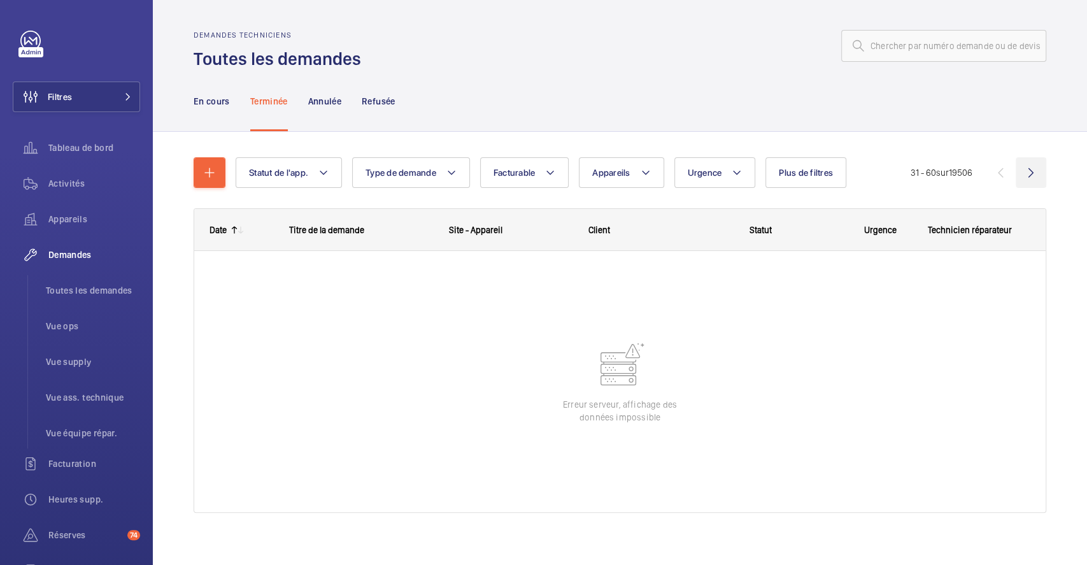
click at [1016, 173] on wm-front-icon-button at bounding box center [1031, 172] width 31 height 31
click at [1014, 173] on wm-front-pagination "61 - 90 sur 19506" at bounding box center [979, 172] width 136 height 31
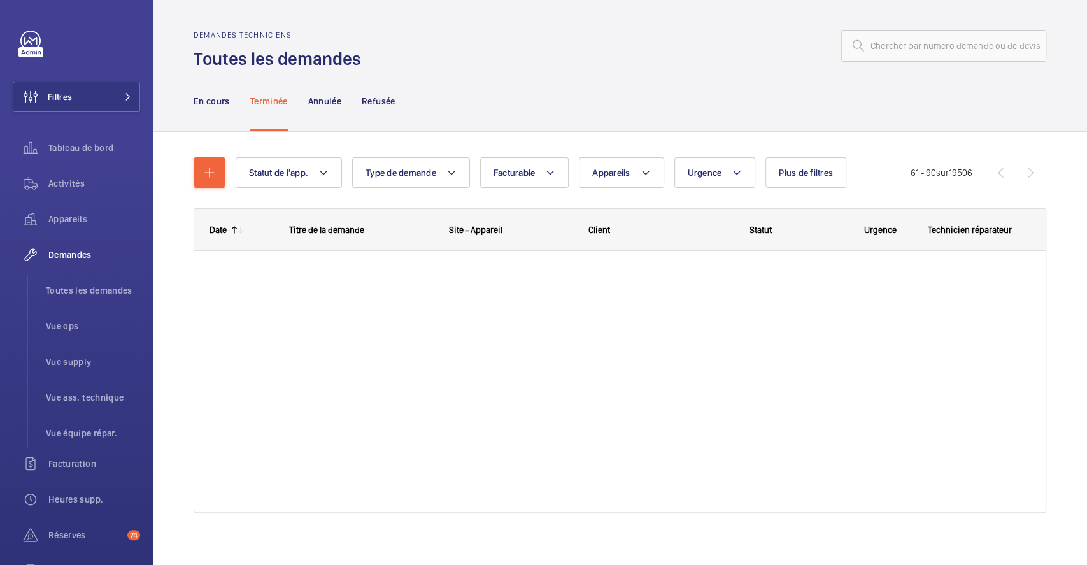
click at [1014, 173] on wm-front-pagination "61 - 90 sur 19506" at bounding box center [979, 172] width 136 height 31
click at [1016, 173] on wm-front-icon-button at bounding box center [1031, 172] width 31 height 31
click at [1014, 173] on wm-front-pagination "91 - 120 sur 19506" at bounding box center [976, 172] width 139 height 31
click at [1015, 173] on wm-front-pagination "91 - 120 sur 19506" at bounding box center [976, 172] width 139 height 31
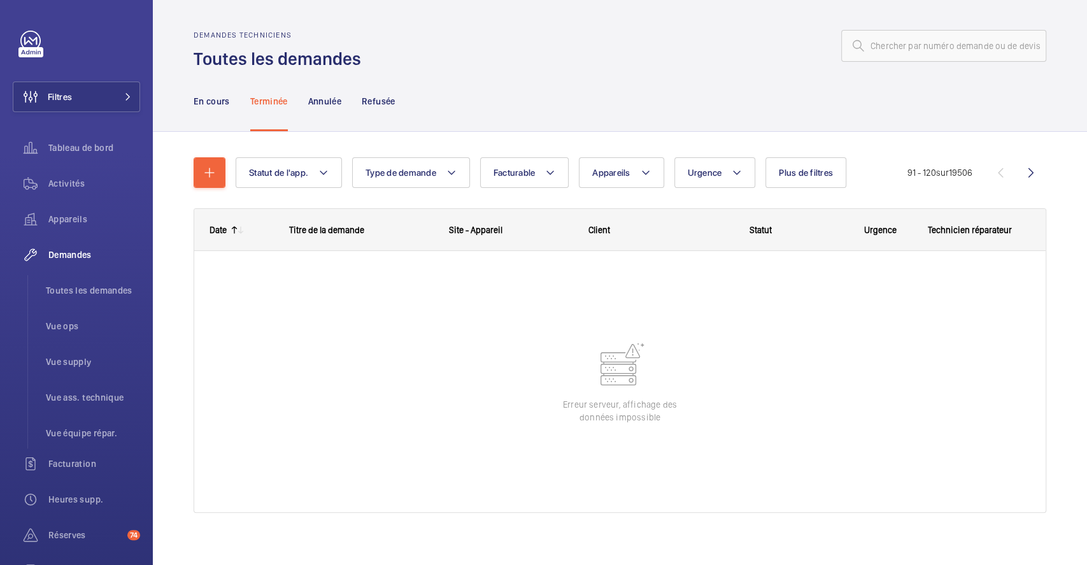
click at [1015, 173] on wm-front-pagination "91 - 120 sur 19506" at bounding box center [976, 172] width 139 height 31
click at [99, 98] on button "Filtres" at bounding box center [76, 97] width 127 height 31
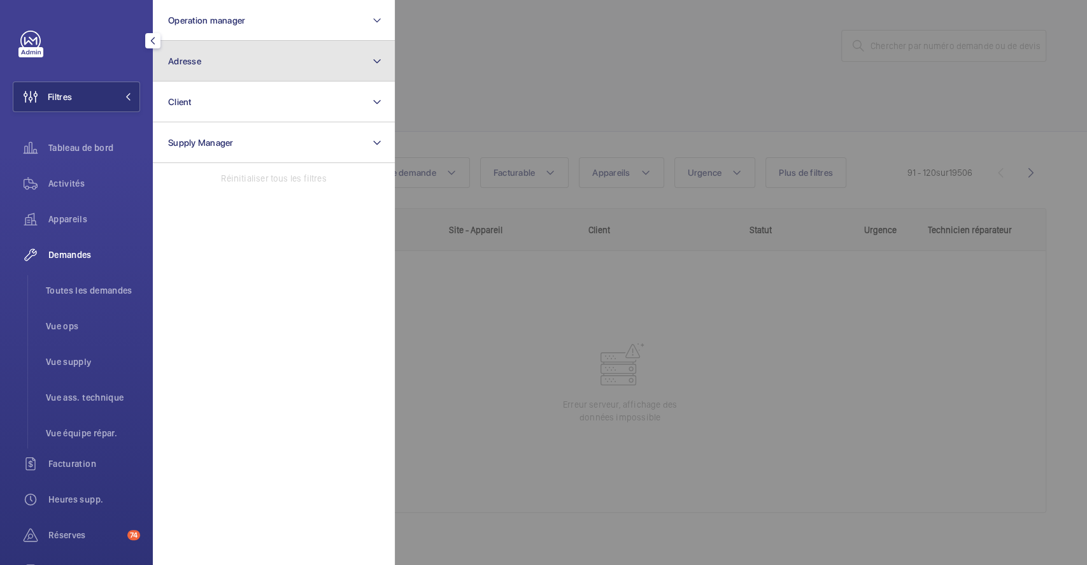
click at [243, 64] on button "Adresse" at bounding box center [274, 61] width 242 height 41
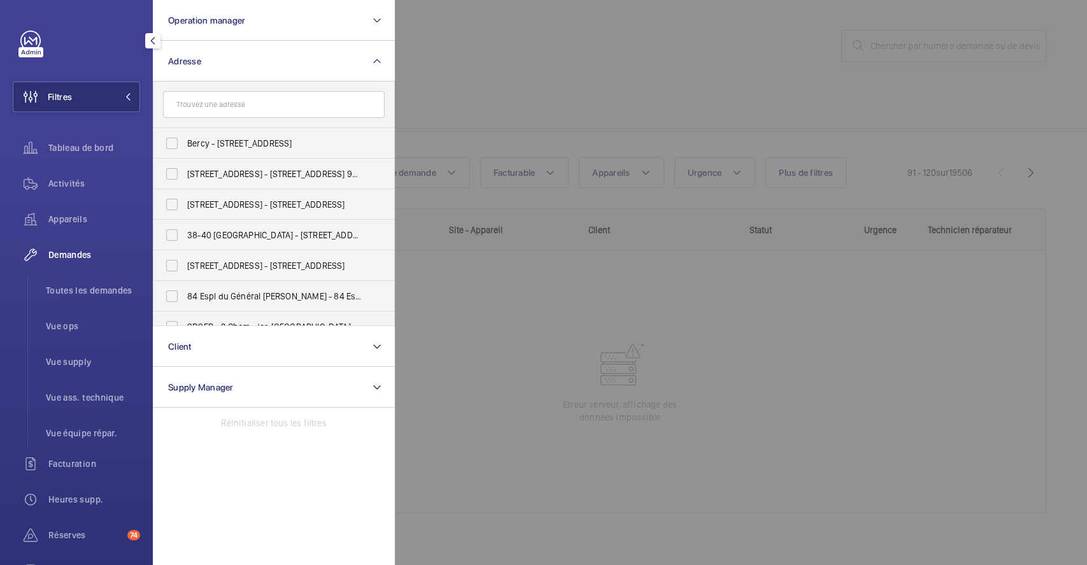
click at [237, 100] on input "text" at bounding box center [274, 104] width 222 height 27
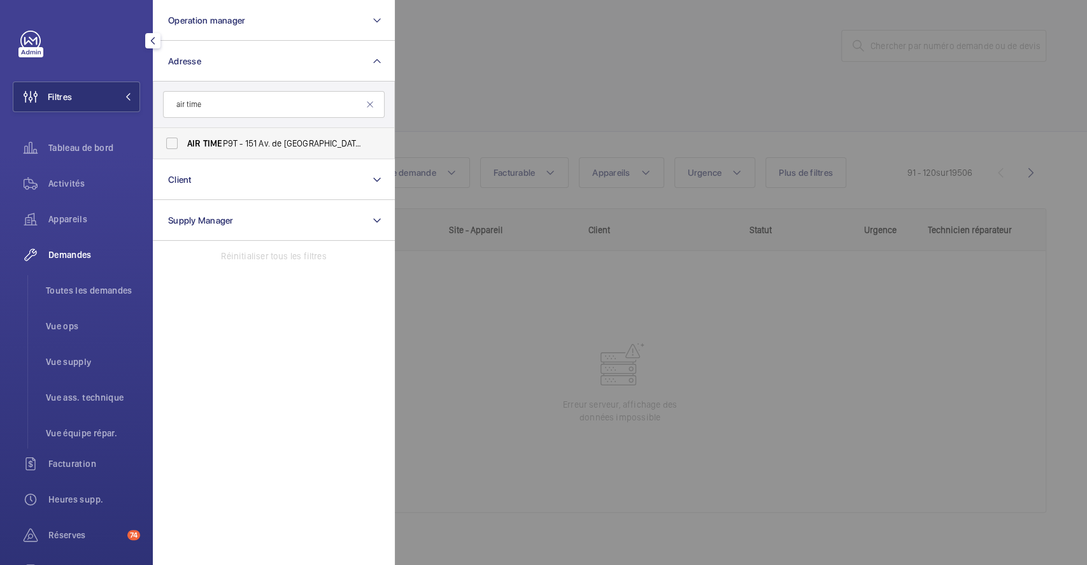
type input "air time"
click at [173, 138] on label "AIR TIME P9T - 151 Av. de [GEOGRAPHIC_DATA], [GEOGRAPHIC_DATA] 75013" at bounding box center [264, 143] width 222 height 31
click at [173, 138] on input "AIR TIME P9T - 151 Av. de [GEOGRAPHIC_DATA], [GEOGRAPHIC_DATA] 75013" at bounding box center [171, 143] width 25 height 25
checkbox input "true"
click at [617, 84] on div at bounding box center [938, 282] width 1087 height 565
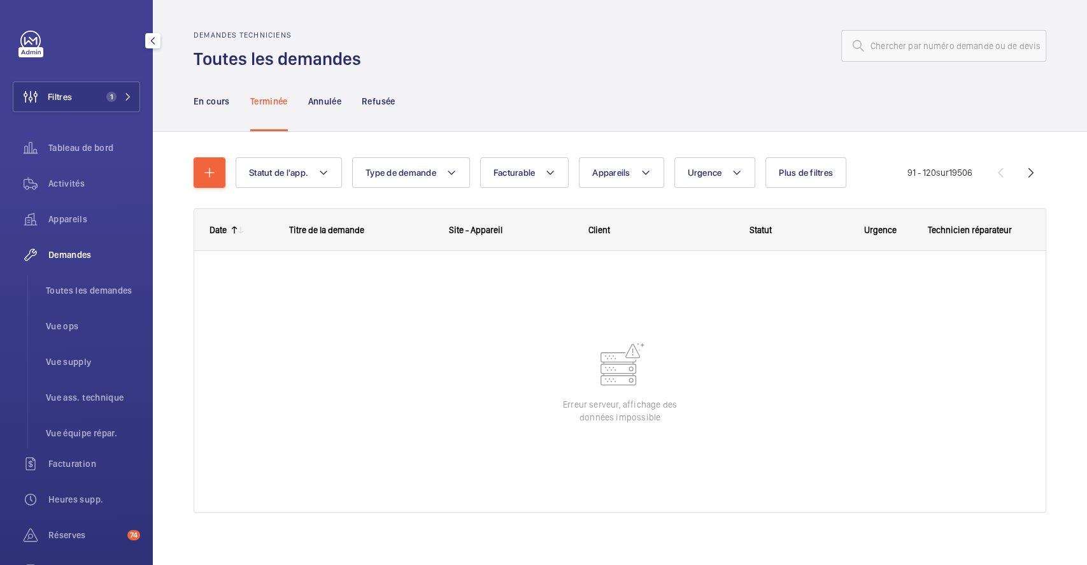
click at [275, 93] on div "Terminée" at bounding box center [269, 101] width 38 height 60
click at [199, 95] on p "En cours" at bounding box center [212, 101] width 36 height 13
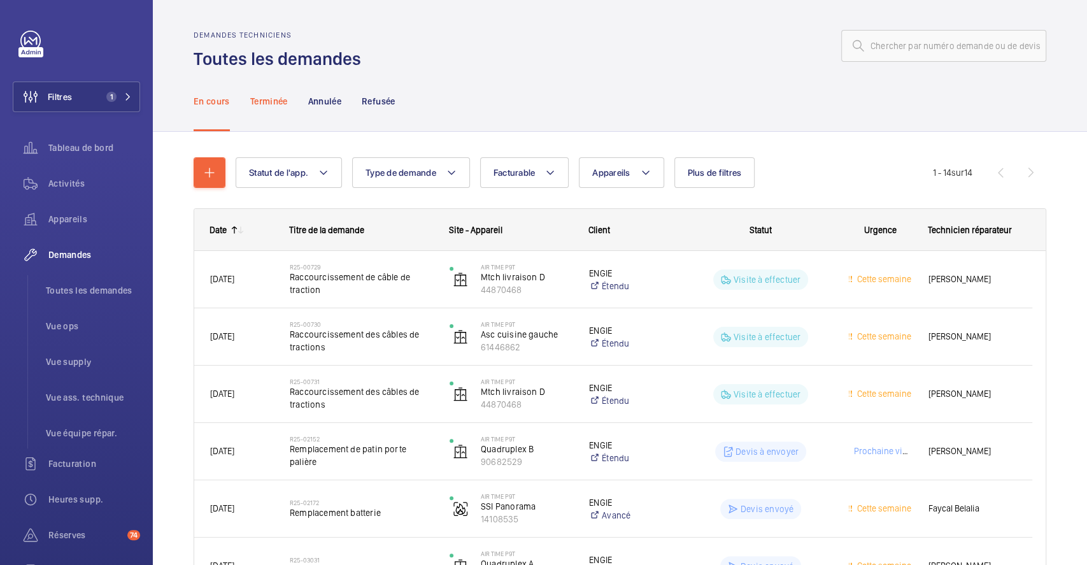
click at [275, 103] on p "Terminée" at bounding box center [269, 101] width 38 height 13
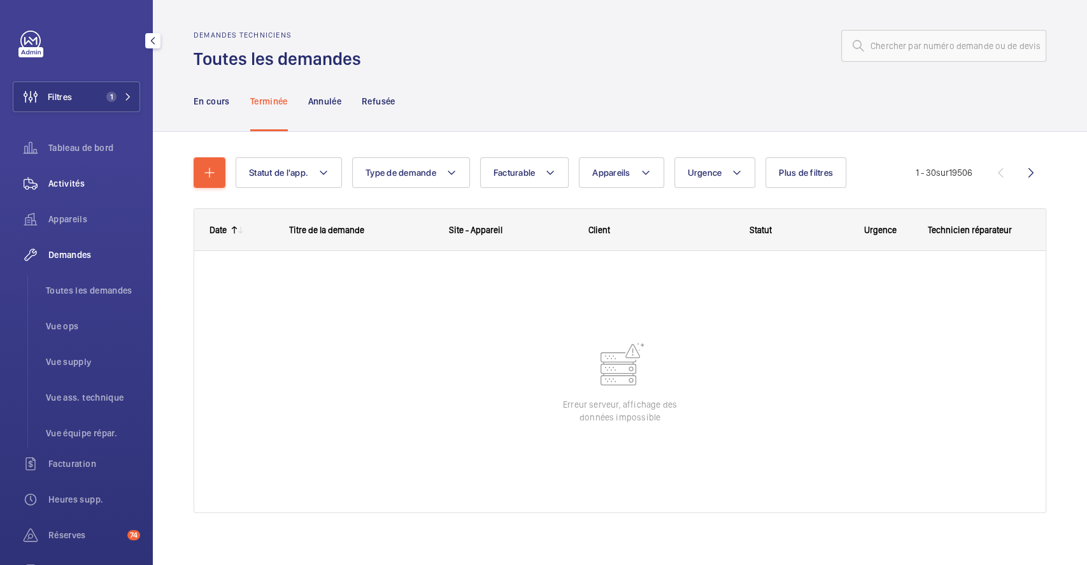
click at [68, 177] on span "Activités" at bounding box center [94, 183] width 92 height 13
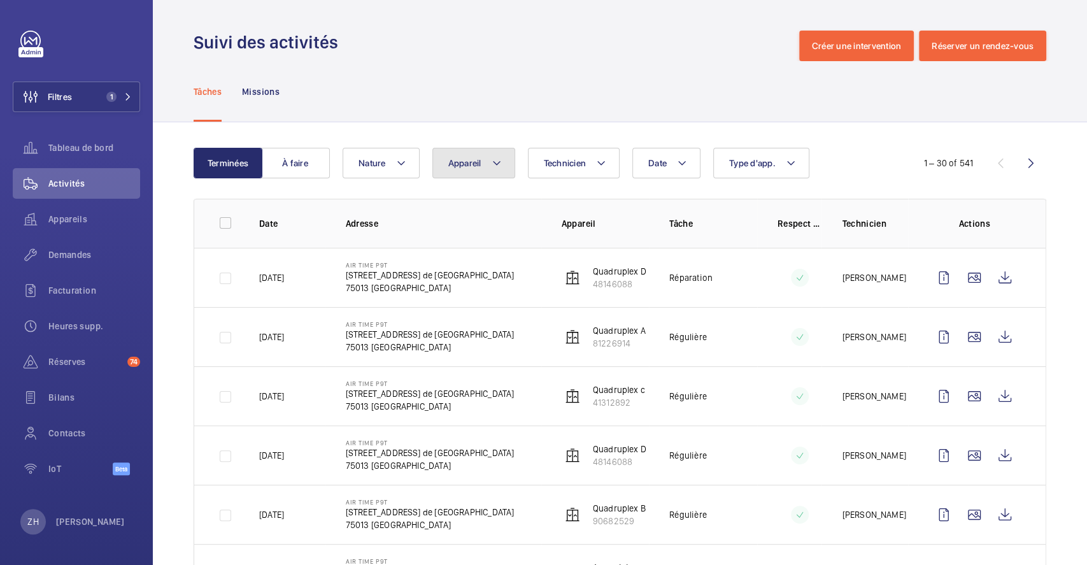
click at [502, 166] on button "Appareil" at bounding box center [473, 163] width 83 height 31
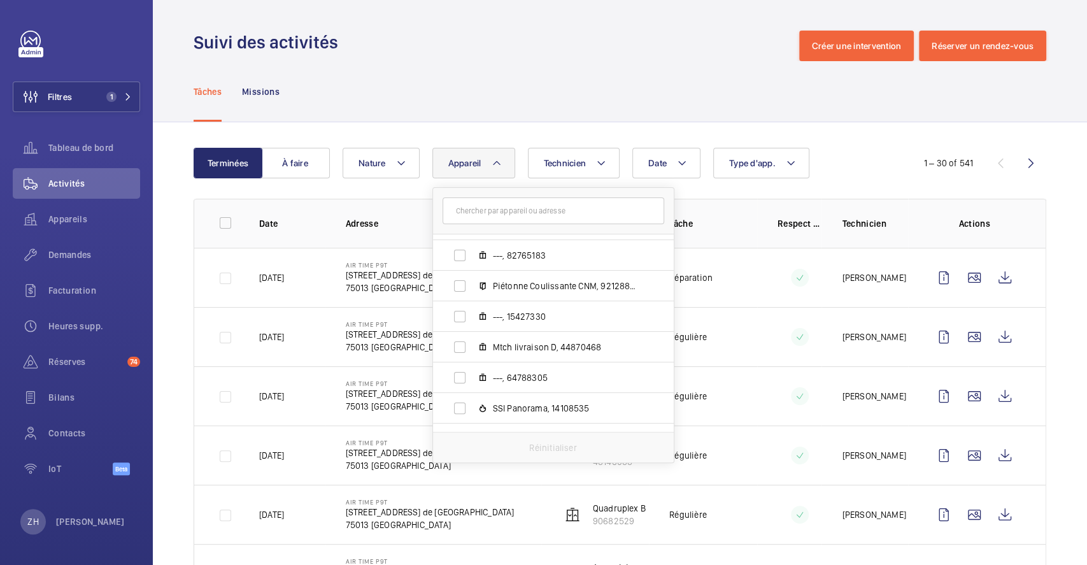
scroll to position [85, 0]
click at [616, 87] on div "Tâches Missions" at bounding box center [620, 91] width 853 height 60
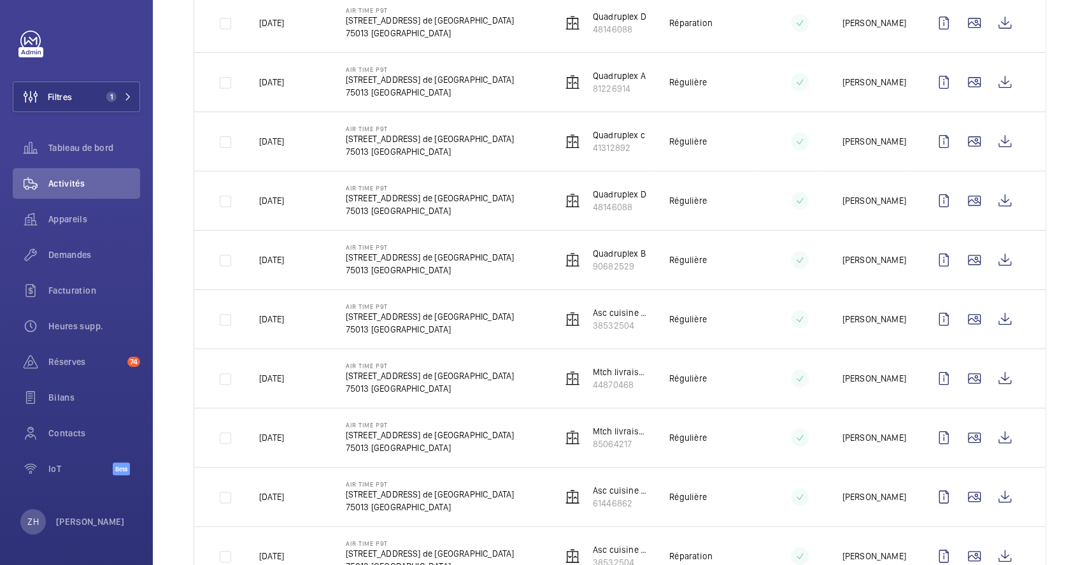
scroll to position [0, 0]
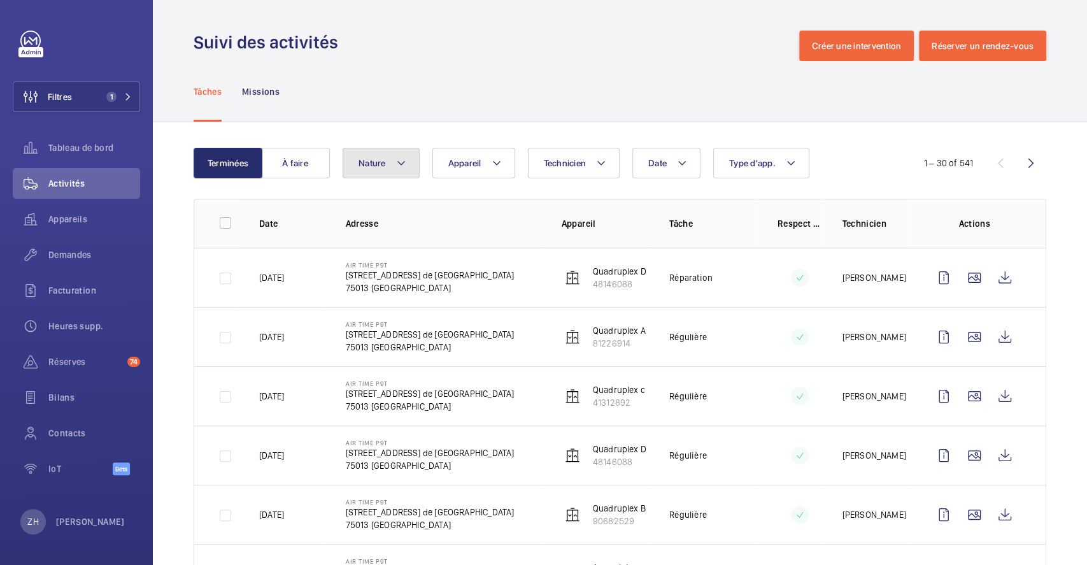
click at [403, 158] on mat-icon at bounding box center [401, 162] width 10 height 15
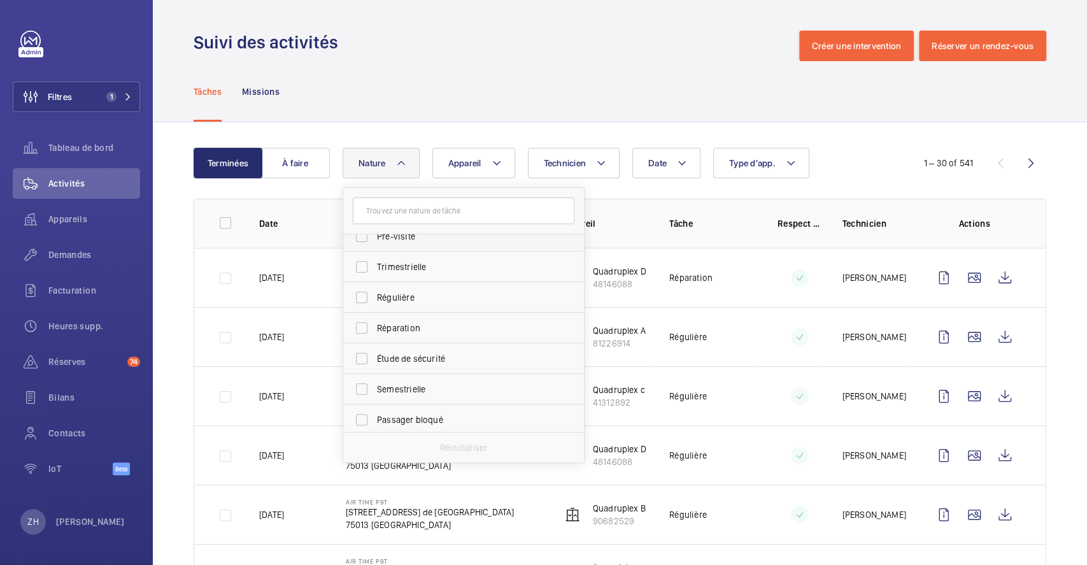
scroll to position [199, 0]
click at [360, 324] on label "Réparation" at bounding box center [454, 325] width 222 height 31
click at [360, 324] on input "Réparation" at bounding box center [361, 325] width 25 height 25
checkbox input "true"
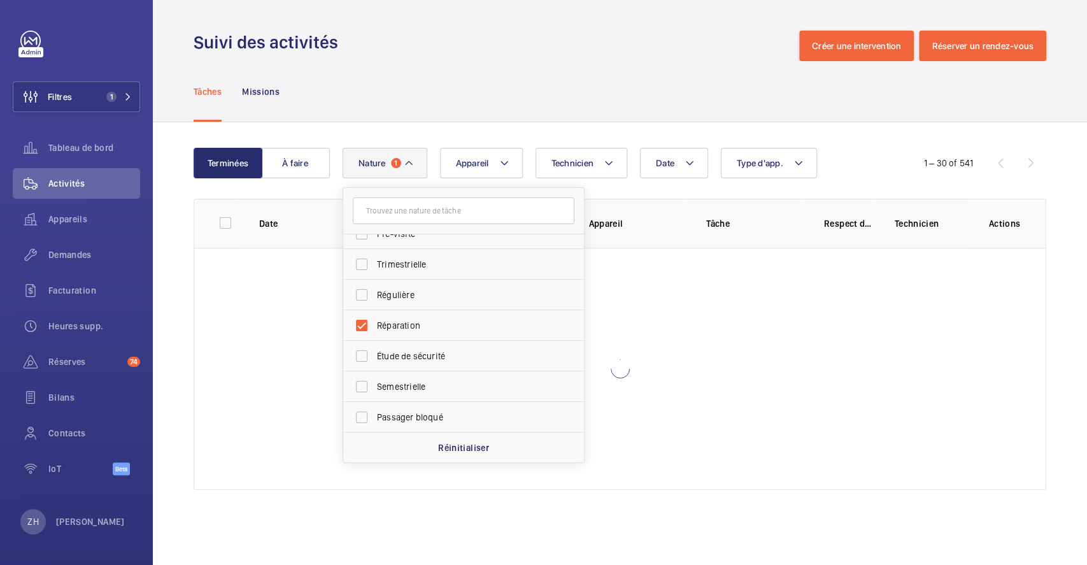
drag, startPoint x: 523, startPoint y: 68, endPoint x: 523, endPoint y: 76, distance: 8.3
click at [523, 67] on div "Tâches Missions" at bounding box center [620, 91] width 853 height 60
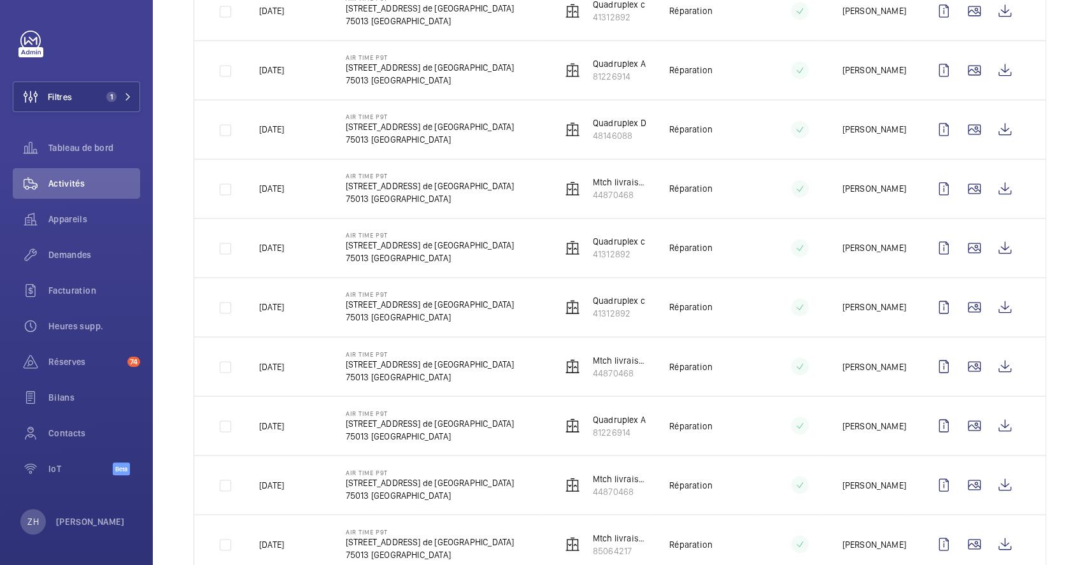
scroll to position [1358, 0]
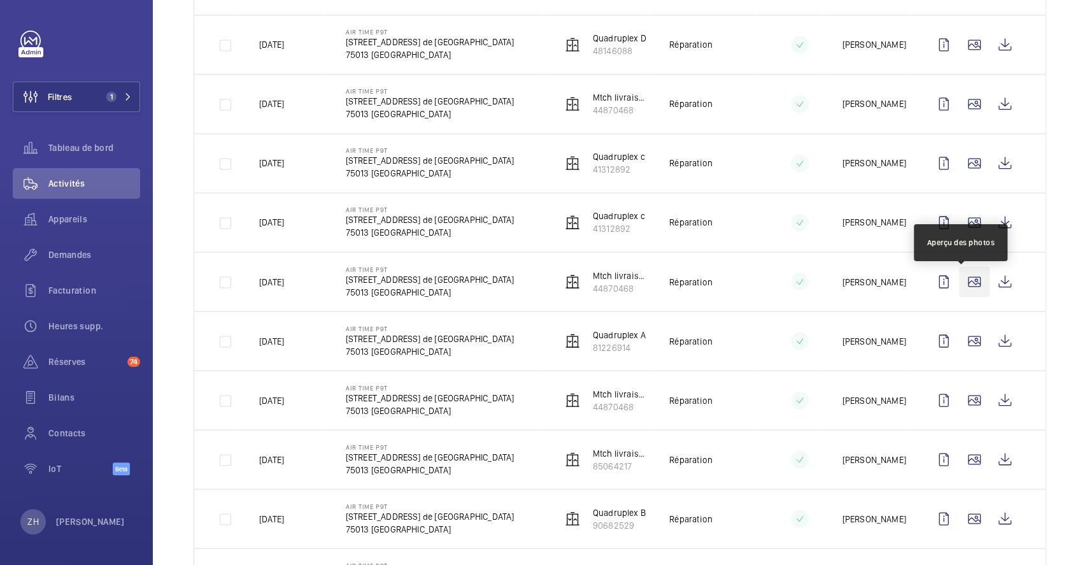
click at [959, 283] on wm-front-icon-button at bounding box center [974, 281] width 31 height 31
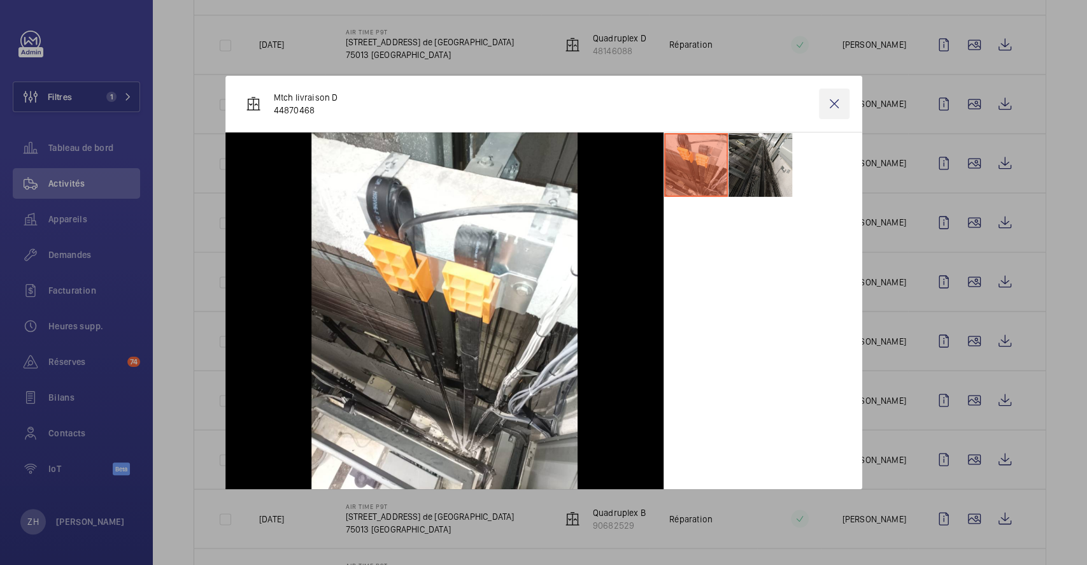
click at [834, 100] on wm-front-icon-button at bounding box center [834, 104] width 31 height 31
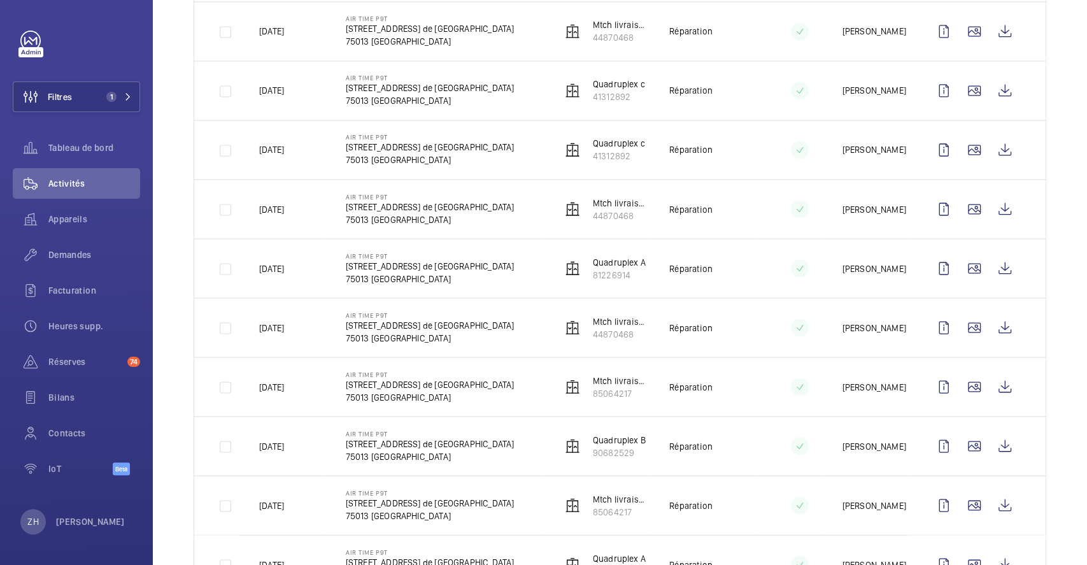
scroll to position [1443, 0]
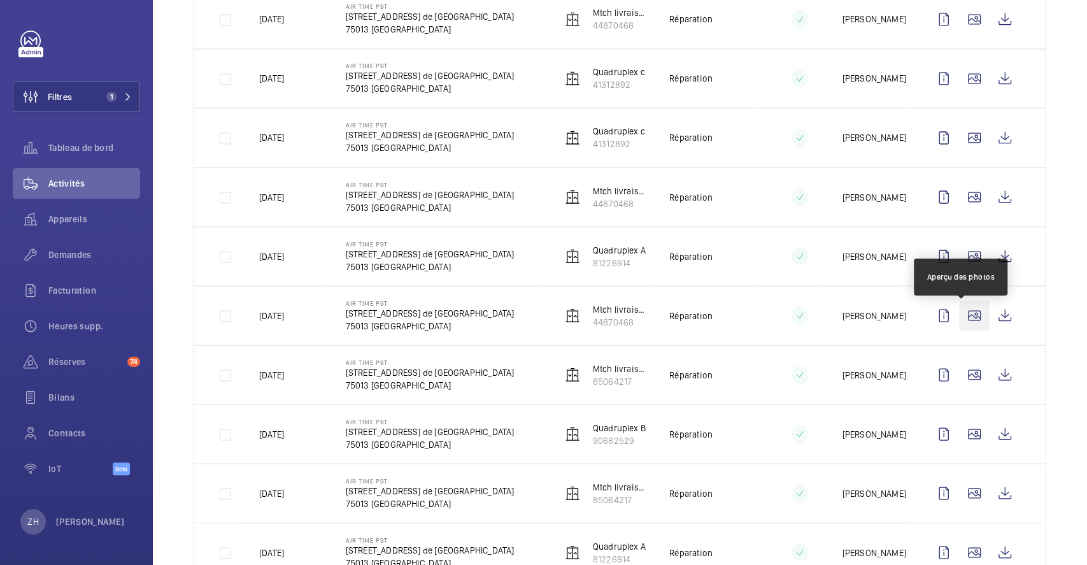
click at [960, 320] on wm-front-icon-button at bounding box center [974, 315] width 31 height 31
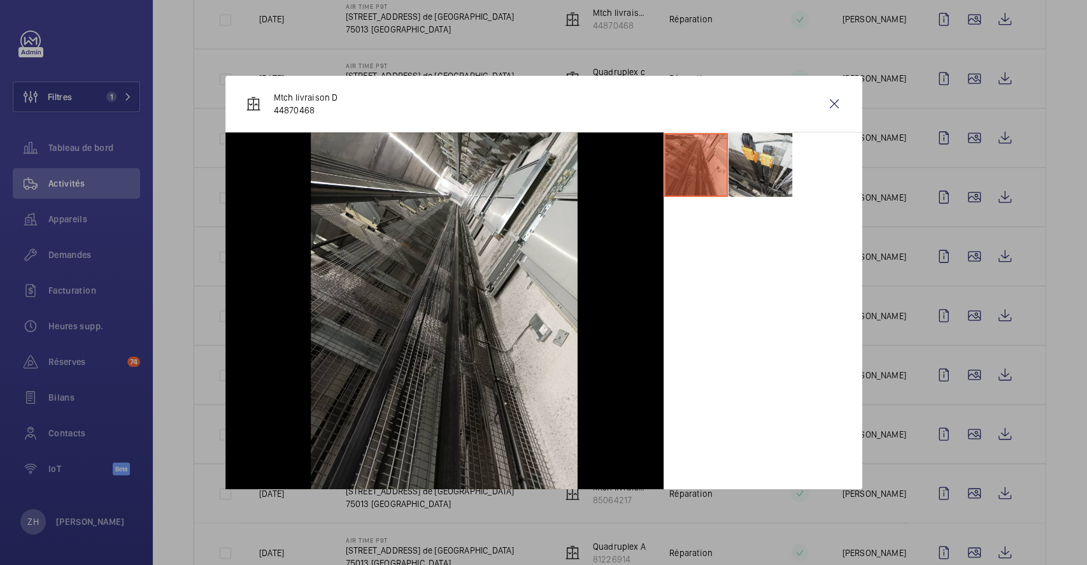
click at [759, 180] on li at bounding box center [761, 165] width 64 height 64
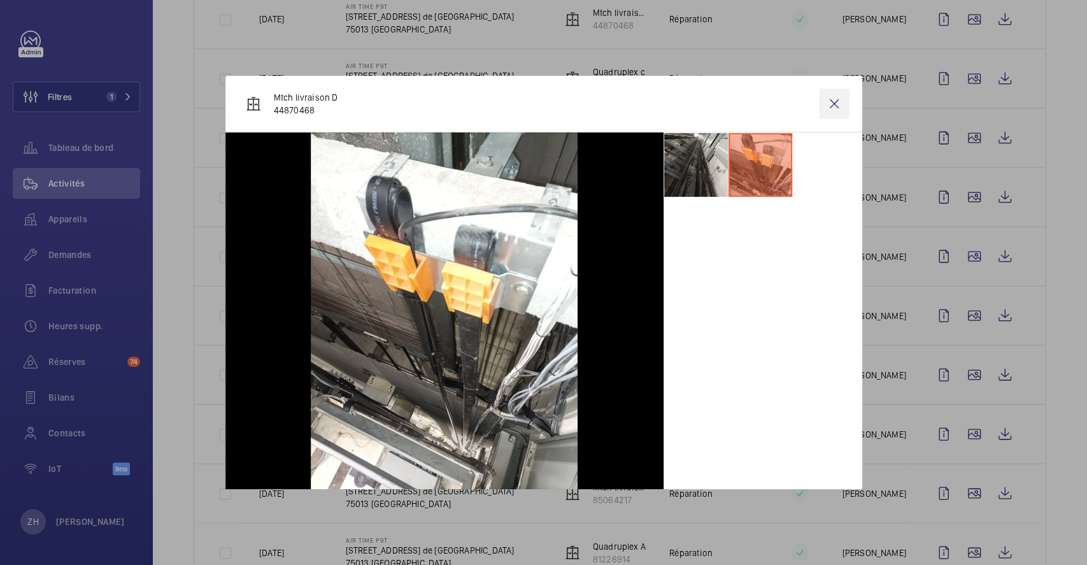
click at [832, 99] on wm-front-icon-button at bounding box center [834, 104] width 31 height 31
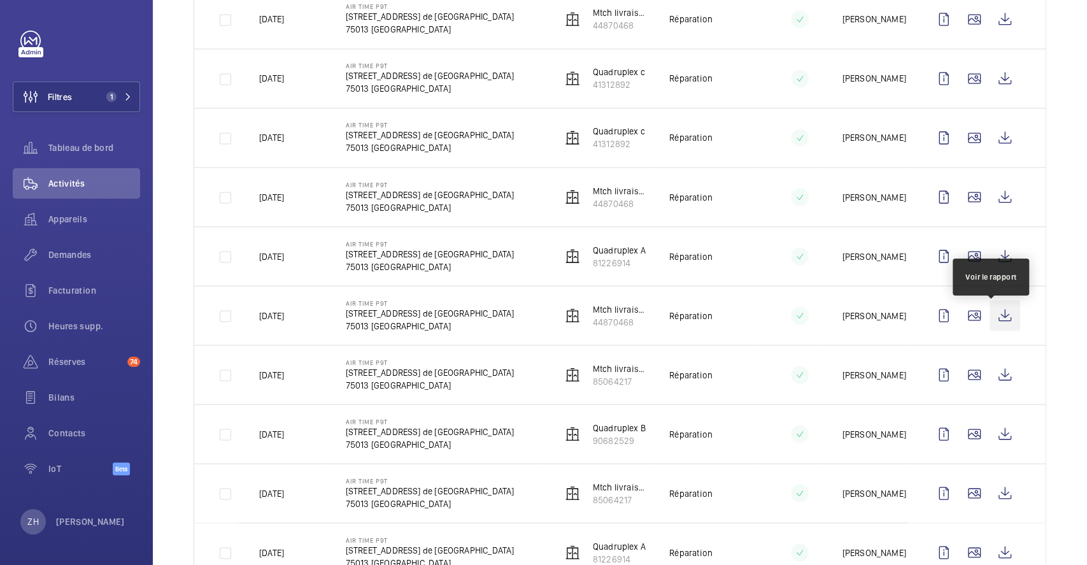
click at [992, 320] on wm-front-icon-button at bounding box center [1005, 315] width 31 height 31
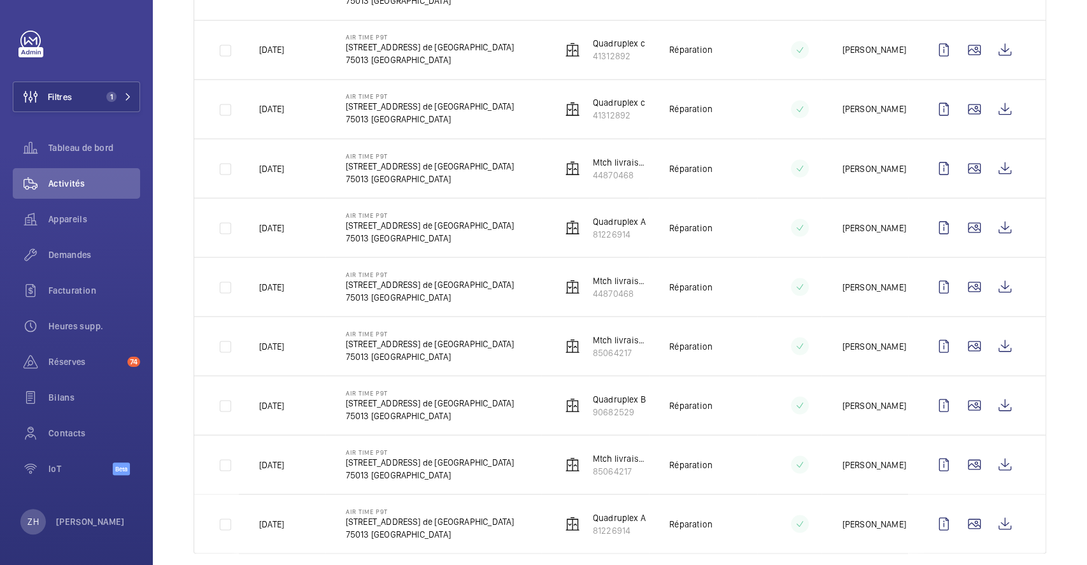
scroll to position [1497, 0]
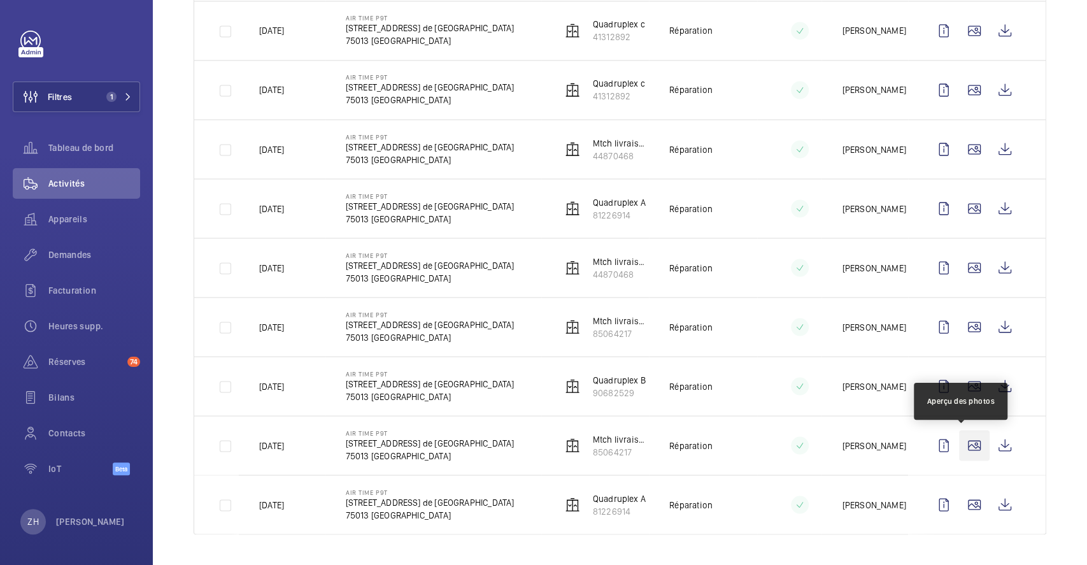
click at [959, 446] on wm-front-icon-button at bounding box center [974, 445] width 31 height 31
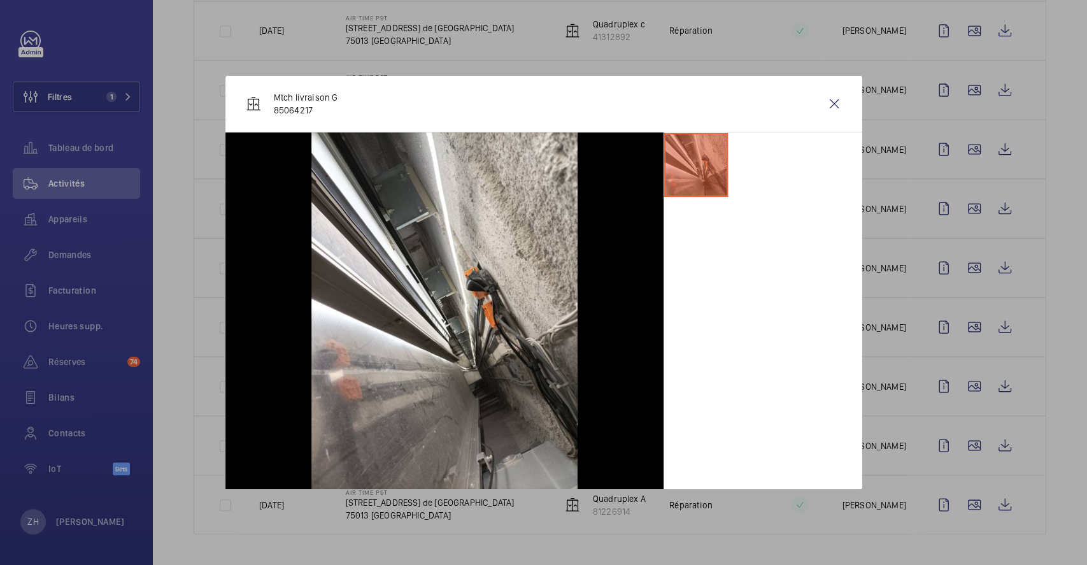
drag, startPoint x: 828, startPoint y: 99, endPoint x: 832, endPoint y: 106, distance: 8.5
click at [828, 98] on wm-front-icon-button at bounding box center [834, 104] width 31 height 31
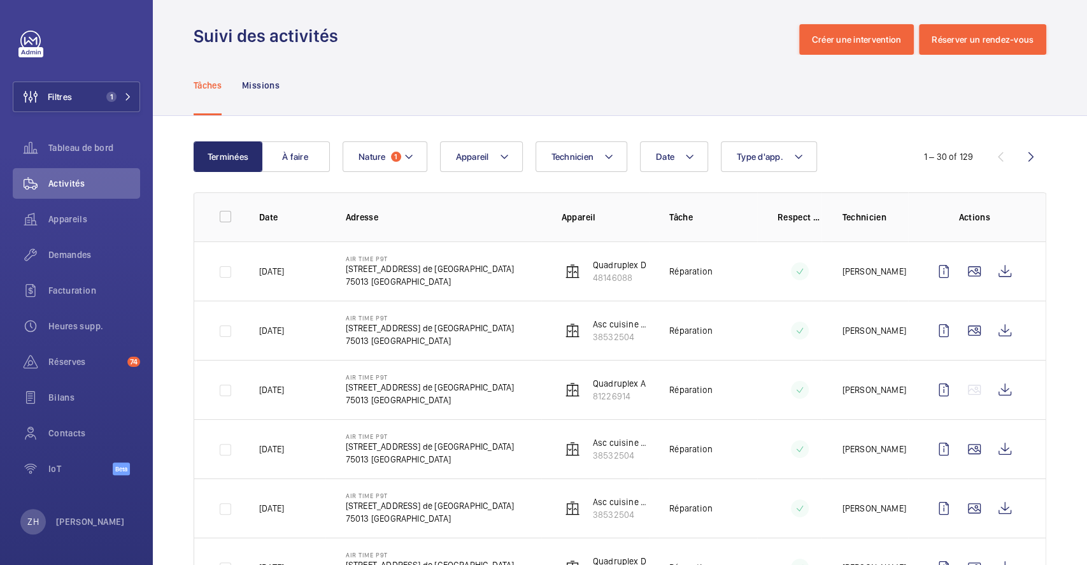
scroll to position [0, 0]
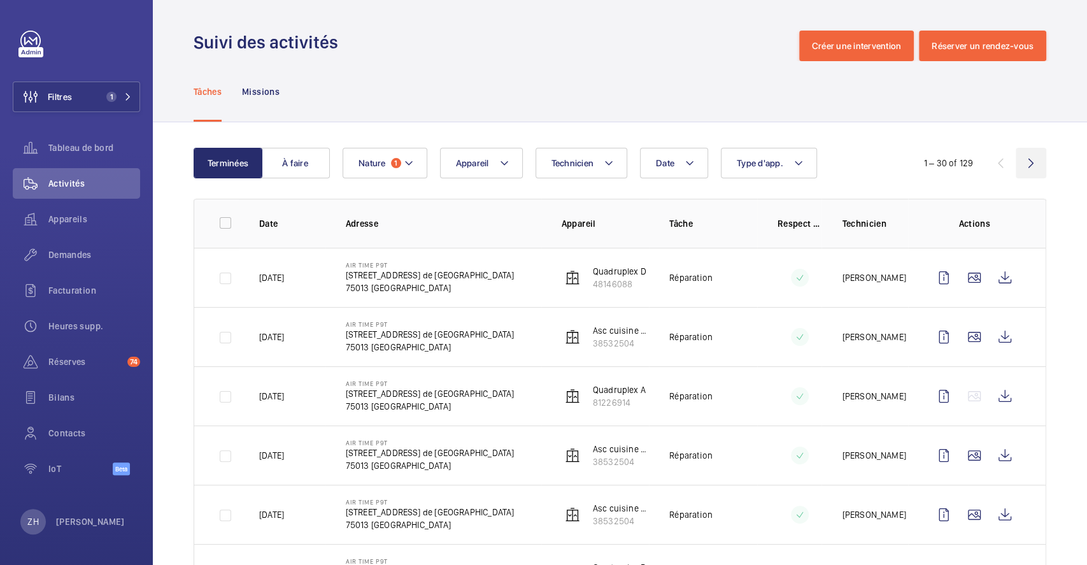
click at [1016, 160] on wm-front-icon-button at bounding box center [1031, 163] width 31 height 31
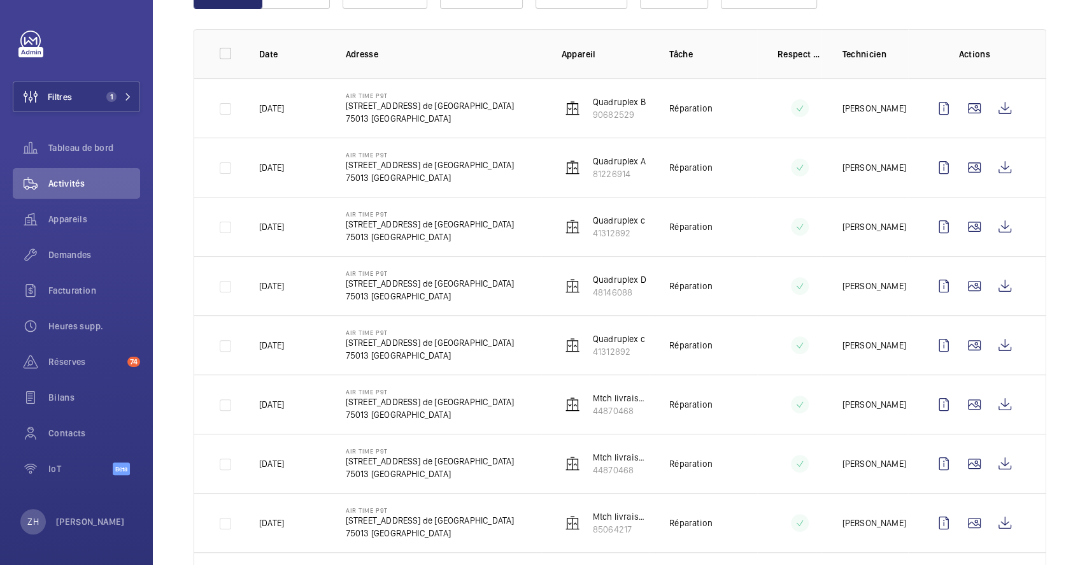
scroll to position [255, 0]
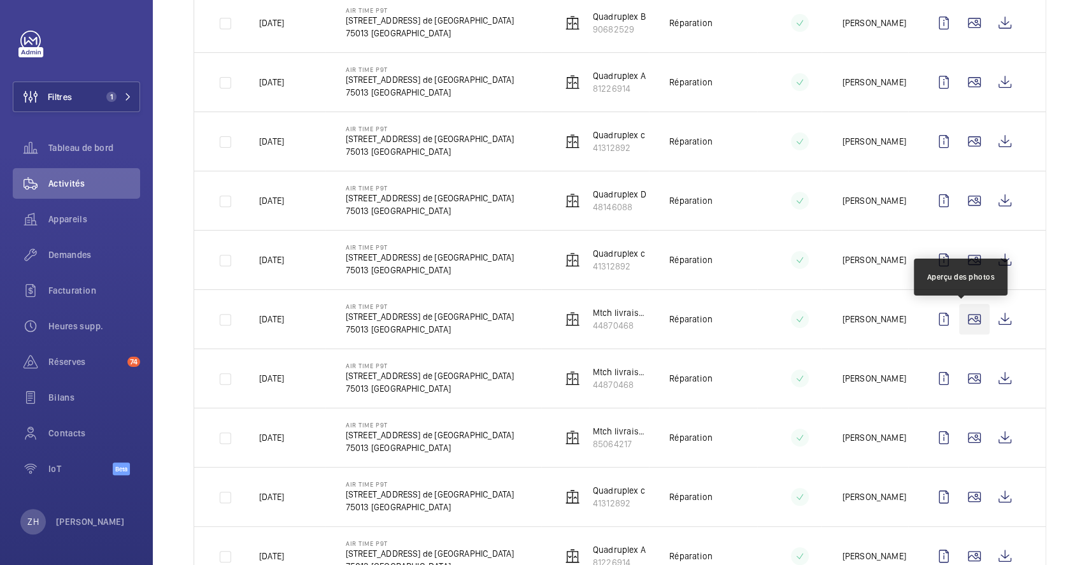
click at [960, 321] on wm-front-icon-button at bounding box center [974, 319] width 31 height 31
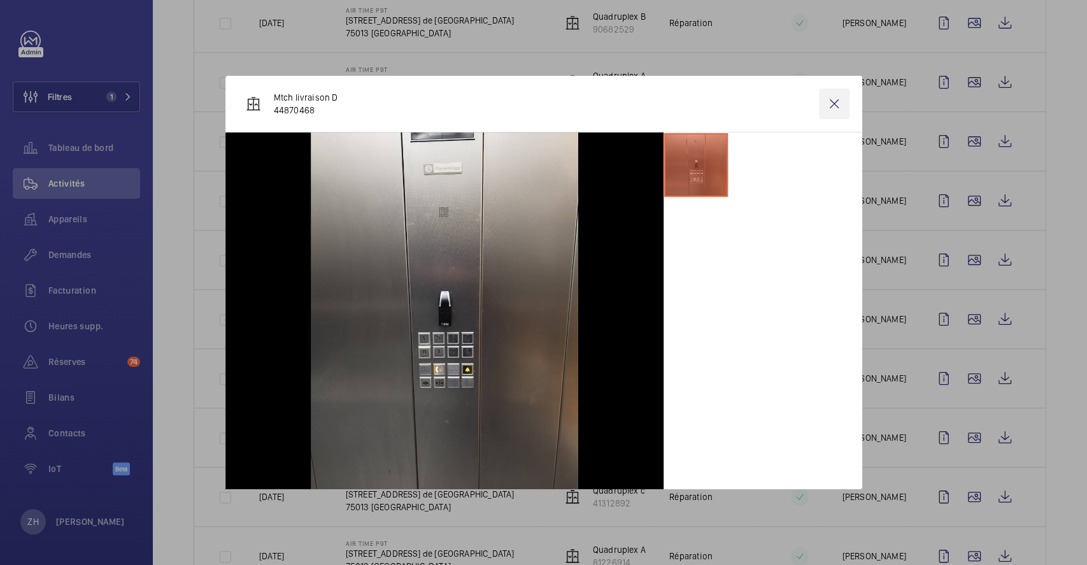
click at [839, 95] on wm-front-icon-button at bounding box center [834, 104] width 31 height 31
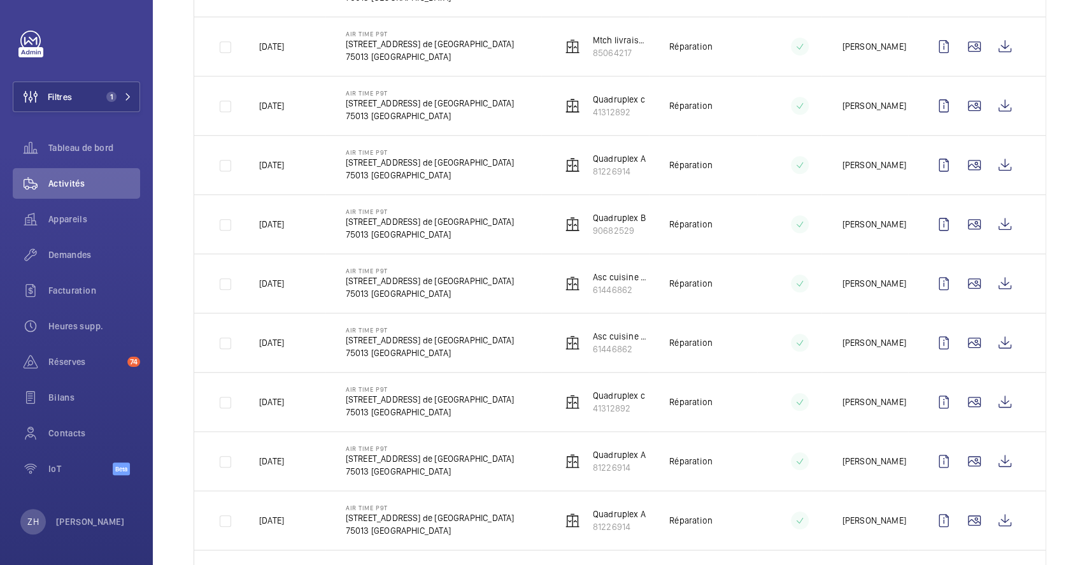
scroll to position [679, 0]
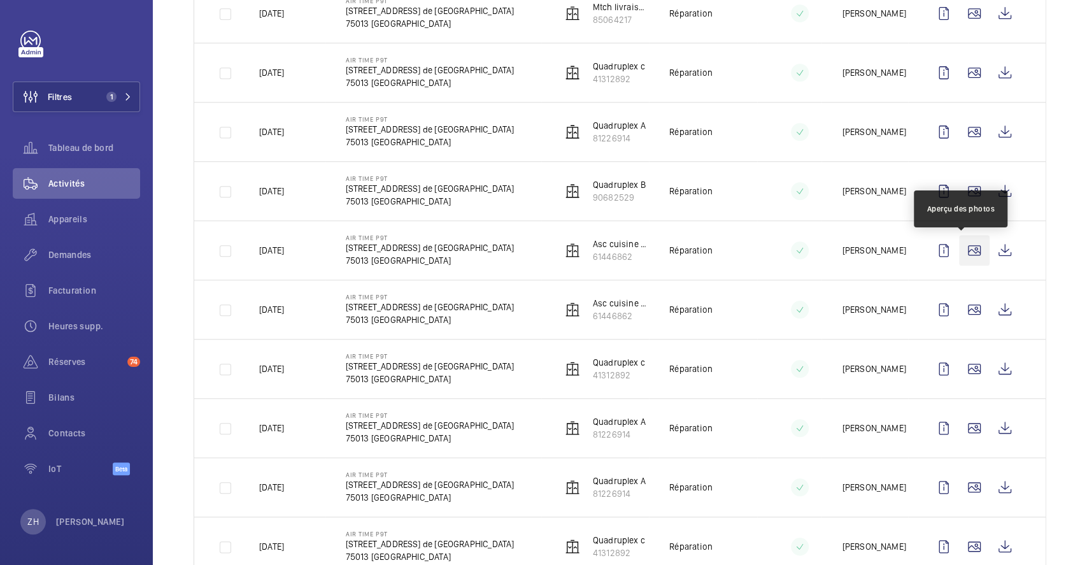
click at [960, 246] on wm-front-icon-button at bounding box center [974, 250] width 31 height 31
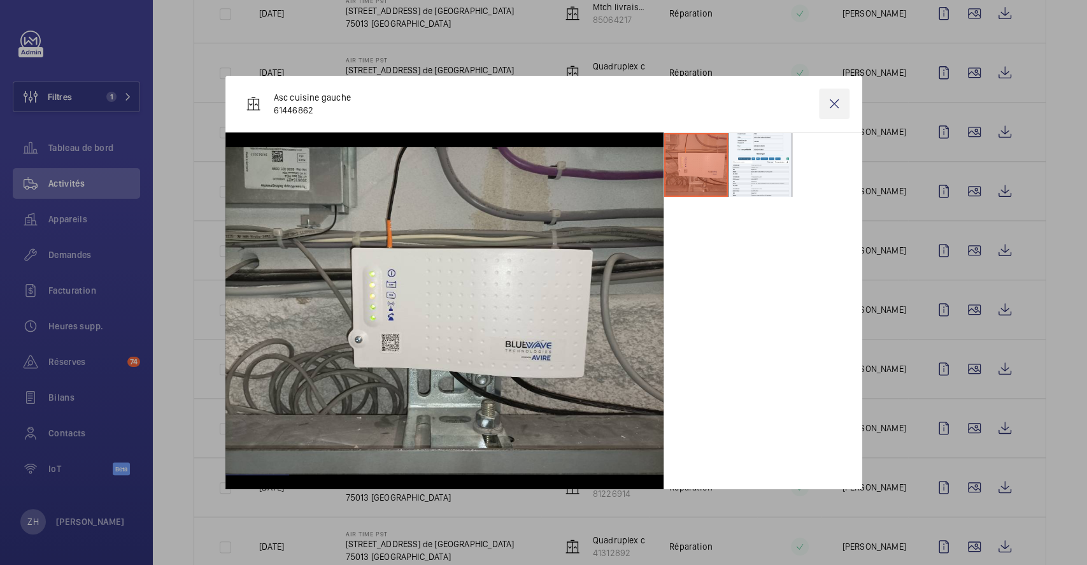
click at [837, 104] on wm-front-icon-button at bounding box center [834, 104] width 31 height 31
